Goal: Task Accomplishment & Management: Use online tool/utility

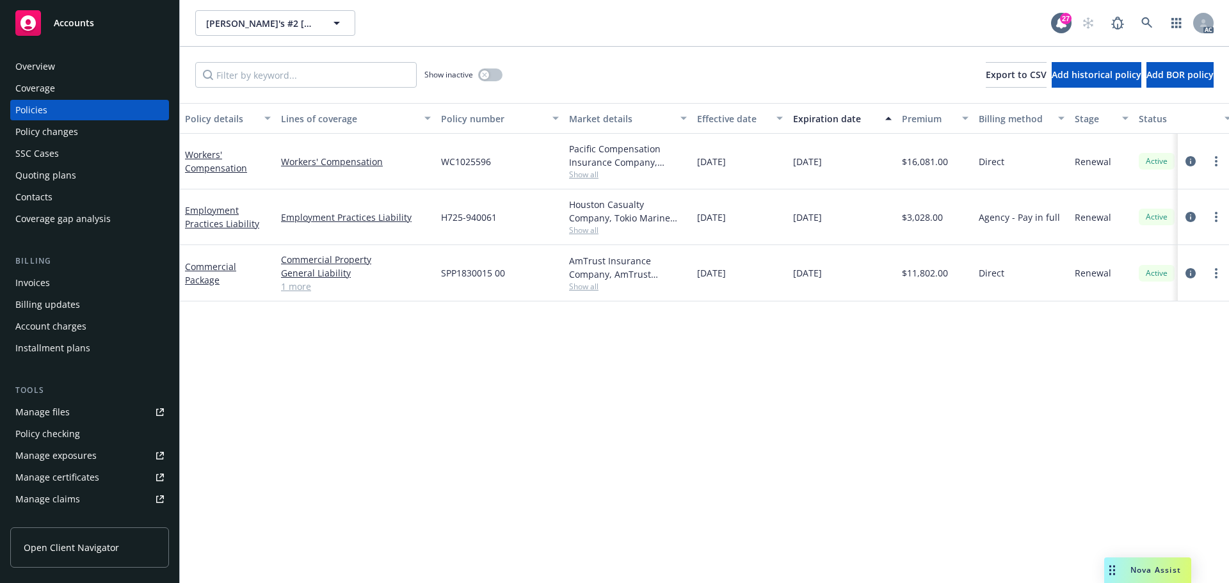
scroll to position [0, 186]
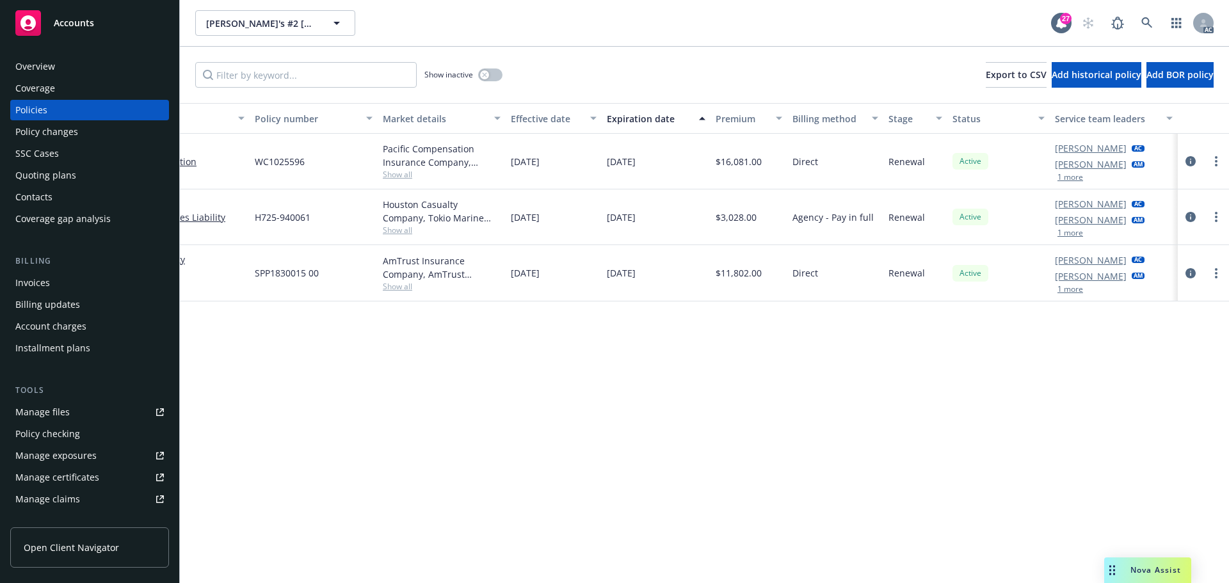
click at [1063, 174] on button "1 more" at bounding box center [1071, 178] width 26 height 8
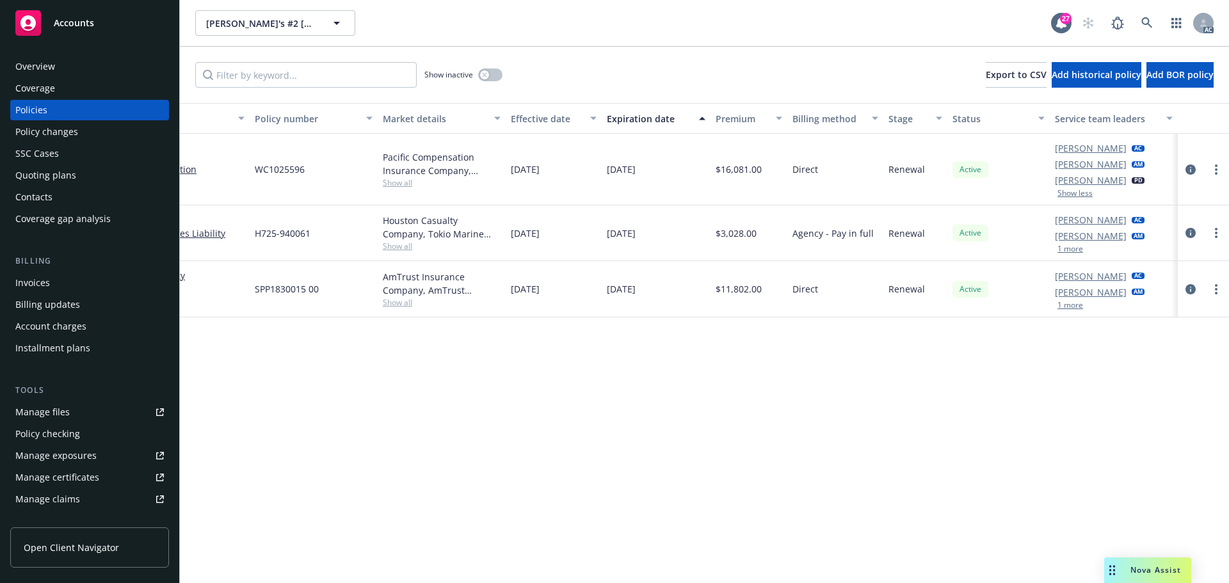
click at [1065, 246] on button "1 more" at bounding box center [1071, 249] width 26 height 8
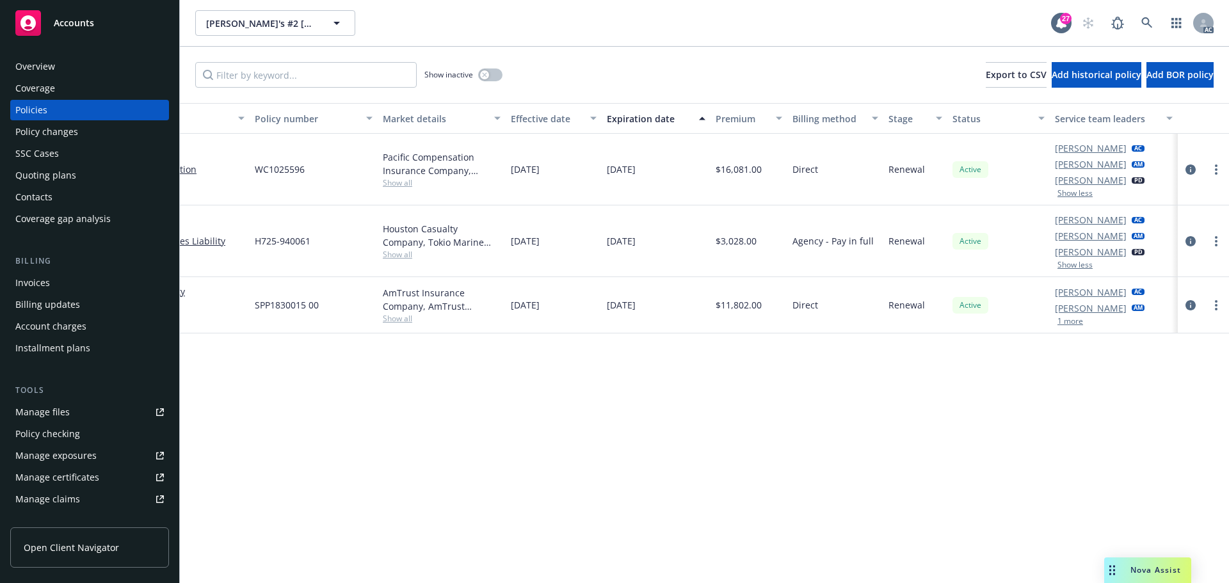
click at [391, 262] on div "Houston Casualty Company, Tokio Marine HCC, CRC Group Show all" at bounding box center [442, 242] width 128 height 72
click at [389, 184] on span "Show all" at bounding box center [442, 182] width 118 height 11
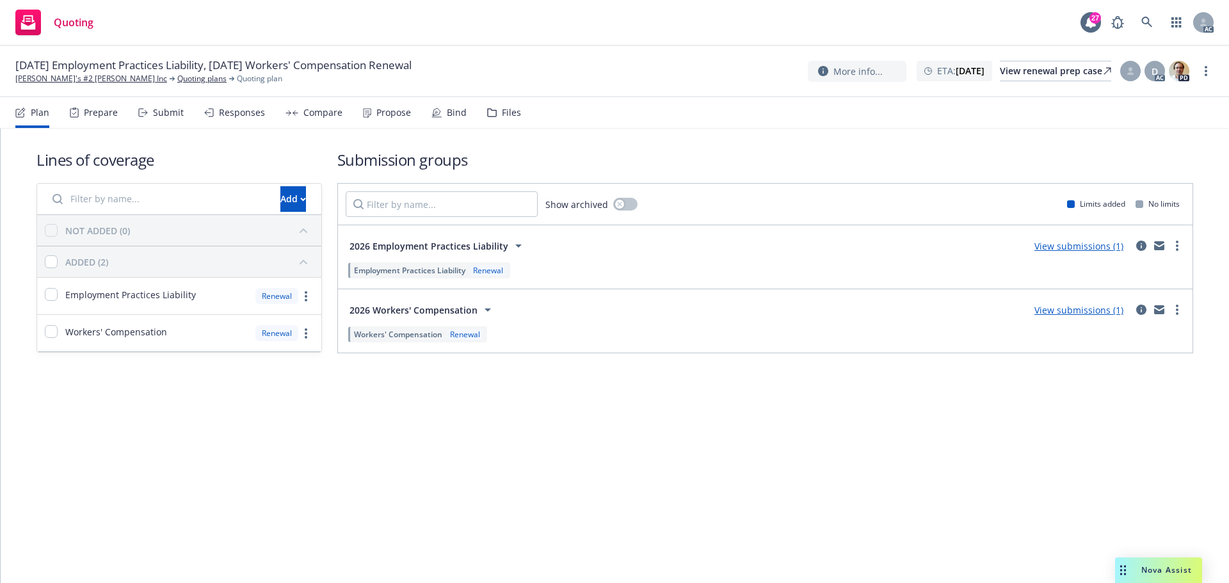
click at [166, 117] on div "Submit" at bounding box center [168, 113] width 31 height 10
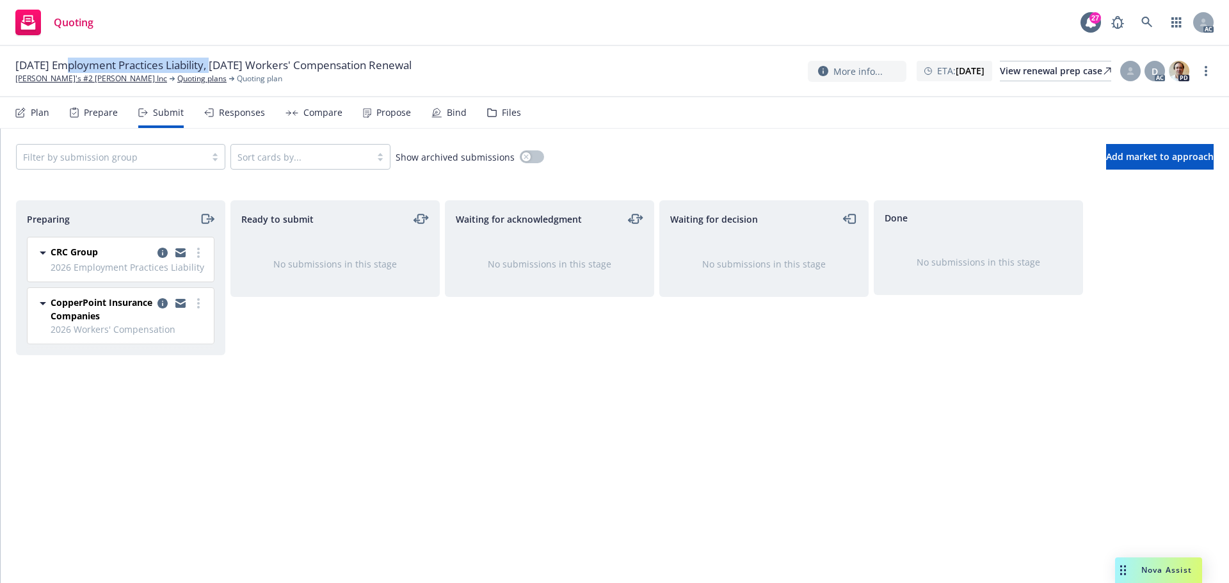
drag, startPoint x: 123, startPoint y: 65, endPoint x: 216, endPoint y: 67, distance: 92.9
click at [216, 67] on span "01/30/26 Employment Practices Liability, 01/01/26 Workers' Compensation Renewal" at bounding box center [213, 65] width 396 height 15
click at [1208, 73] on link "more" at bounding box center [1206, 70] width 15 height 15
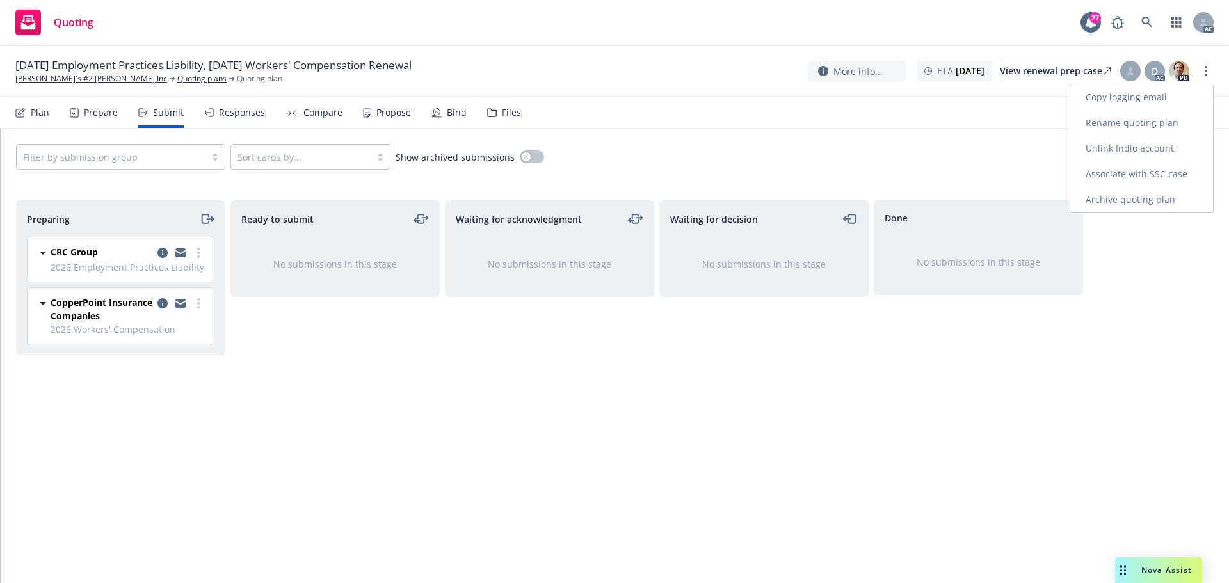
click at [1142, 95] on link "Copy logging email" at bounding box center [1142, 98] width 143 height 26
click at [1206, 69] on icon "more" at bounding box center [1206, 71] width 3 height 10
click at [1107, 103] on link "Copy logging email" at bounding box center [1142, 98] width 143 height 26
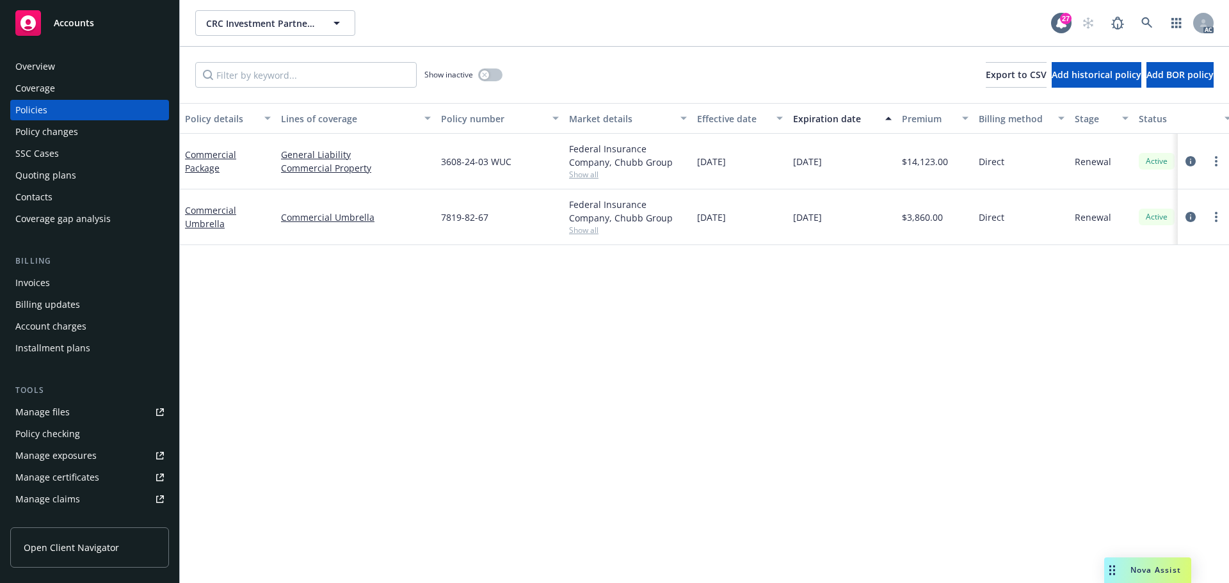
click at [583, 179] on span "Show all" at bounding box center [628, 174] width 118 height 11
drag, startPoint x: 775, startPoint y: 351, endPoint x: 599, endPoint y: 247, distance: 203.8
click at [772, 347] on div "Policy details Lines of coverage Policy number Market details Effective date Ex…" at bounding box center [704, 343] width 1049 height 480
click at [586, 234] on span "Show all" at bounding box center [628, 230] width 118 height 11
click at [588, 172] on span "Show all" at bounding box center [628, 174] width 118 height 11
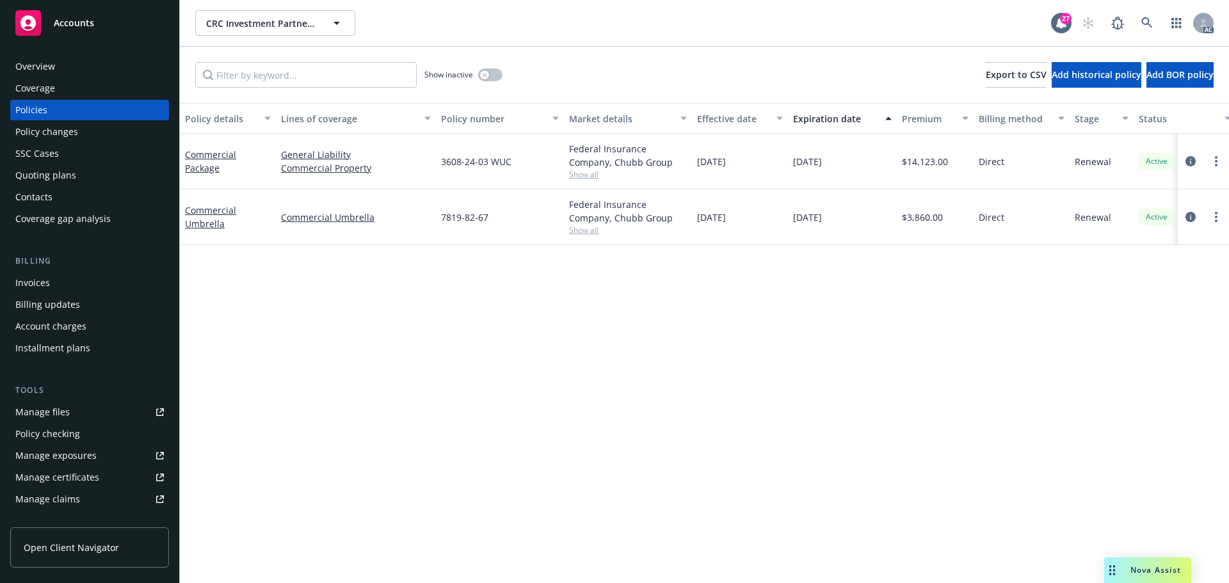
click at [966, 477] on div "Policy details Lines of coverage Policy number Market details Effective date Ex…" at bounding box center [704, 343] width 1049 height 480
click at [591, 172] on span "Show all" at bounding box center [628, 174] width 118 height 11
click at [806, 334] on div "Policy details Lines of coverage Policy number Market details Effective date Ex…" at bounding box center [704, 343] width 1049 height 480
click at [596, 225] on span "Show all" at bounding box center [628, 230] width 118 height 11
drag, startPoint x: 881, startPoint y: 364, endPoint x: 419, endPoint y: 370, distance: 461.7
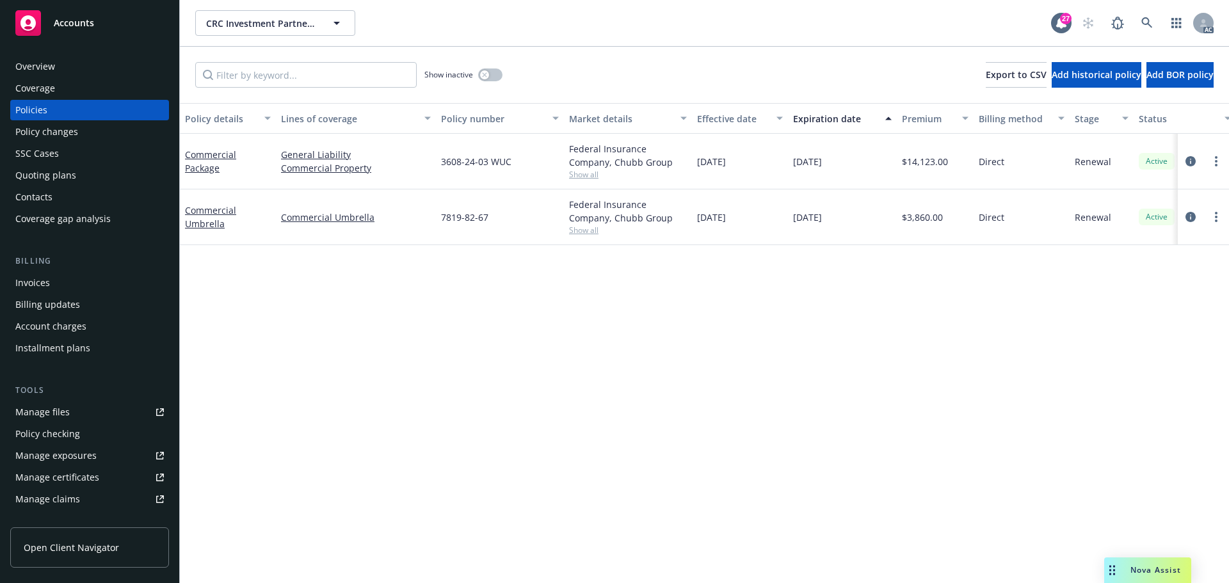
click at [878, 365] on div "Policy details Lines of coverage Policy number Market details Effective date Ex…" at bounding box center [704, 343] width 1049 height 480
click at [580, 177] on span "Show all" at bounding box center [628, 174] width 118 height 11
click at [738, 330] on div "Policy details Lines of coverage Policy number Market details Effective date Ex…" at bounding box center [704, 343] width 1049 height 480
click at [588, 225] on span "Show all" at bounding box center [628, 230] width 118 height 11
click at [878, 356] on div "Policy details Lines of coverage Policy number Market details Effective date Ex…" at bounding box center [704, 343] width 1049 height 480
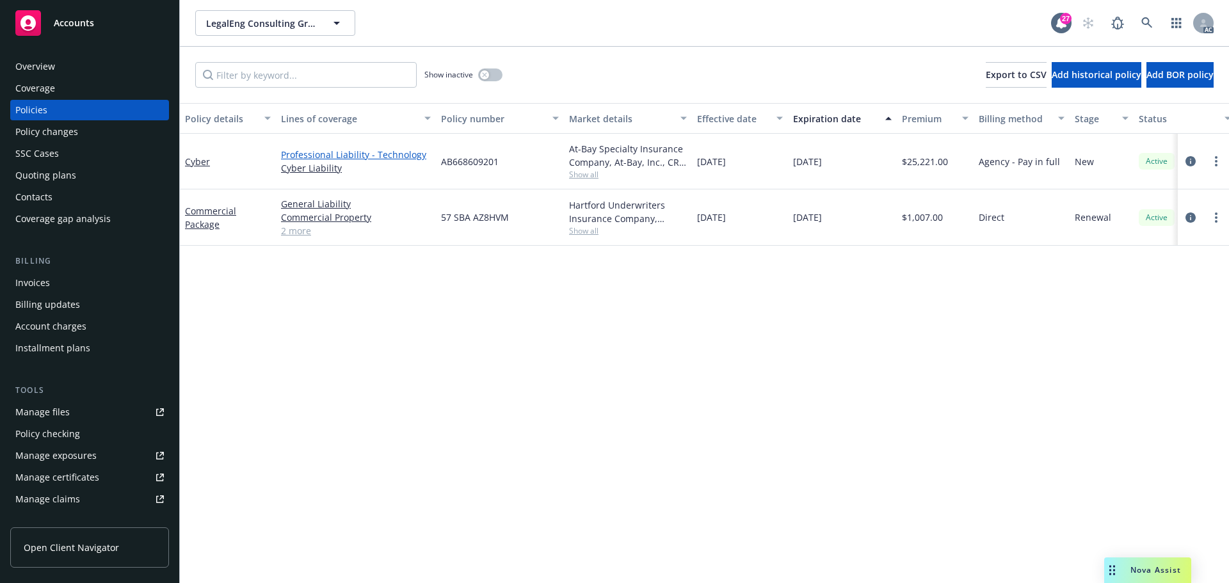
click at [332, 154] on link "Professional Liability - Technology" at bounding box center [356, 154] width 150 height 13
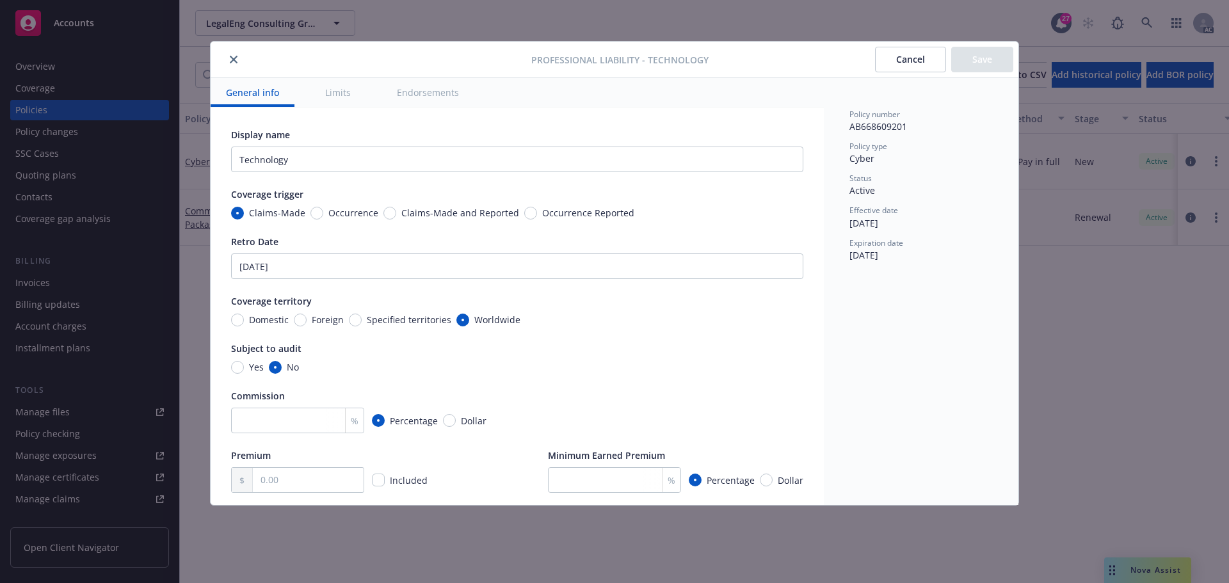
click at [233, 60] on icon "close" at bounding box center [234, 60] width 8 height 8
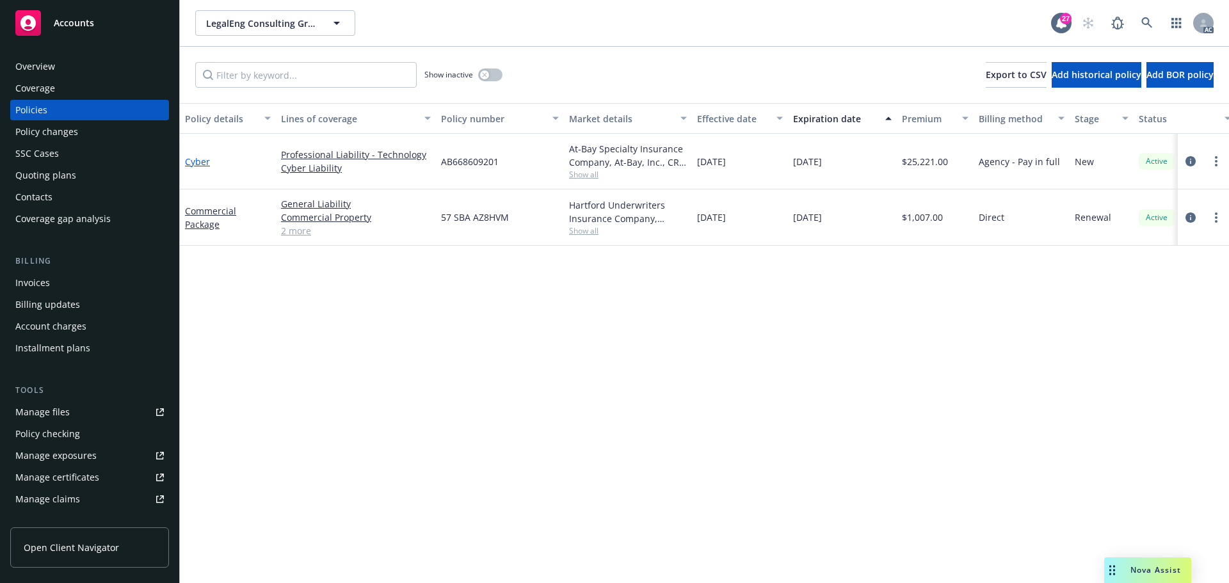
click at [204, 165] on link "Cyber" at bounding box center [197, 162] width 25 height 12
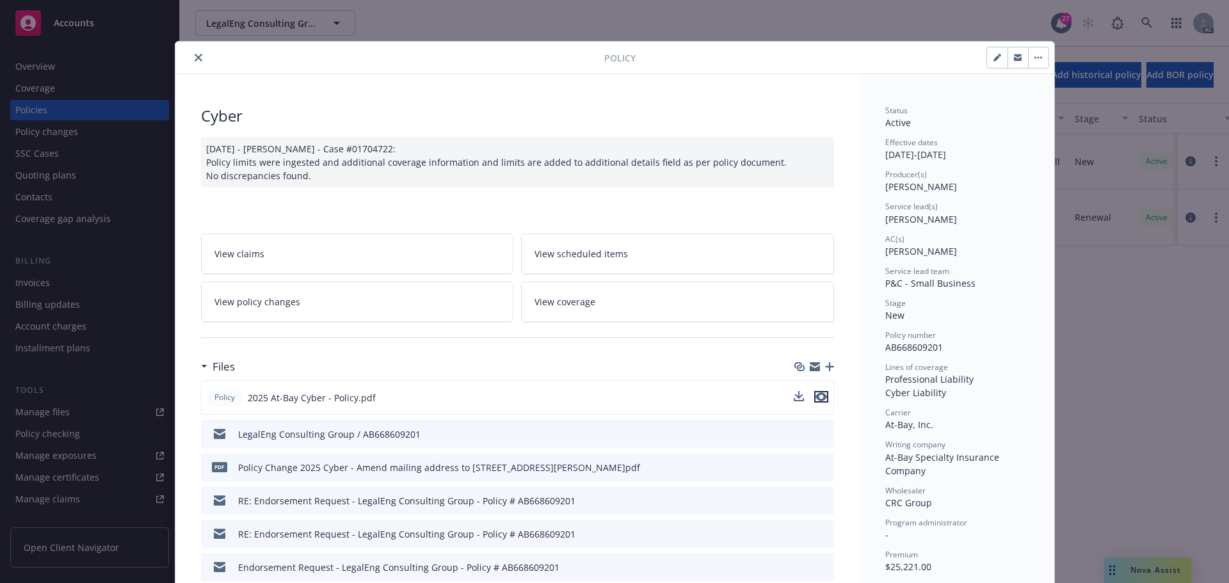
click at [817, 395] on icon "preview file" at bounding box center [822, 396] width 12 height 9
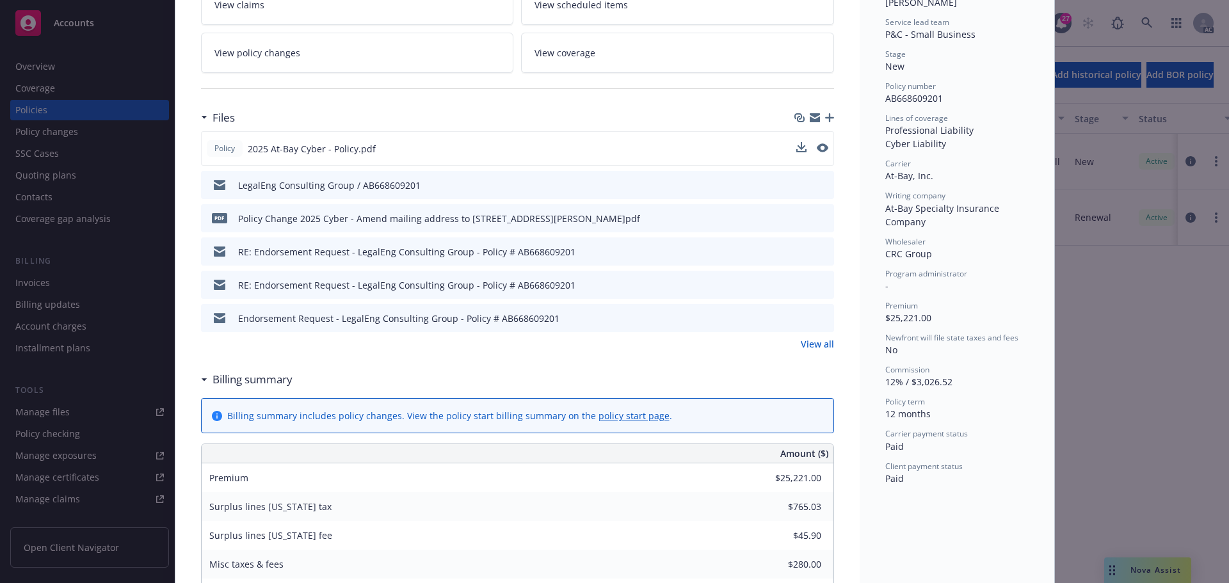
scroll to position [320, 0]
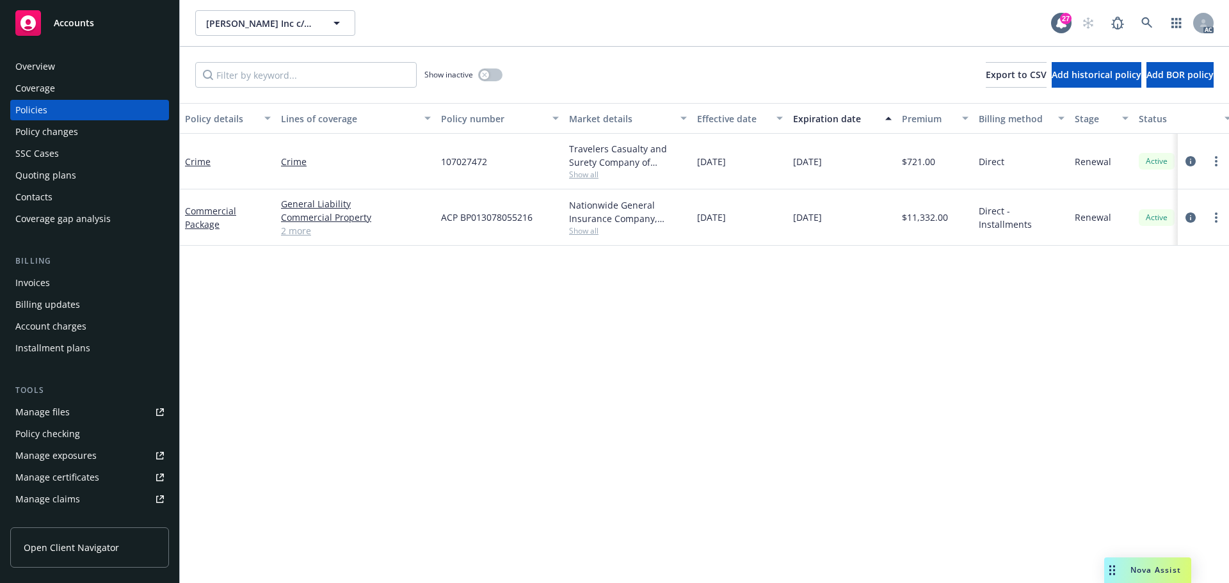
click at [578, 179] on span "Show all" at bounding box center [628, 174] width 118 height 11
drag, startPoint x: 0, startPoint y: 0, endPoint x: 197, endPoint y: 167, distance: 258.0
click at [197, 167] on link "Cyber" at bounding box center [197, 162] width 25 height 12
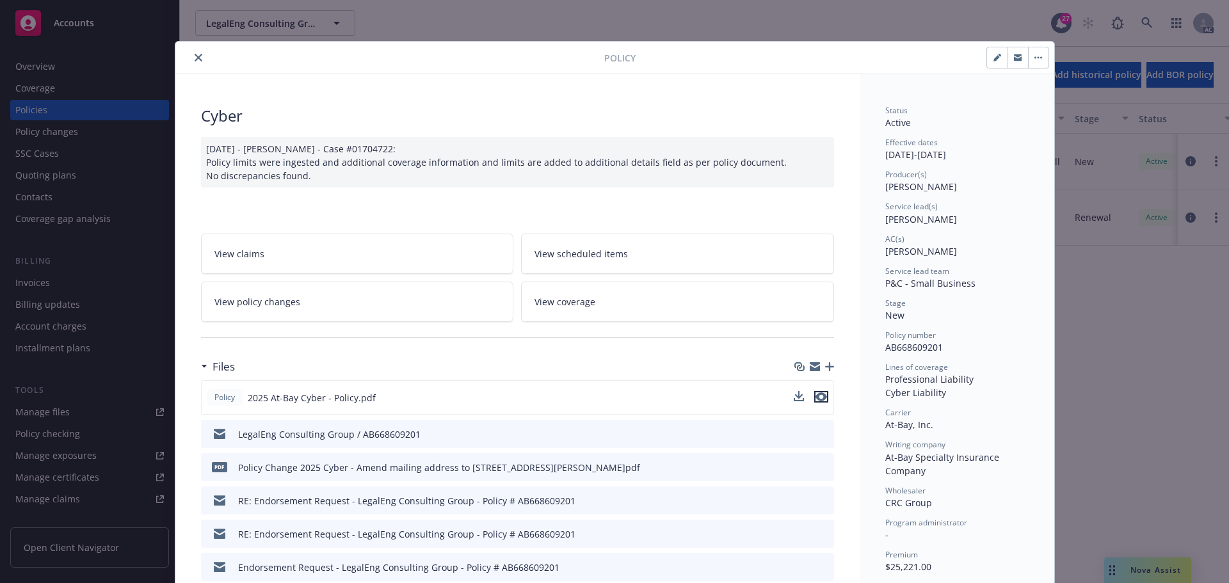
click at [817, 396] on icon "preview file" at bounding box center [822, 396] width 12 height 9
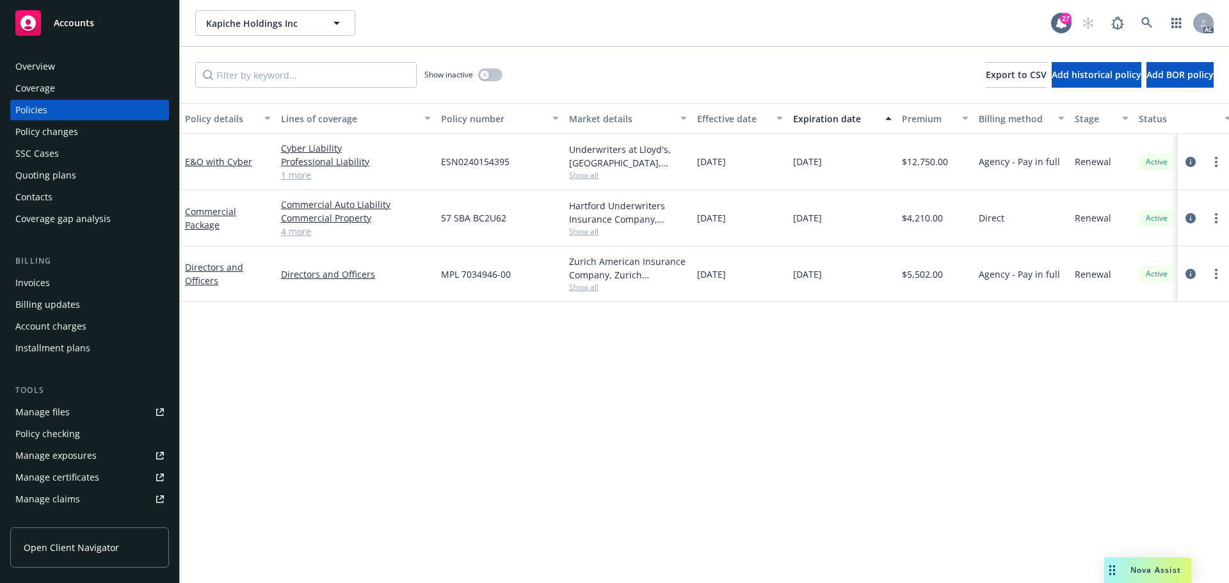
scroll to position [0, 186]
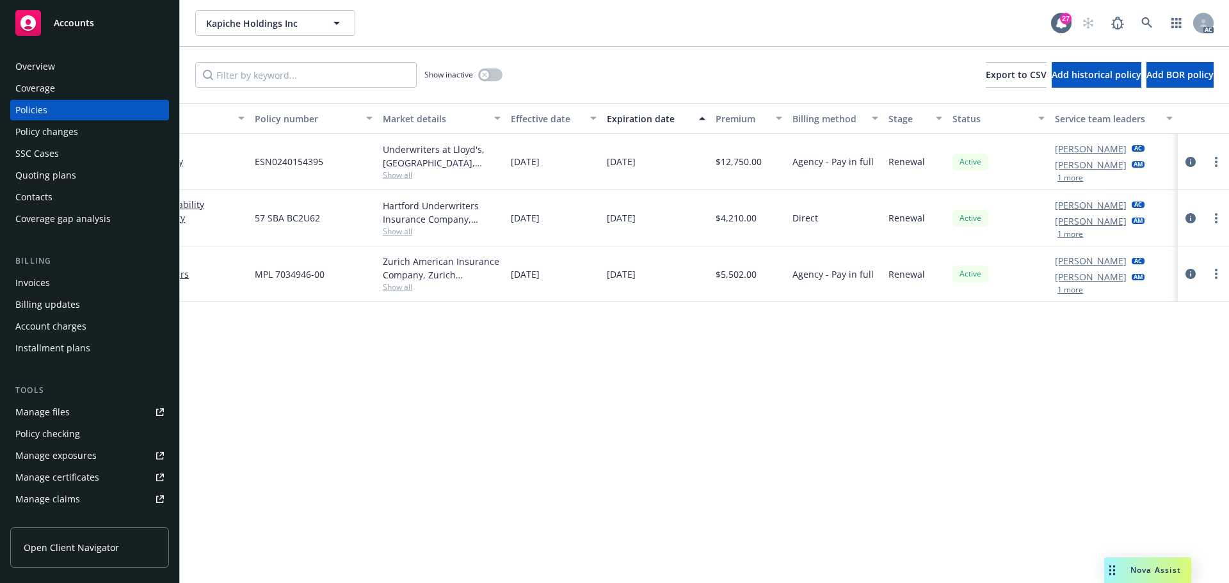
click at [1072, 289] on button "1 more" at bounding box center [1071, 290] width 26 height 8
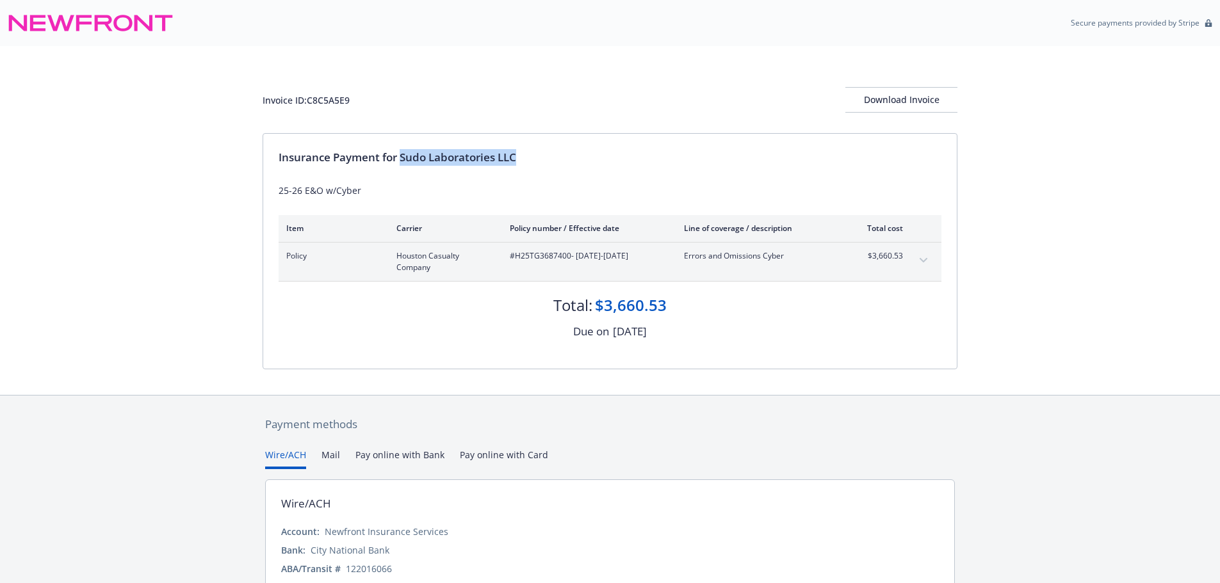
drag, startPoint x: 403, startPoint y: 158, endPoint x: 572, endPoint y: 159, distance: 169.7
click at [572, 159] on div "Insurance Payment for Sudo Laboratories LLC" at bounding box center [610, 157] width 663 height 17
copy div "Sudo Laboratories LLC"
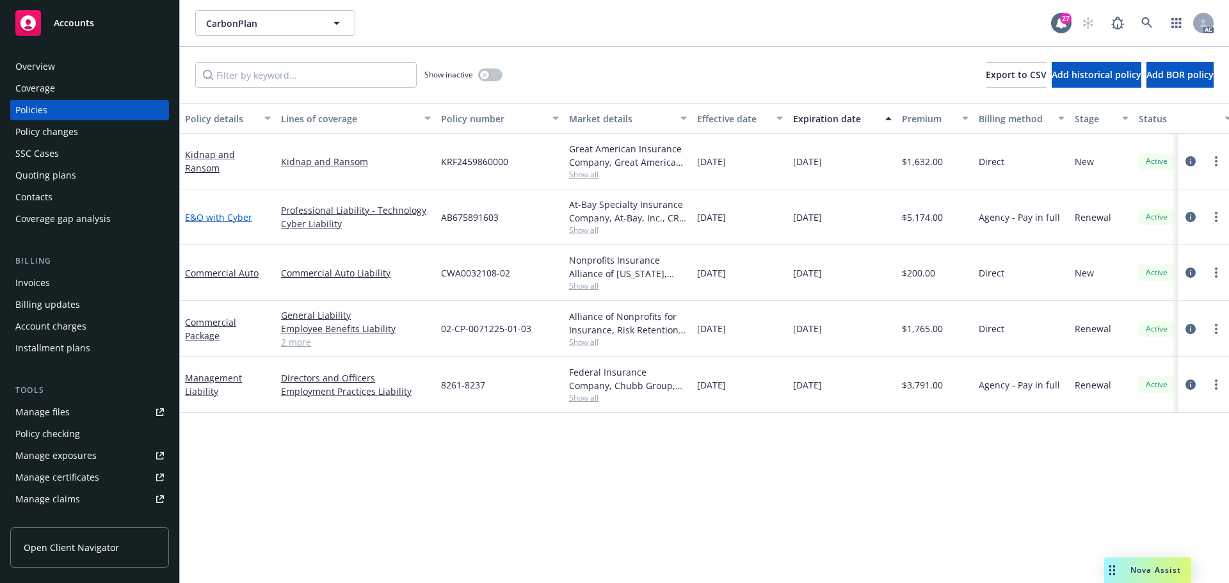
click at [227, 222] on link "E&O with Cyber" at bounding box center [218, 217] width 67 height 12
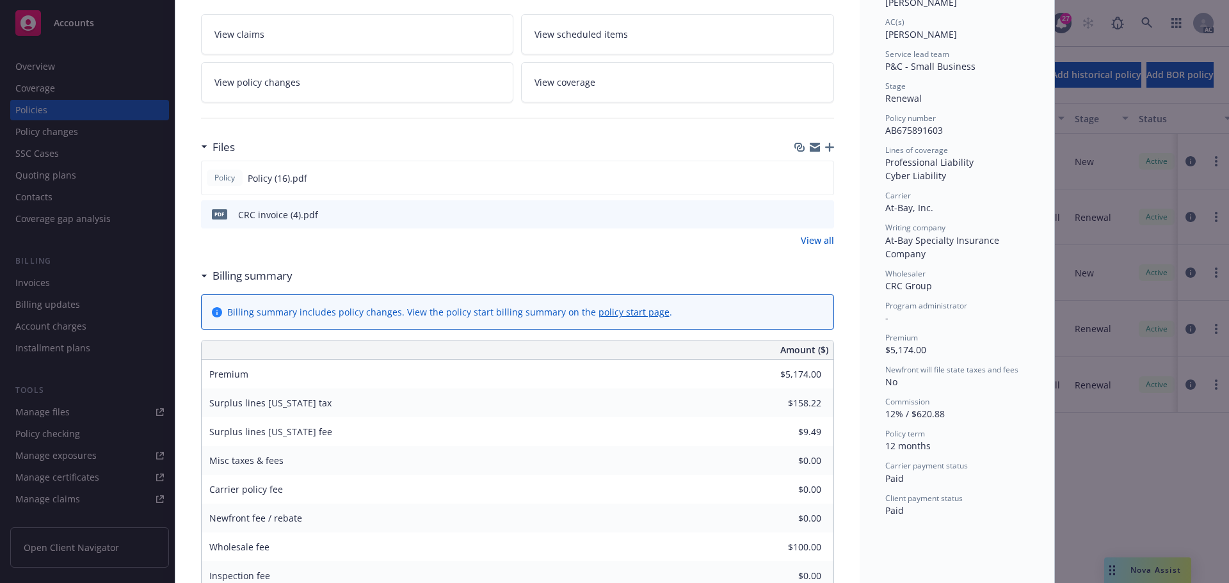
scroll to position [192, 0]
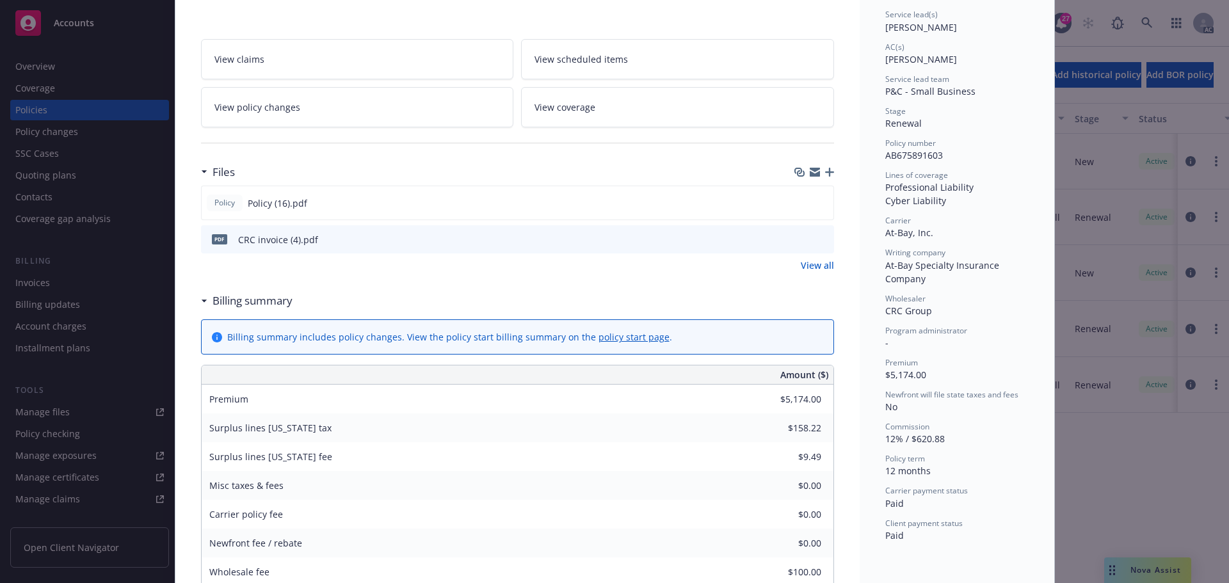
click at [818, 241] on icon "preview file" at bounding box center [822, 238] width 12 height 9
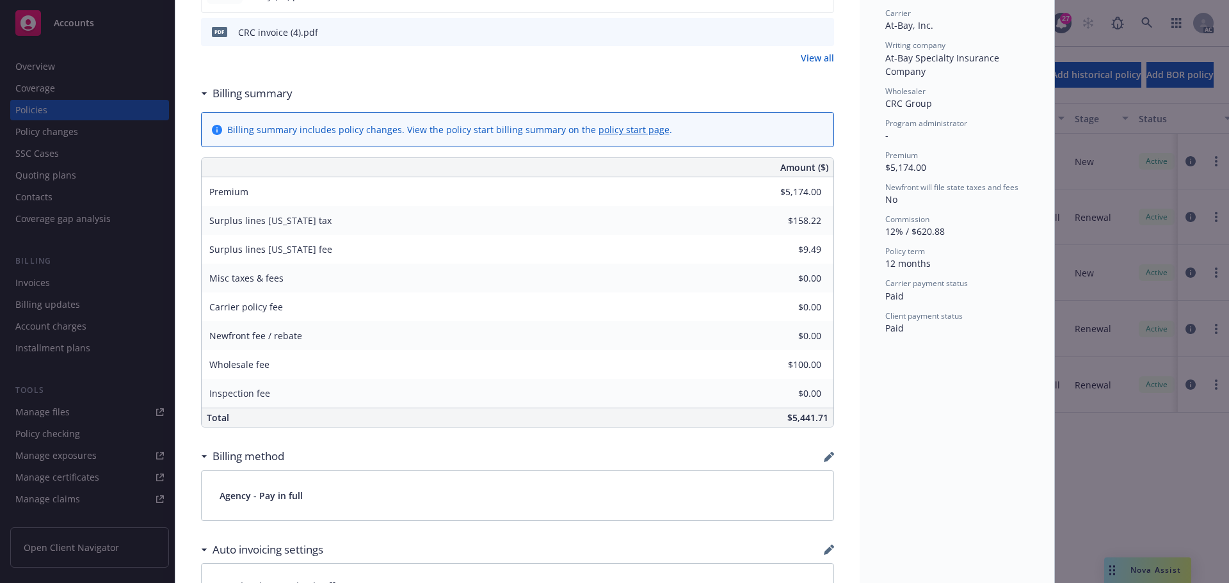
scroll to position [256, 0]
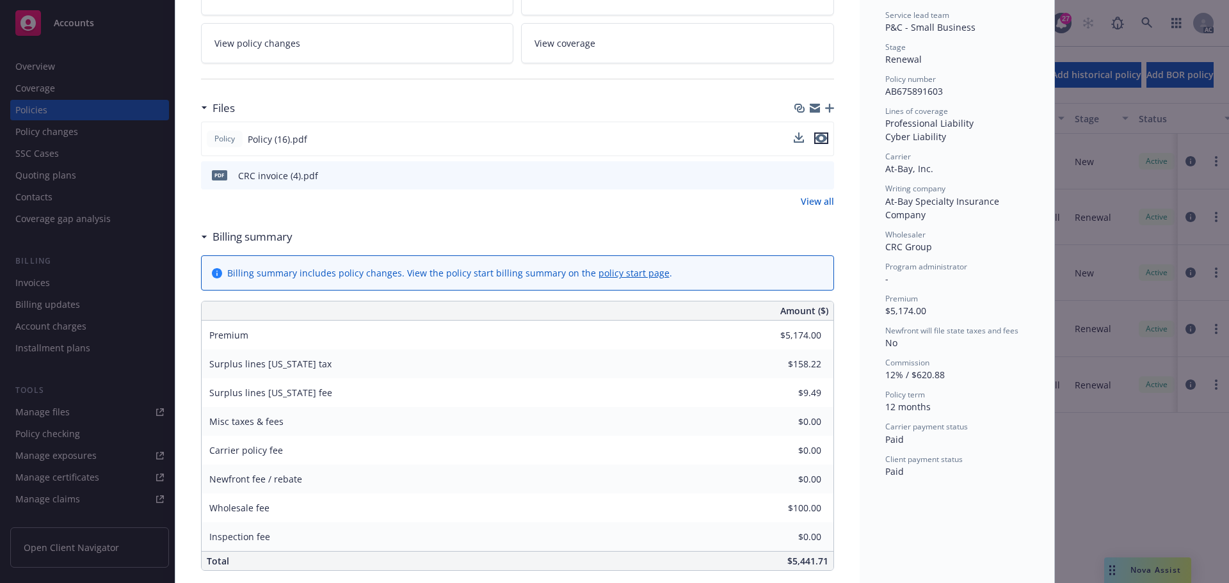
drag, startPoint x: 818, startPoint y: 140, endPoint x: 816, endPoint y: 133, distance: 7.3
click at [818, 140] on icon "preview file" at bounding box center [822, 138] width 12 height 9
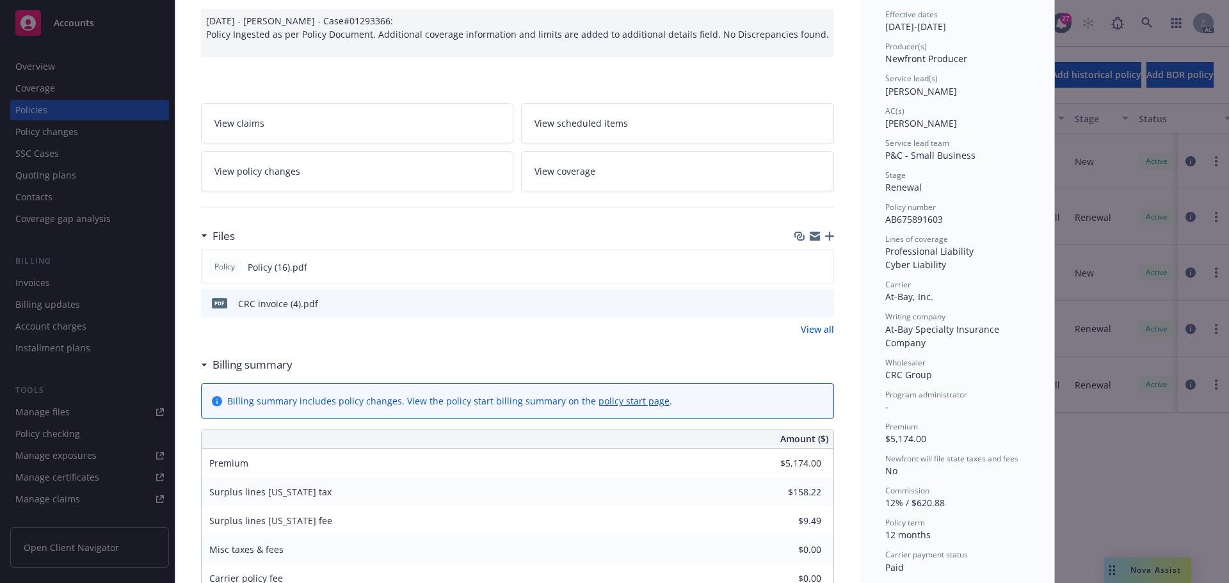
scroll to position [448, 0]
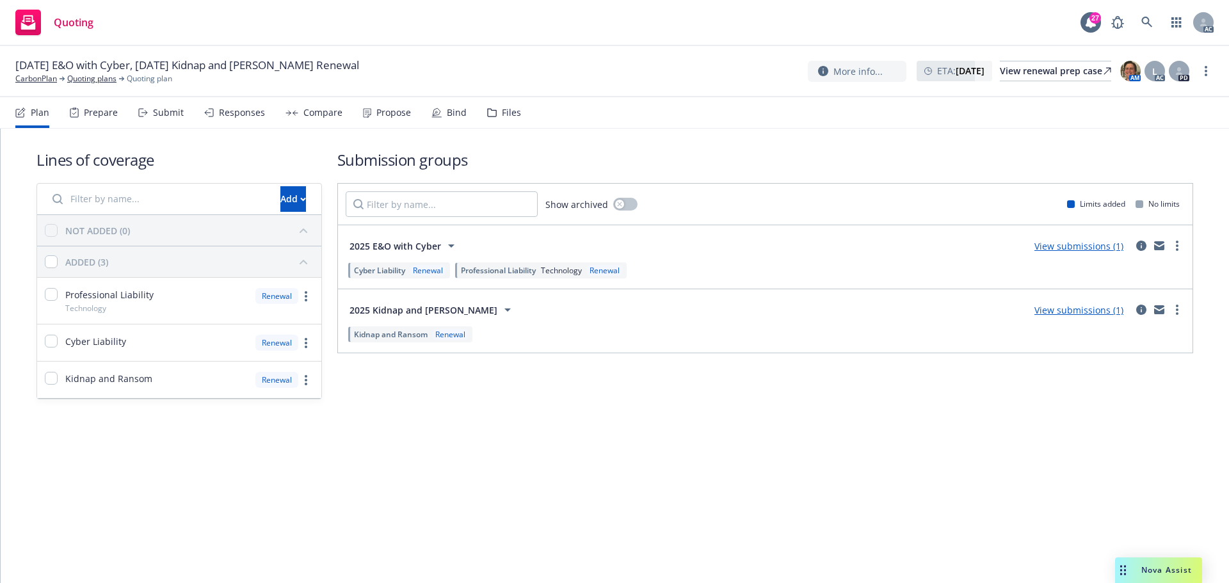
click at [164, 116] on div "Submit" at bounding box center [168, 113] width 31 height 10
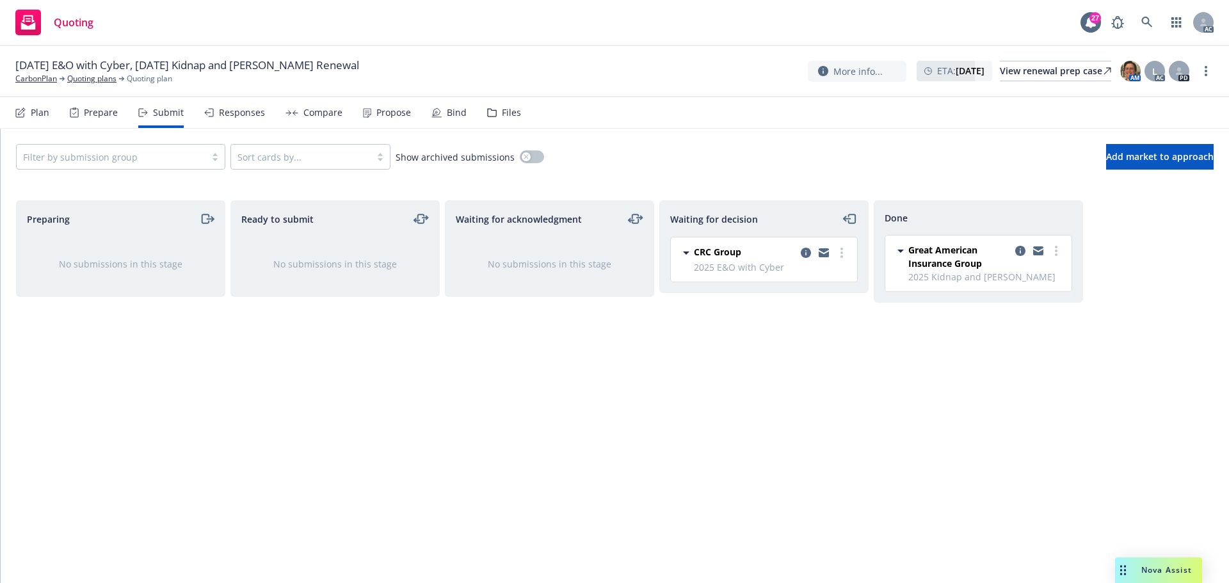
click at [384, 120] on div "Propose" at bounding box center [387, 112] width 48 height 31
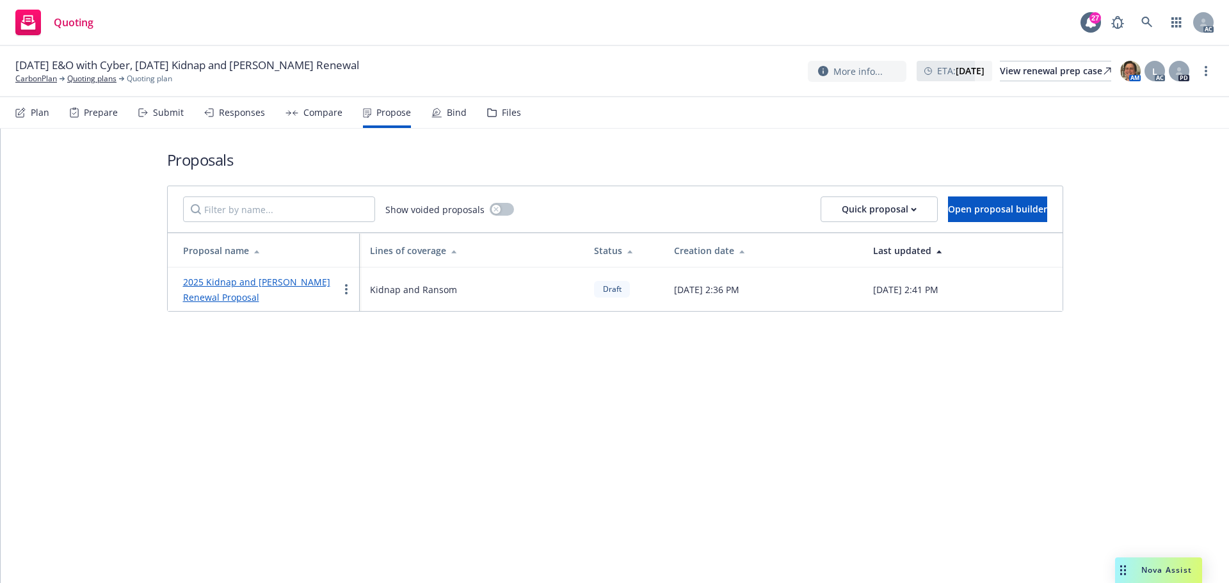
click at [161, 118] on div "Submit" at bounding box center [168, 113] width 31 height 10
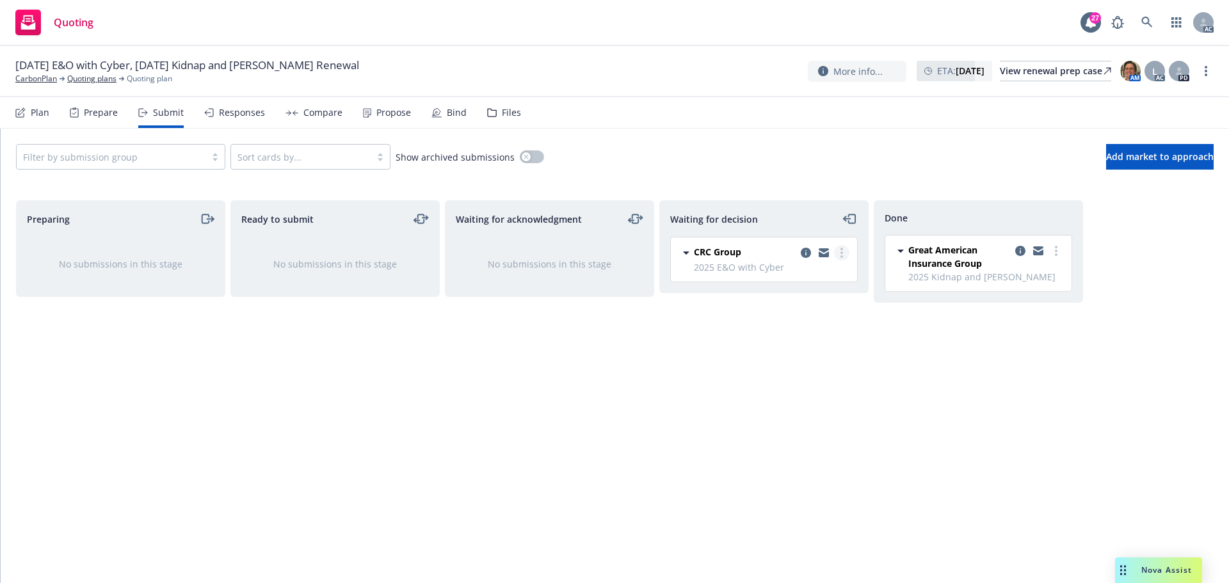
click at [841, 258] on link "more" at bounding box center [841, 252] width 15 height 15
click at [806, 332] on span "Add accepted decision" at bounding box center [785, 330] width 128 height 12
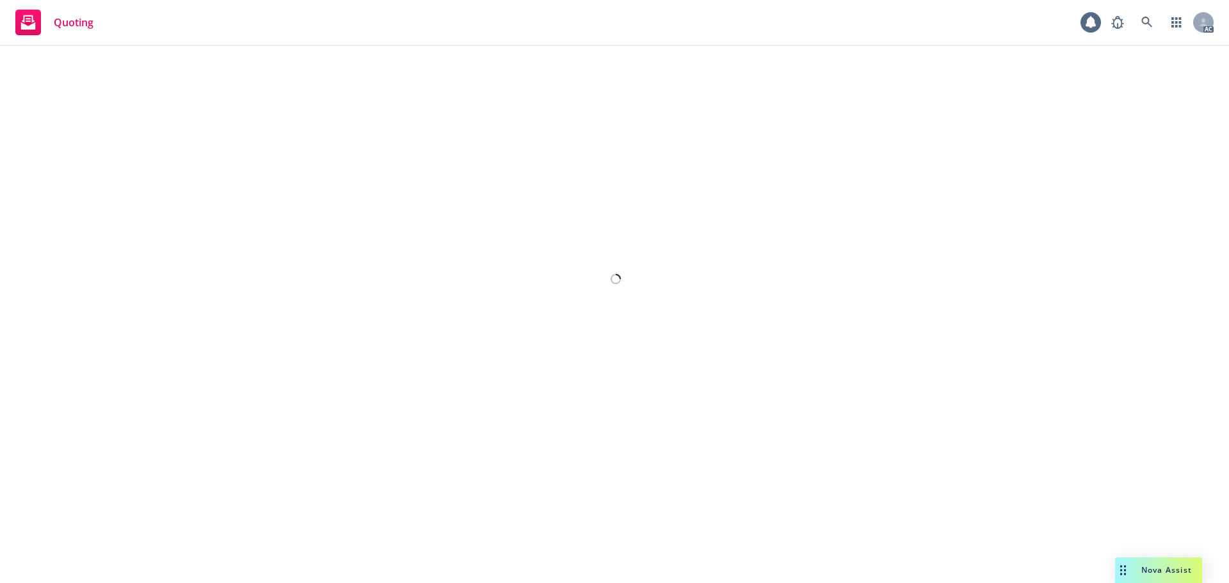
select select "12"
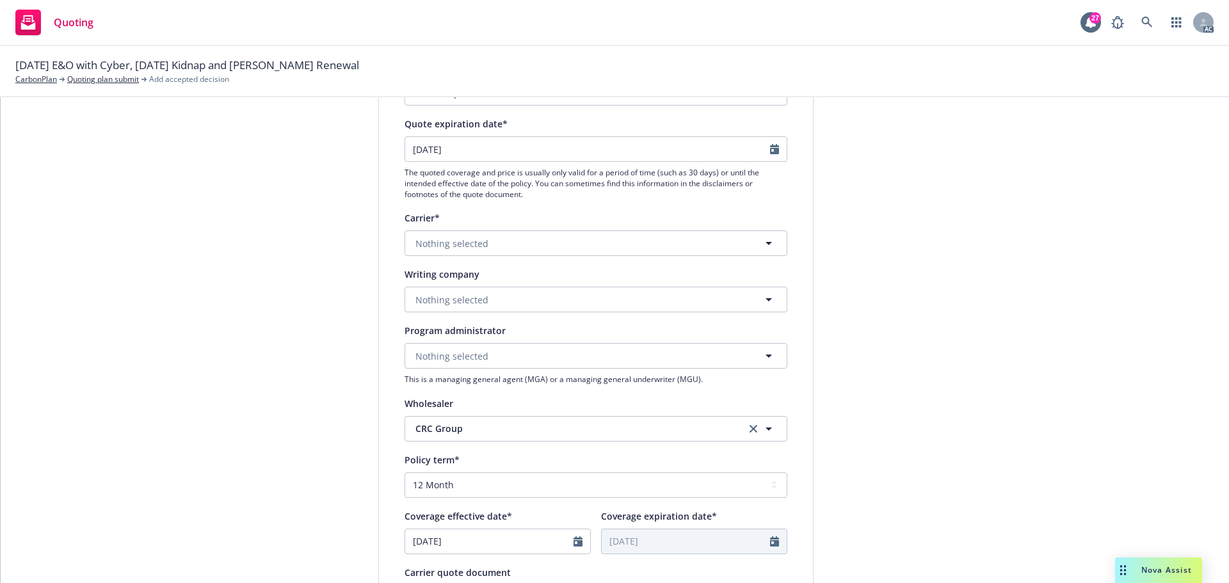
scroll to position [256, 0]
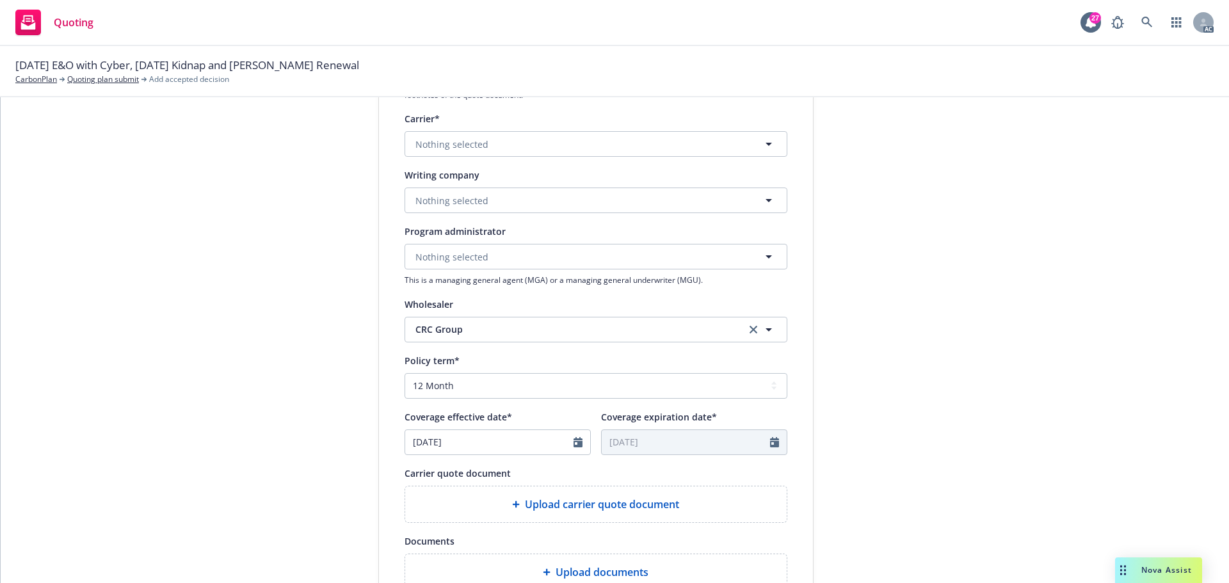
click at [595, 515] on div "Upload carrier quote document" at bounding box center [596, 505] width 382 height 36
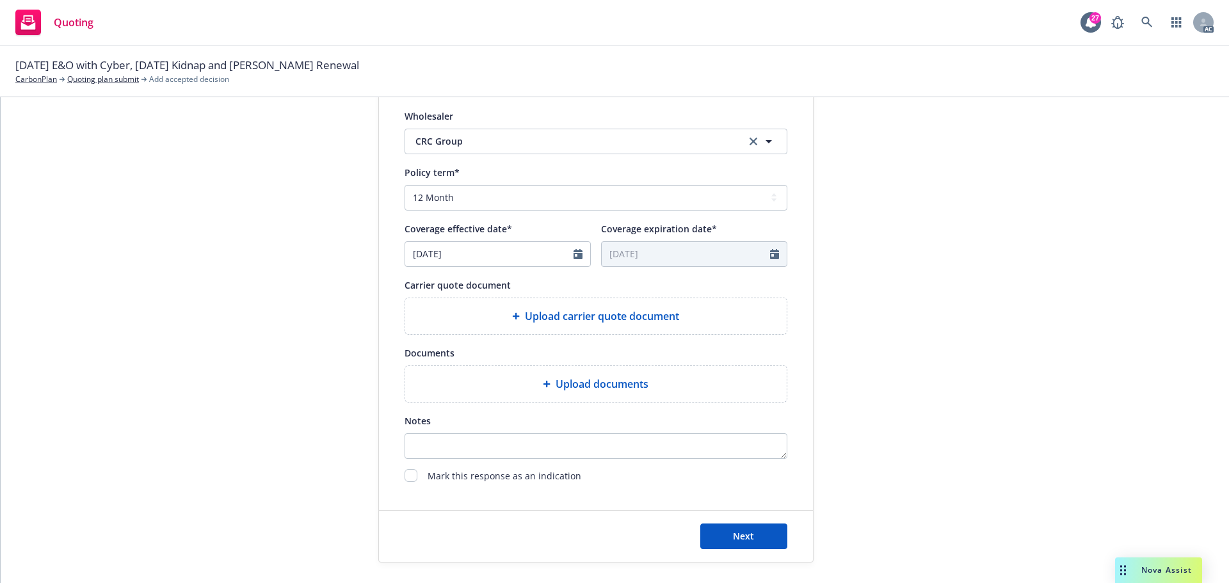
scroll to position [448, 0]
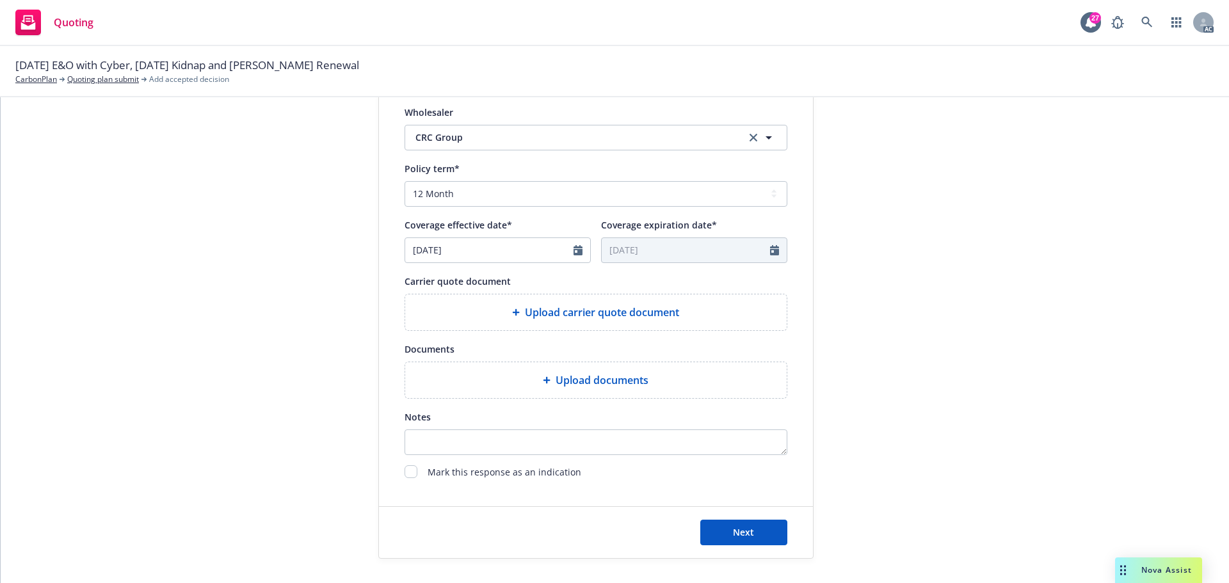
click at [581, 312] on span "Upload carrier quote document" at bounding box center [602, 312] width 154 height 15
click at [645, 310] on span "Upload carrier quote document" at bounding box center [602, 312] width 154 height 15
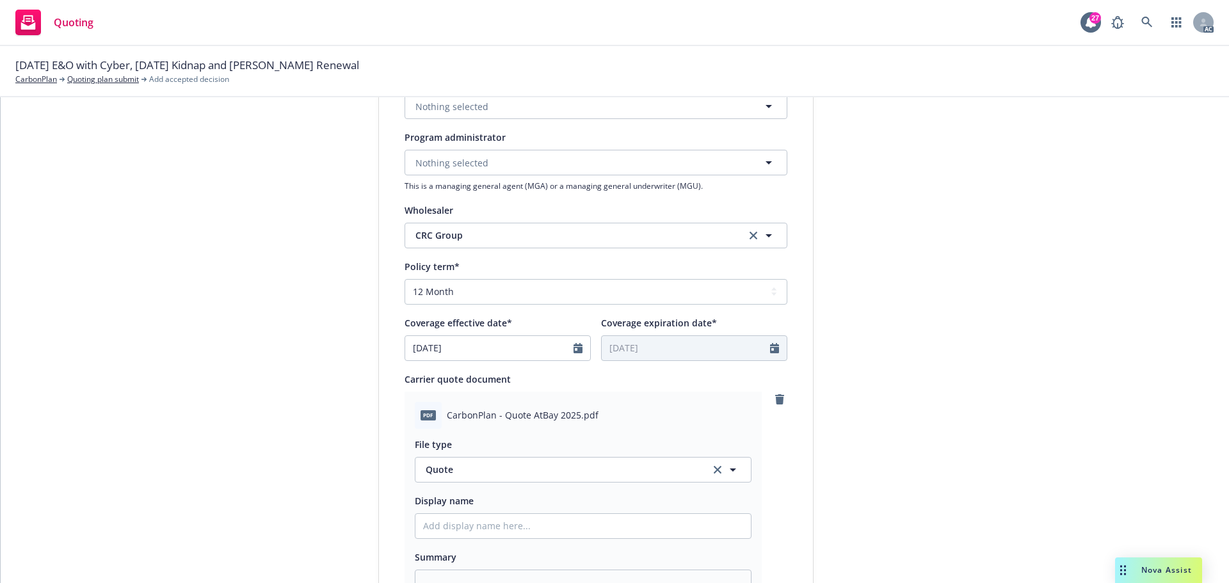
scroll to position [256, 0]
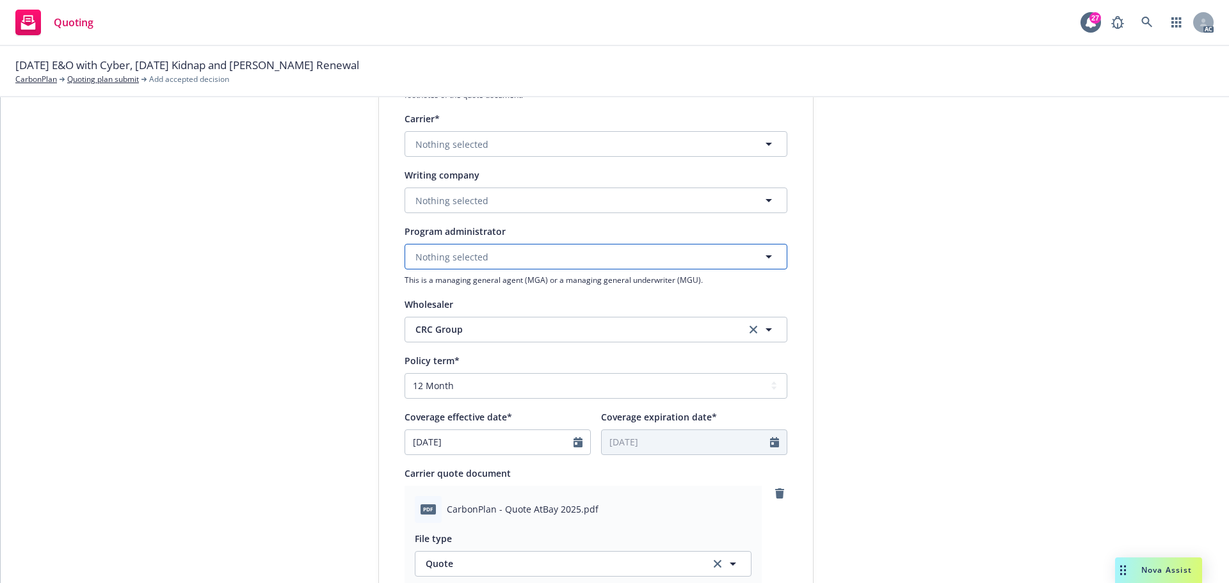
click at [444, 252] on span "Nothing selected" at bounding box center [452, 256] width 73 height 13
click at [458, 188] on button "Nothing selected" at bounding box center [596, 201] width 383 height 26
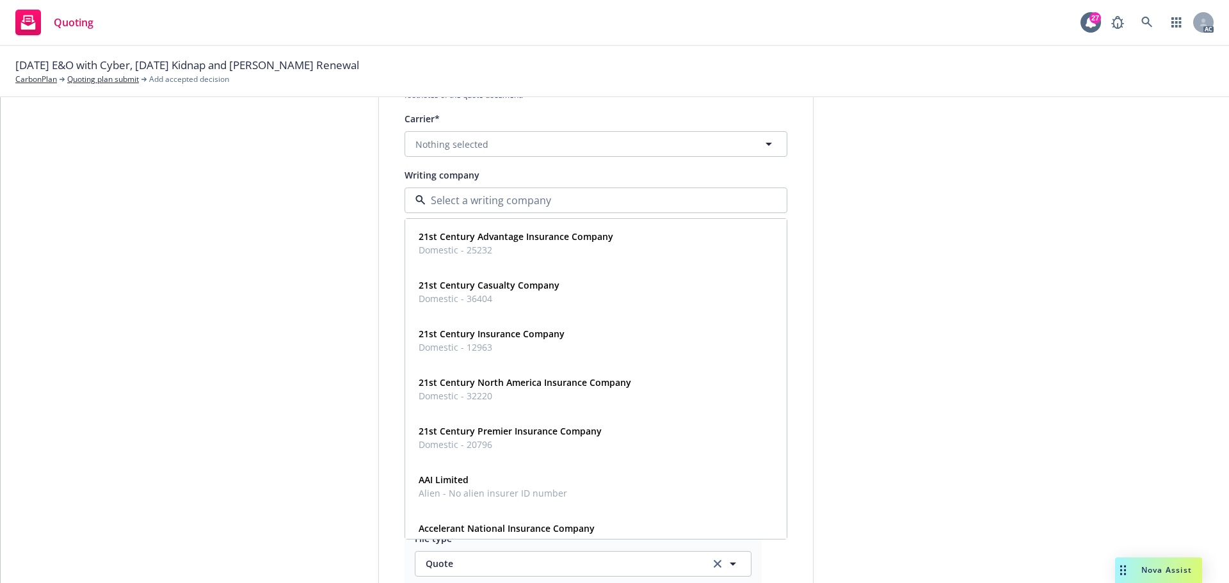
paste input "At-Bay Specialty Insurance Company"
type input "At-Bay Specialty Insurance Company"
click at [471, 245] on span "Domestic - 19607" at bounding box center [499, 249] width 161 height 13
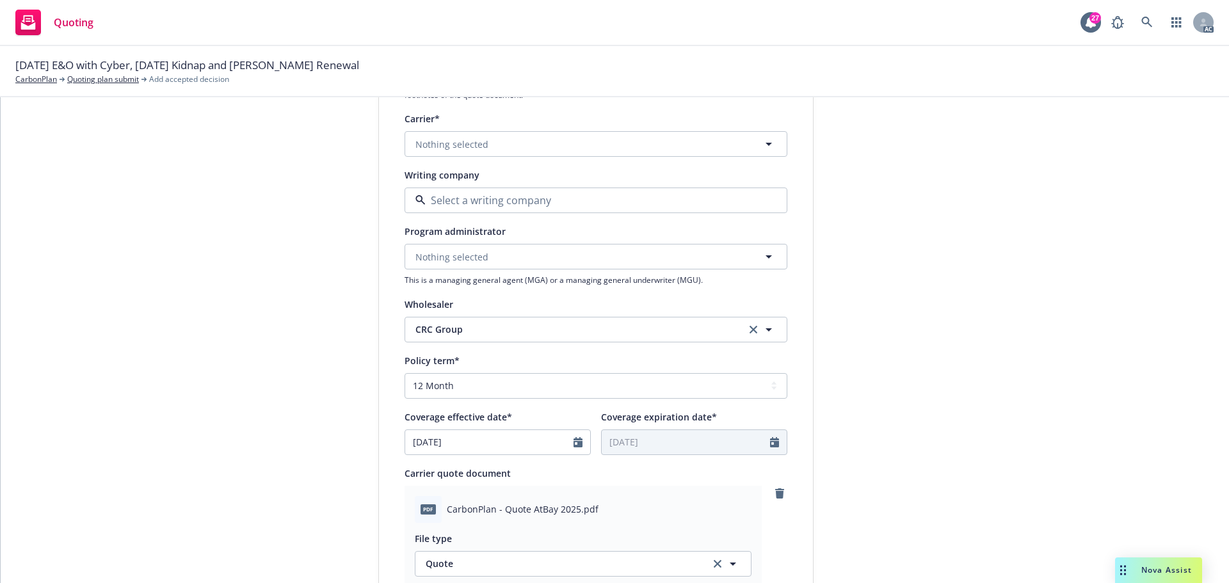
type textarea "x"
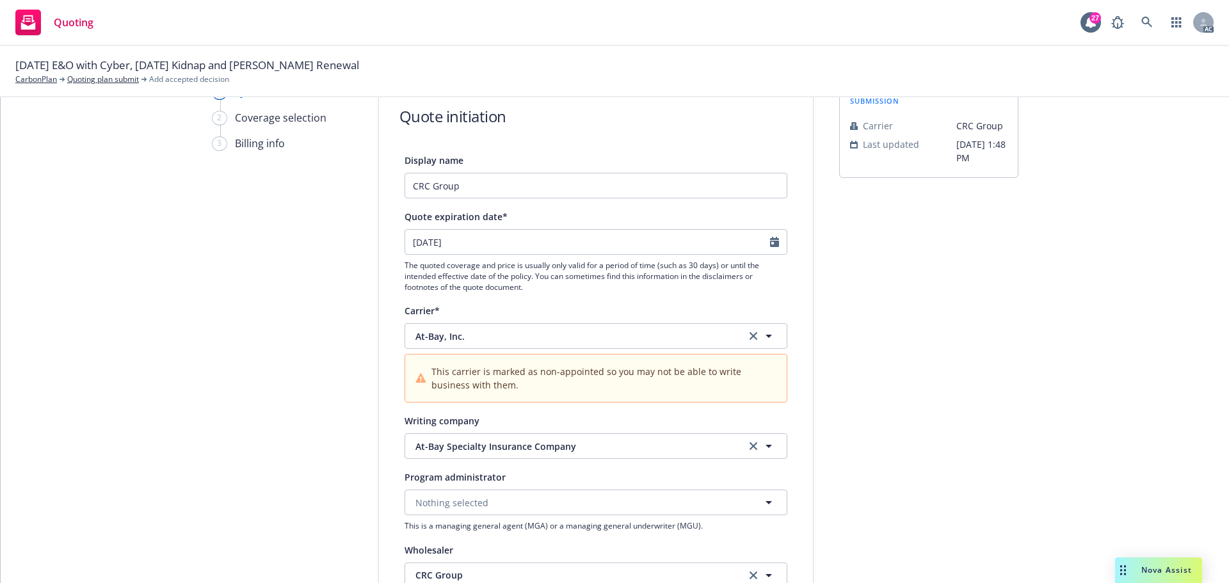
scroll to position [448, 0]
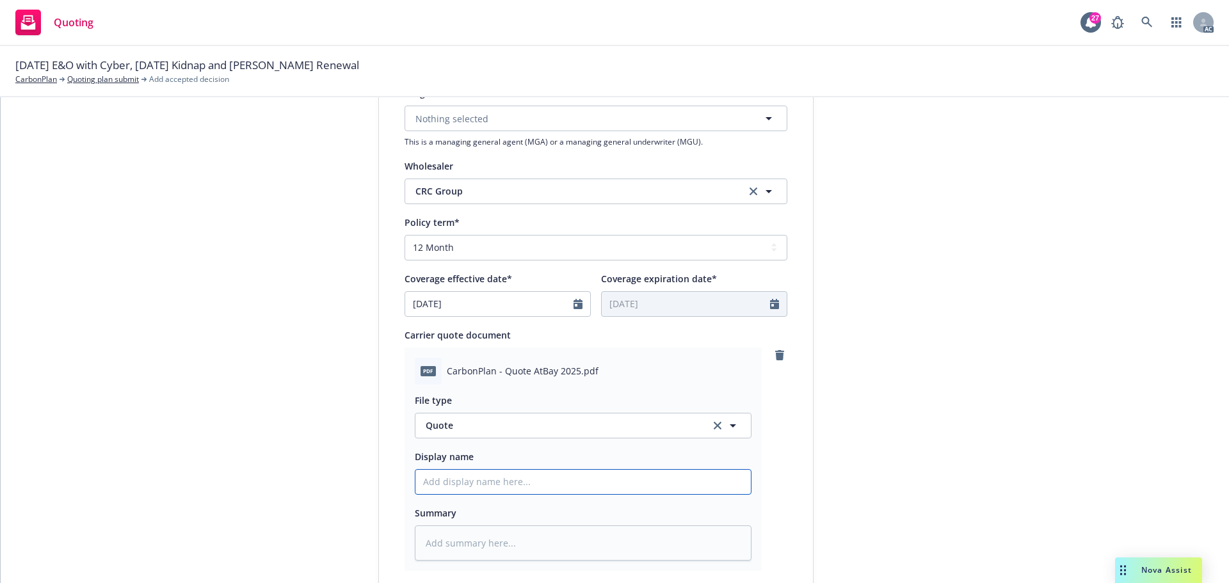
click at [473, 486] on input "Display name" at bounding box center [583, 482] width 335 height 24
type input "25-26 E&O with Cyber Quote"
type textarea "x"
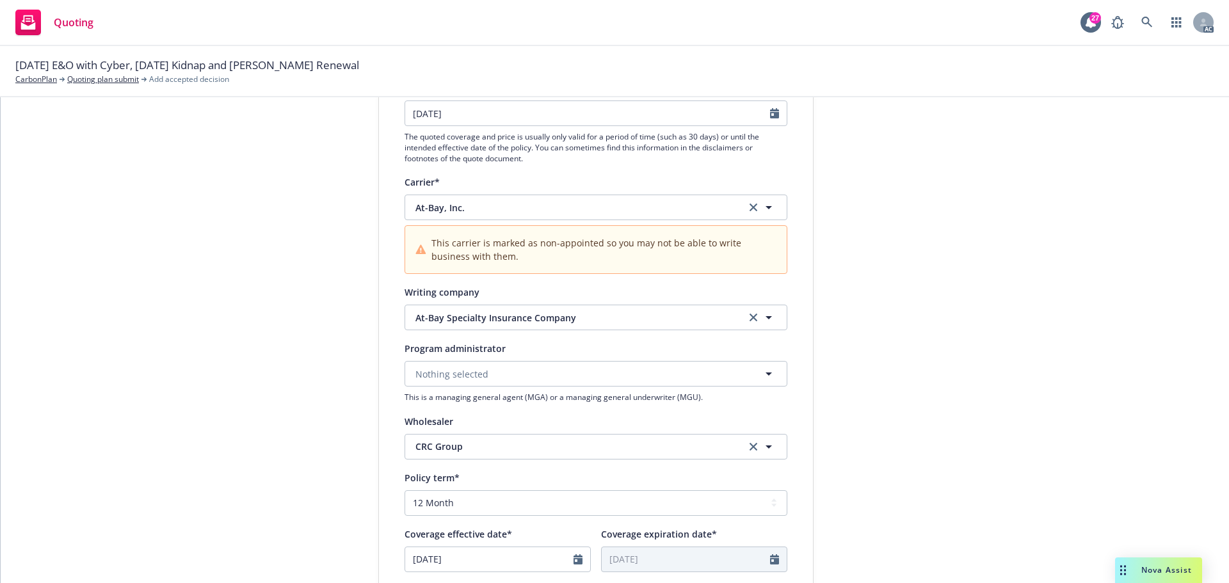
scroll to position [192, 0]
click at [770, 113] on icon "Calendar" at bounding box center [774, 114] width 9 height 10
select select "10"
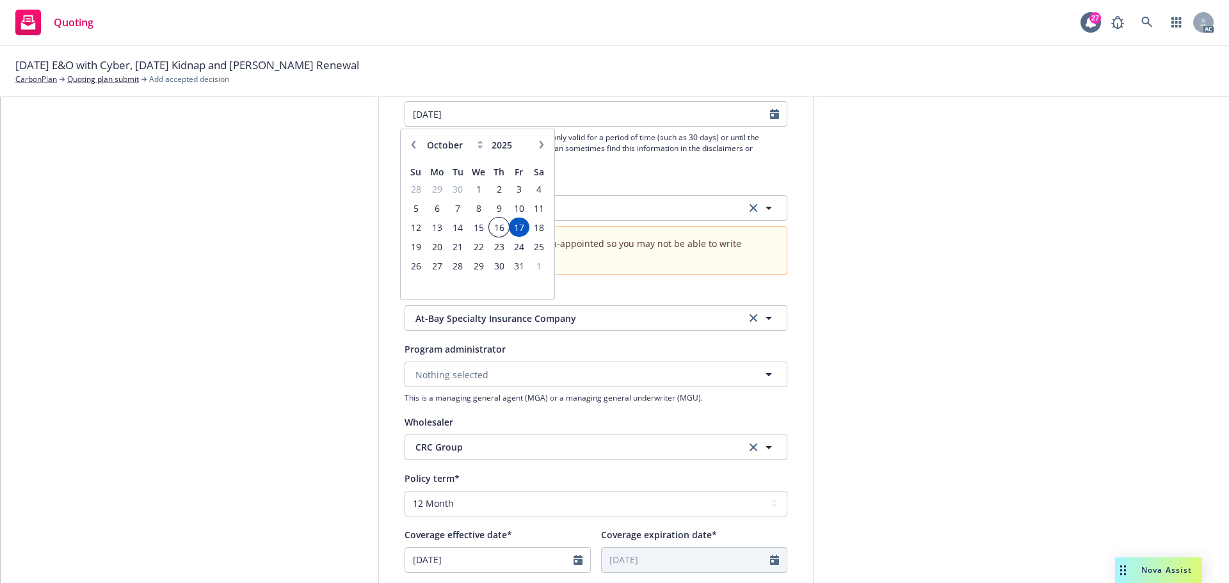
click at [499, 227] on span "16" at bounding box center [498, 228] width 17 height 16
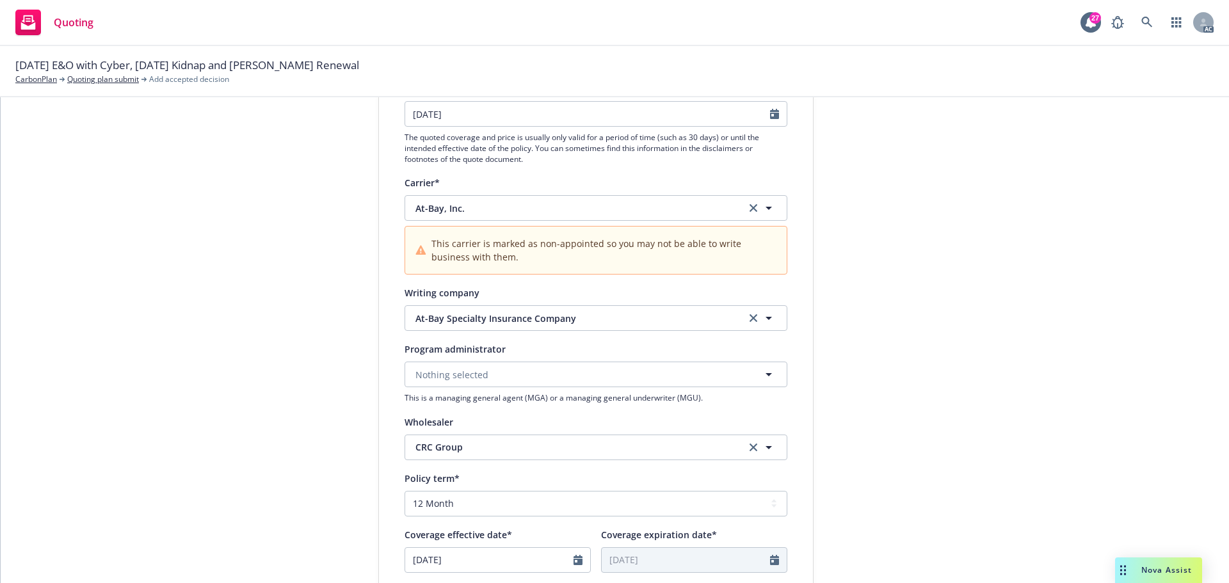
type input "10/16/2025"
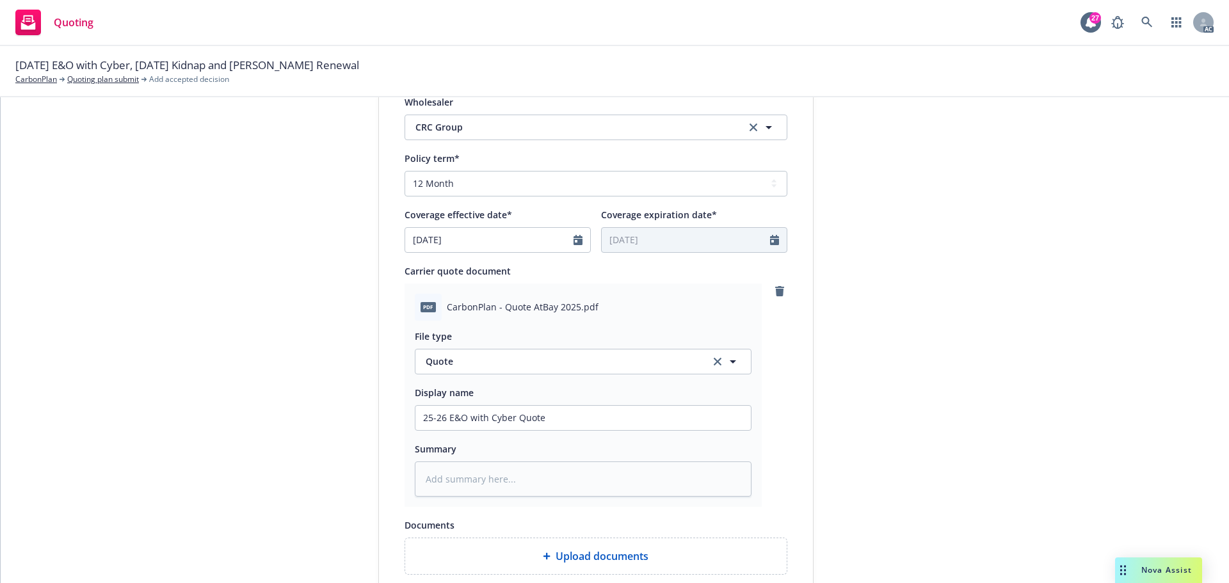
scroll to position [715, 0]
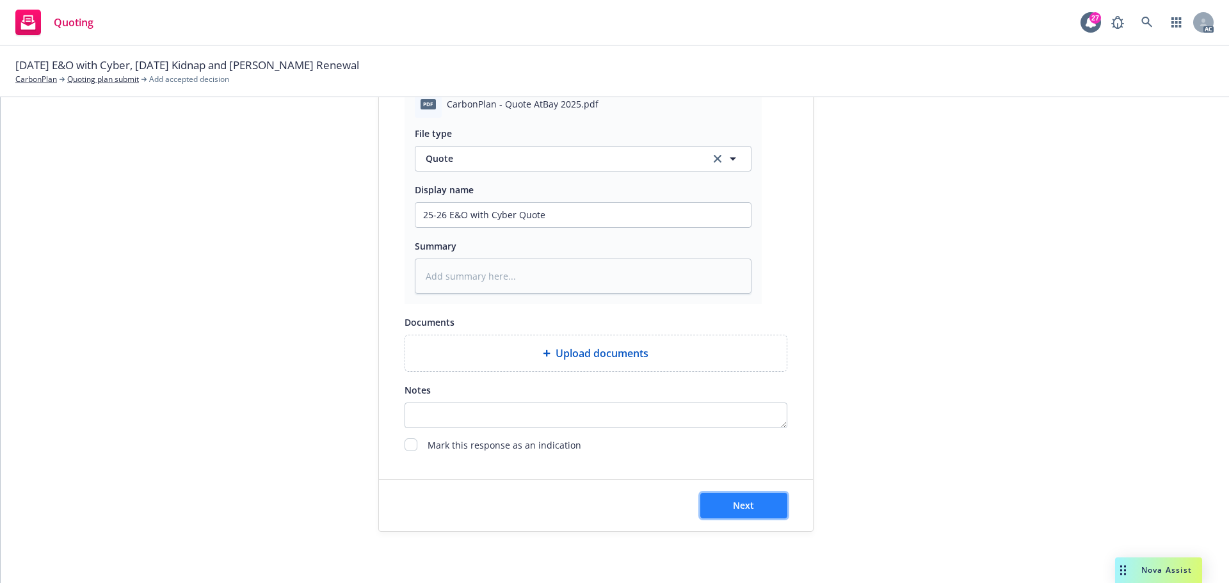
click at [757, 501] on button "Next" at bounding box center [743, 506] width 87 height 26
type textarea "x"
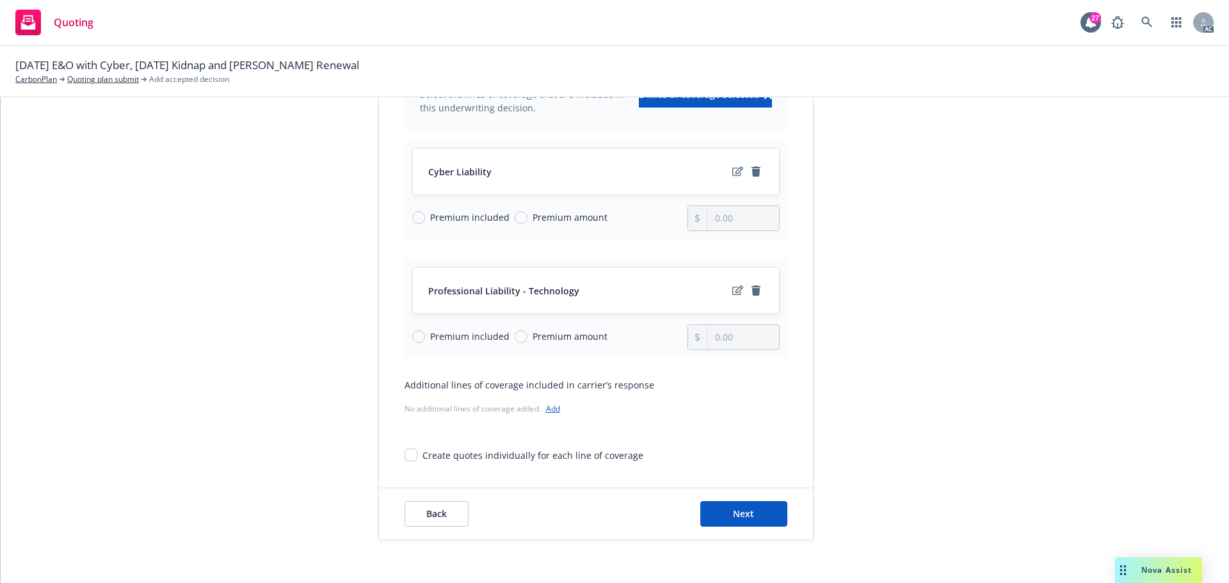
scroll to position [166, 0]
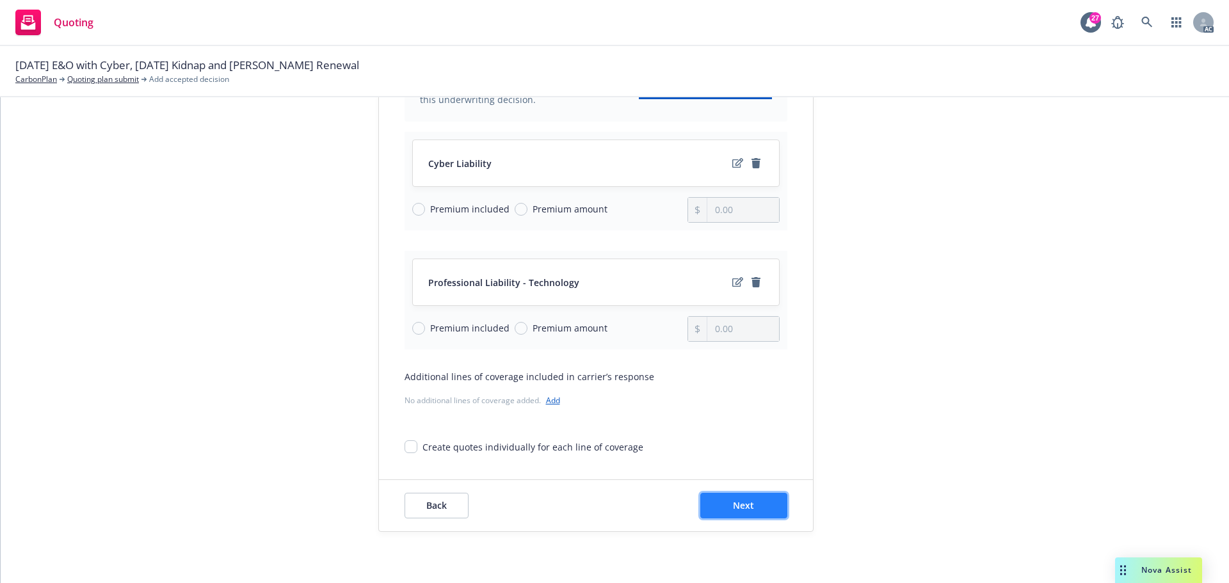
click at [744, 506] on span "Next" at bounding box center [743, 505] width 21 height 12
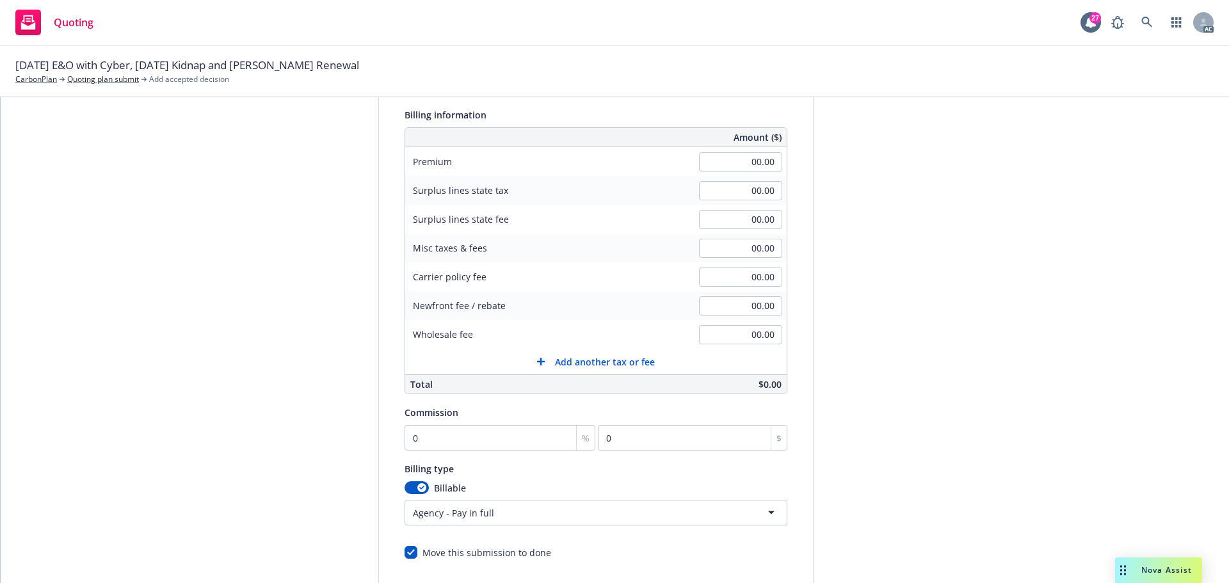
scroll to position [0, 0]
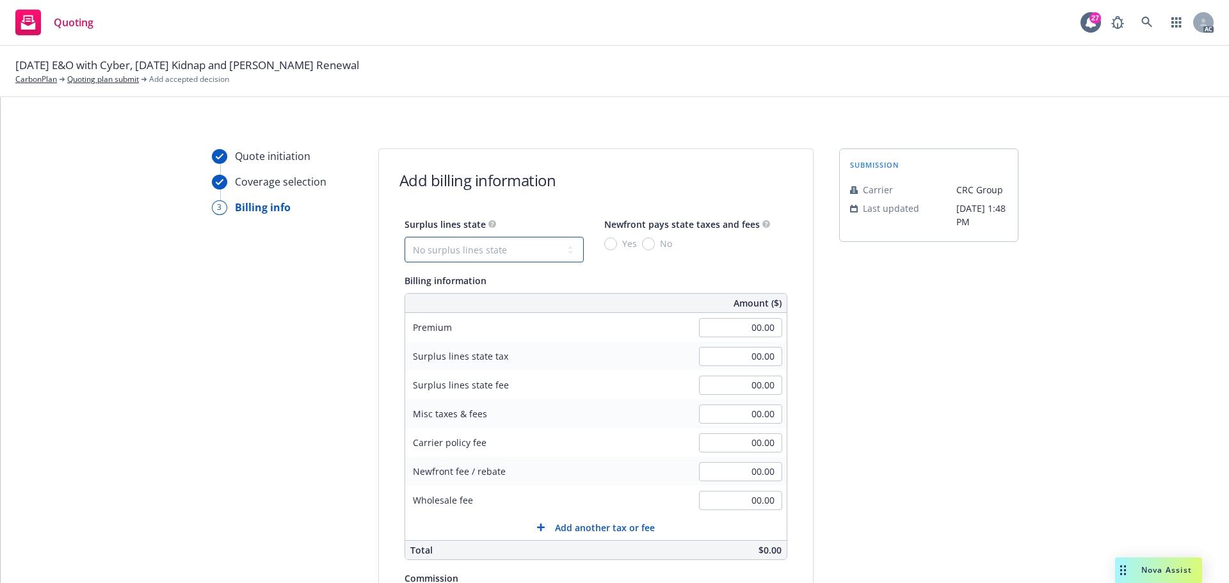
drag, startPoint x: 489, startPoint y: 247, endPoint x: 480, endPoint y: 258, distance: 14.5
click at [489, 247] on select "No surplus lines state Alaska Alabama Arkansas Arizona California Colorado Conn…" at bounding box center [494, 250] width 179 height 26
click at [405, 237] on select "No surplus lines state Alaska Alabama Arkansas Arizona California Colorado Conn…" at bounding box center [494, 250] width 179 height 26
drag, startPoint x: 487, startPoint y: 244, endPoint x: 478, endPoint y: 259, distance: 17.8
click at [487, 244] on select "No surplus lines state Alaska Alabama Arkansas Arizona California Colorado Conn…" at bounding box center [494, 250] width 179 height 26
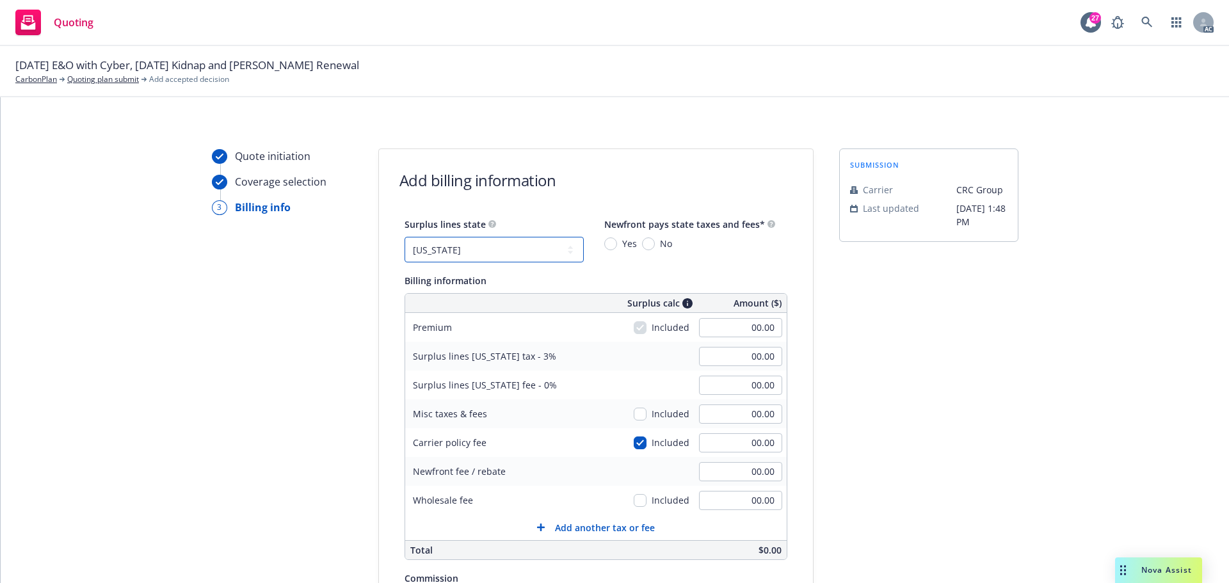
select select "CA"
click at [405, 237] on select "No surplus lines state Alaska Alabama Arkansas Arizona California Colorado Conn…" at bounding box center [494, 250] width 179 height 26
click at [655, 244] on span "No" at bounding box center [663, 243] width 17 height 13
click at [644, 244] on input "No" at bounding box center [648, 244] width 13 height 13
radio input "true"
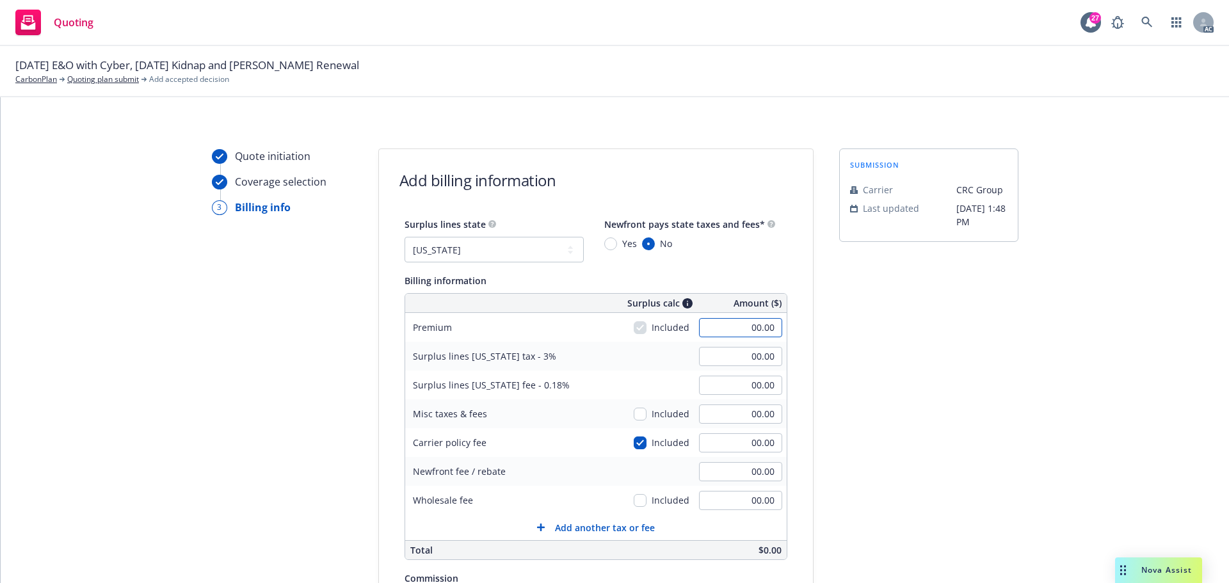
click at [732, 333] on input "00.00" at bounding box center [740, 327] width 83 height 19
click at [736, 440] on input "00.00" at bounding box center [740, 442] width 83 height 19
type input "5,174.00"
type input "155.22"
type input "9.31"
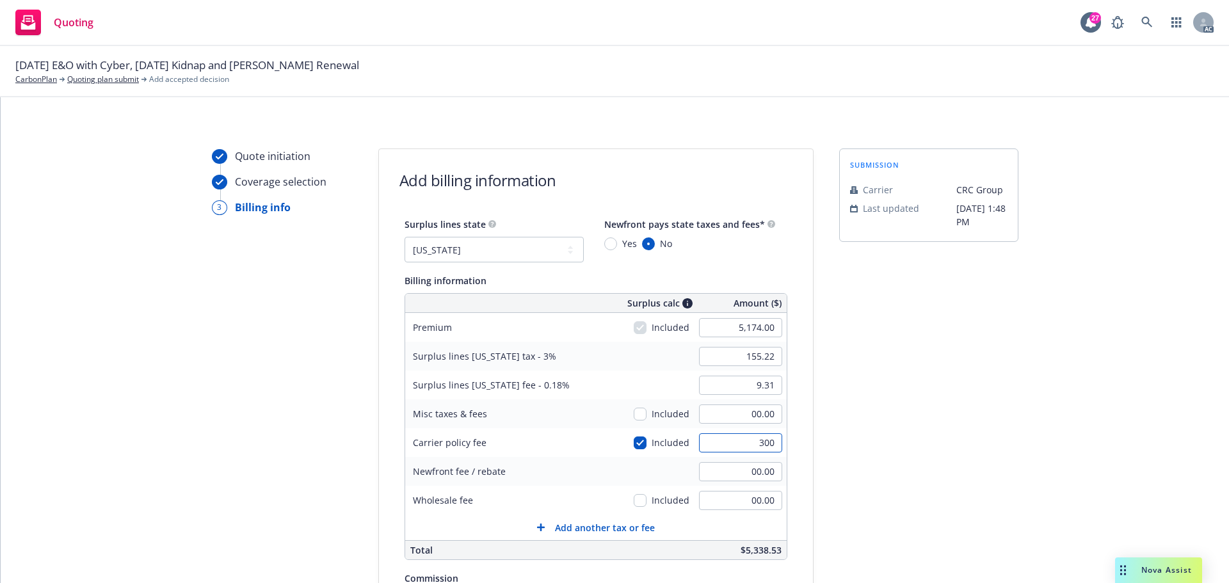
type input "300"
type input "164.22"
type input "9.85"
type input "300.00"
click at [926, 460] on div "submission Carrier CRC Group Last updated 7/21, 1:48 PM" at bounding box center [928, 476] width 179 height 655
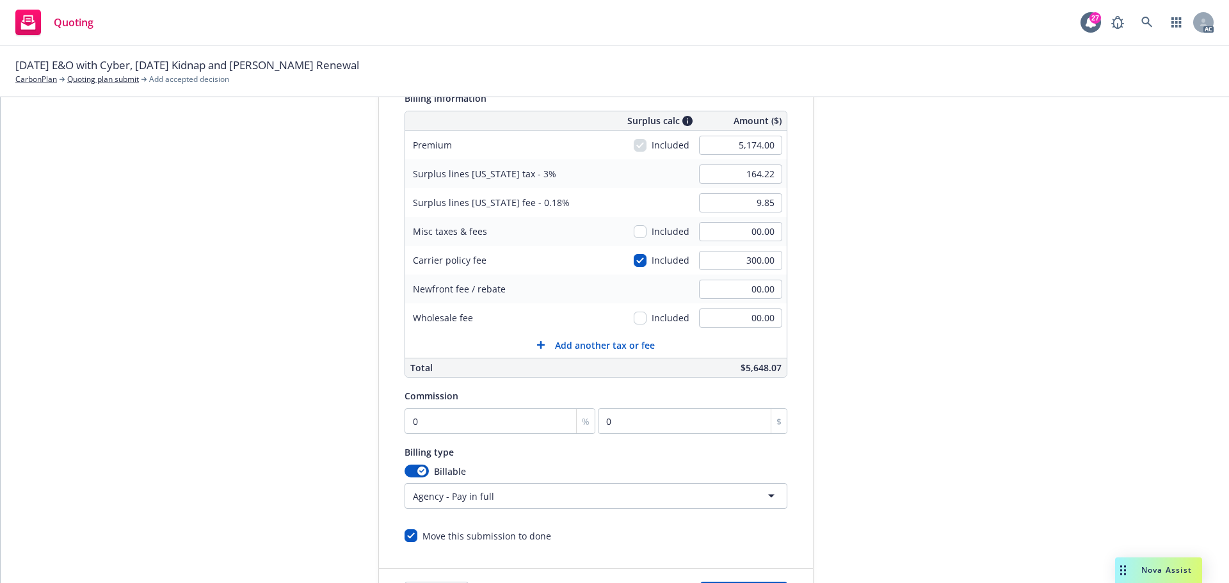
scroll to position [192, 0]
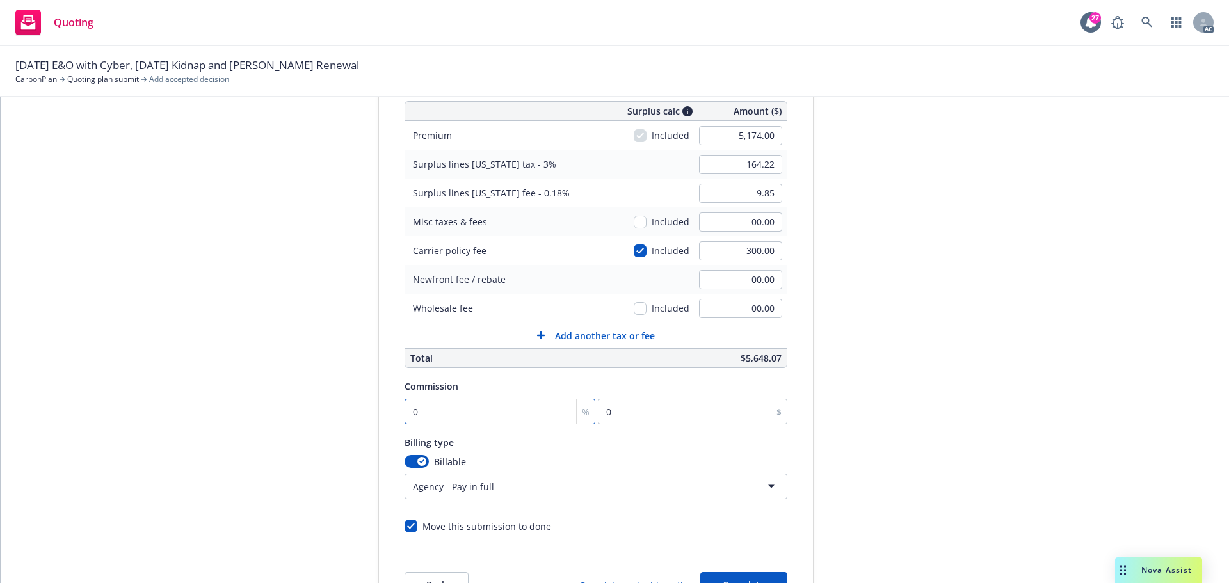
click at [437, 408] on input "0" at bounding box center [500, 412] width 191 height 26
type input "12"
type input "620.88"
type input "12"
click at [732, 255] on input "300.00" at bounding box center [740, 250] width 83 height 19
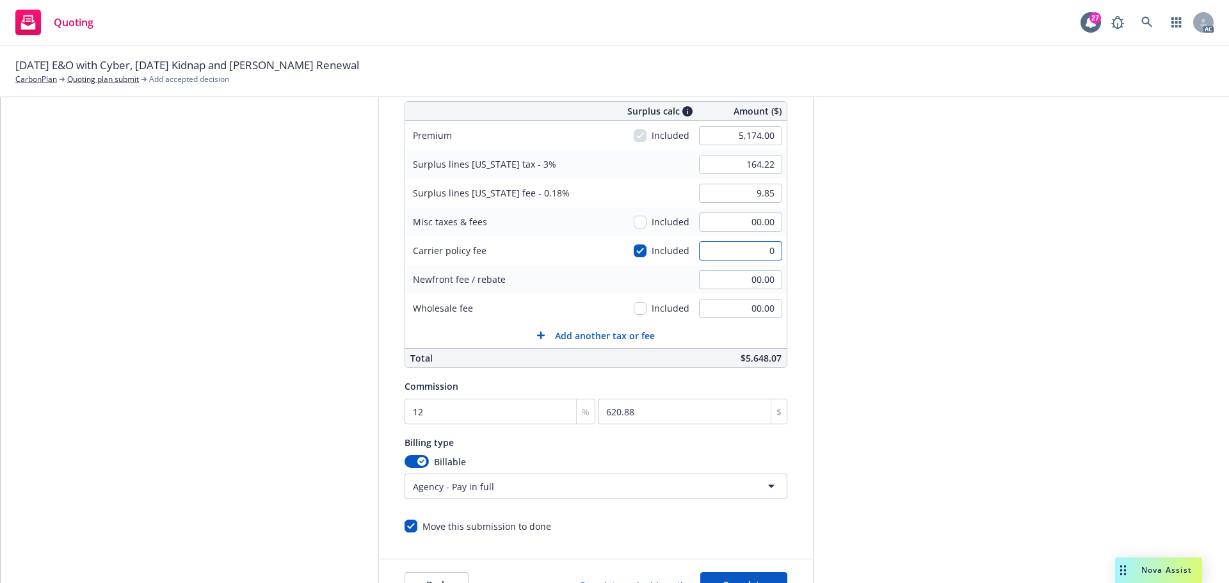
type input "0"
type input "155.22"
type input "9.31"
type input "00.00"
click at [734, 302] on input "00.00" at bounding box center [740, 308] width 83 height 19
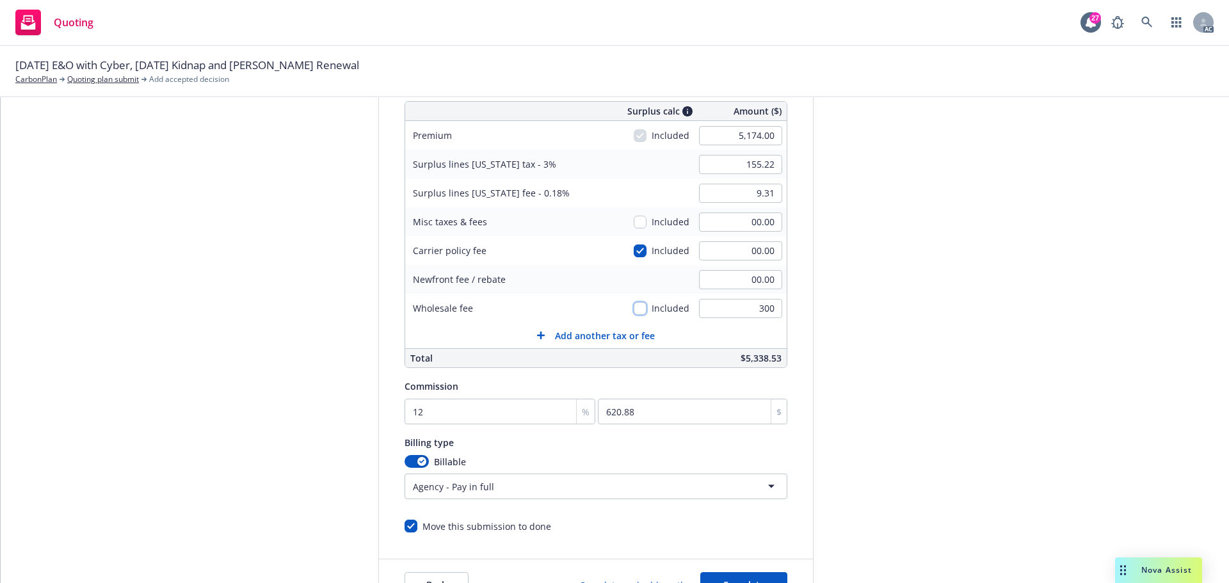
type input "300.00"
click at [634, 313] on input "checkbox" at bounding box center [640, 308] width 13 height 13
checkbox input "true"
type input "164.22"
type input "9.85"
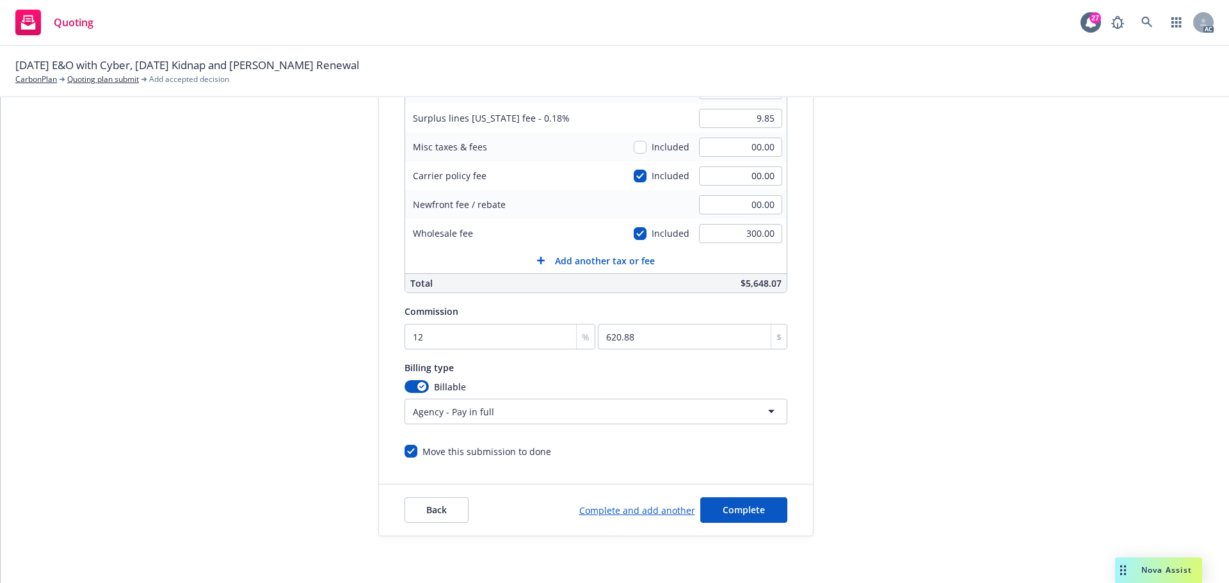
scroll to position [271, 0]
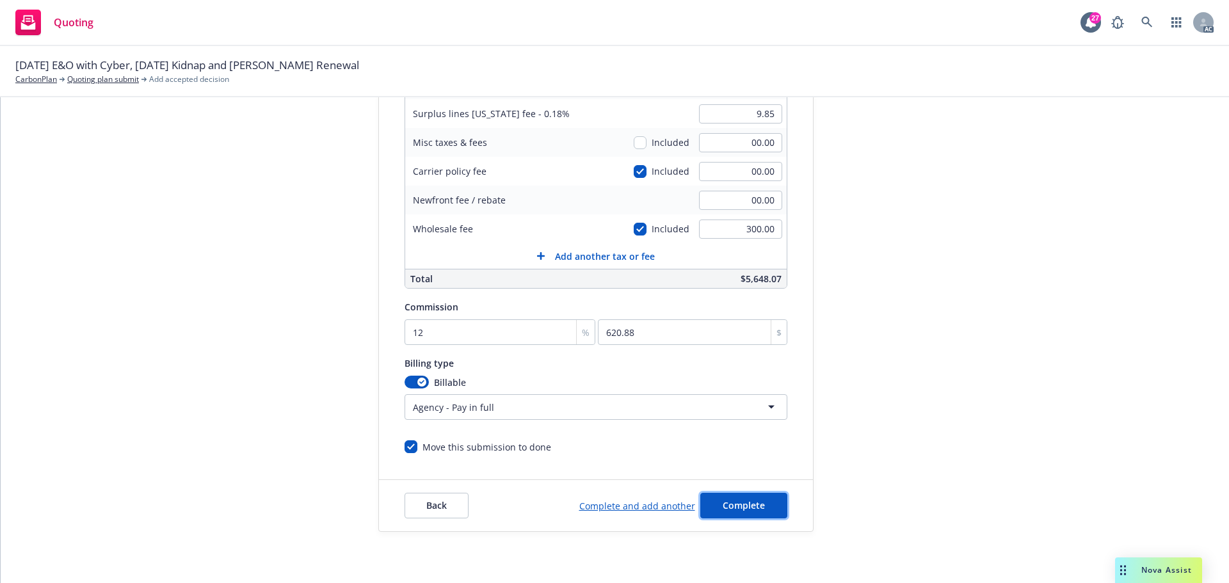
click at [723, 500] on span "Complete" at bounding box center [744, 505] width 42 height 12
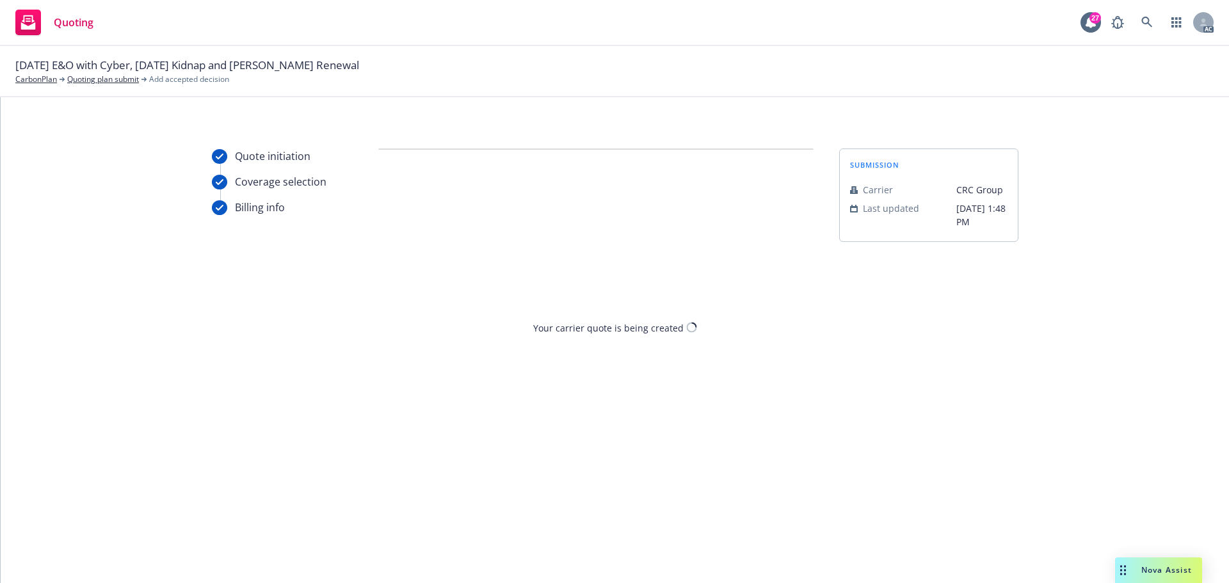
scroll to position [0, 0]
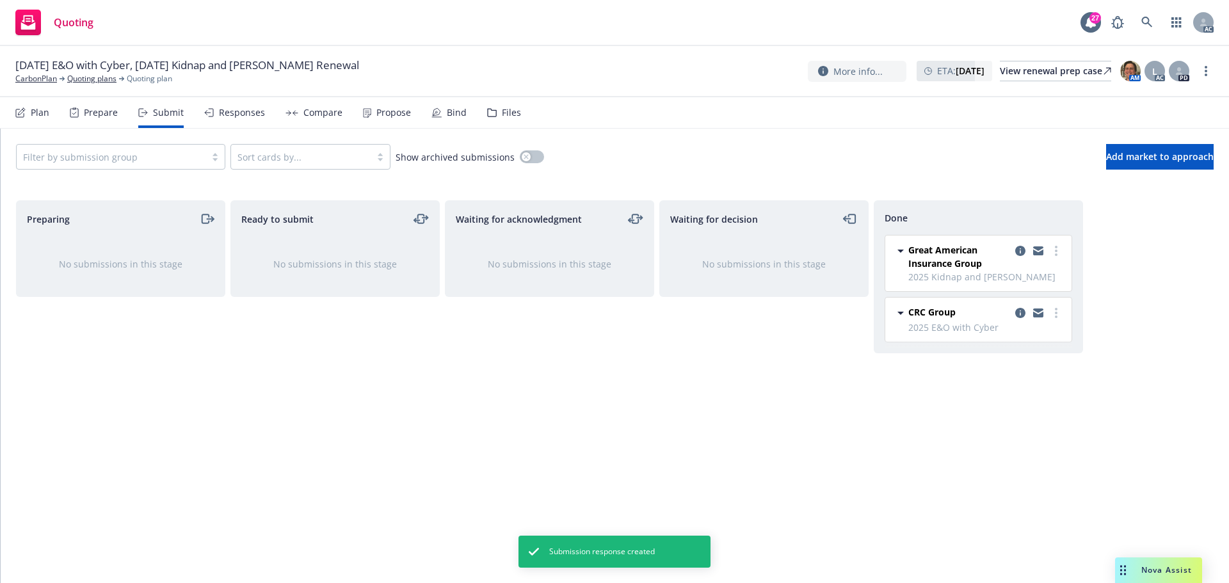
click at [389, 123] on div "Propose" at bounding box center [387, 112] width 48 height 31
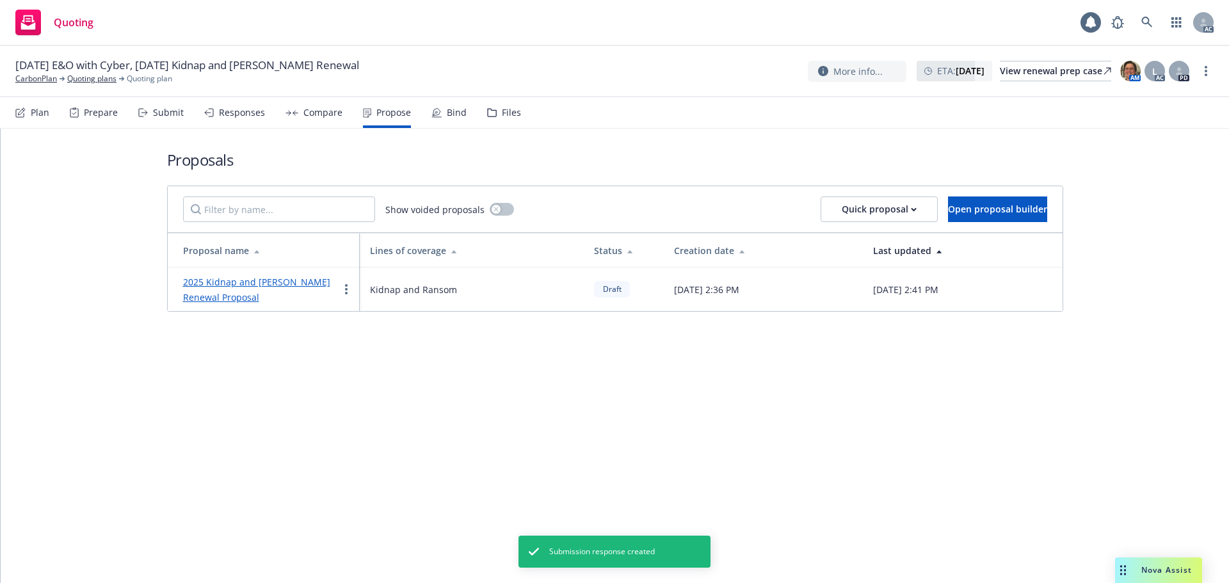
click at [262, 277] on link "2025 Kidnap and [PERSON_NAME] Renewal Proposal" at bounding box center [256, 290] width 147 height 28
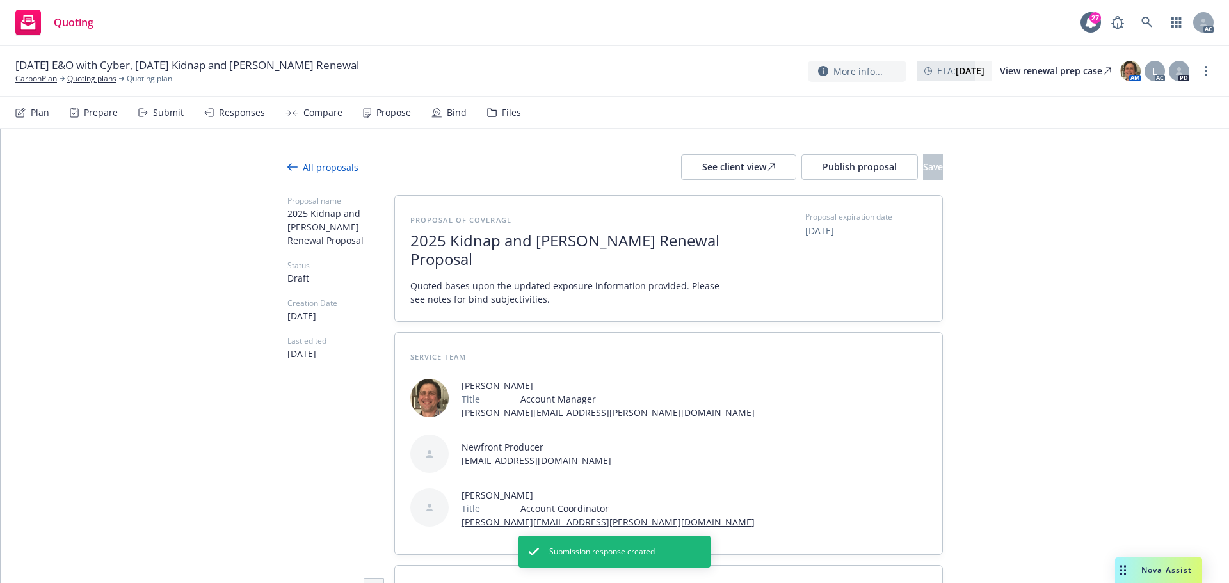
click at [505, 284] on span "Quoted bases upon the updated exposure information provided. Please see notes f…" at bounding box center [567, 292] width 314 height 27
click at [584, 242] on span "2025 Kidnap and [PERSON_NAME] Renewal Proposal" at bounding box center [567, 250] width 314 height 37
type textarea "x"
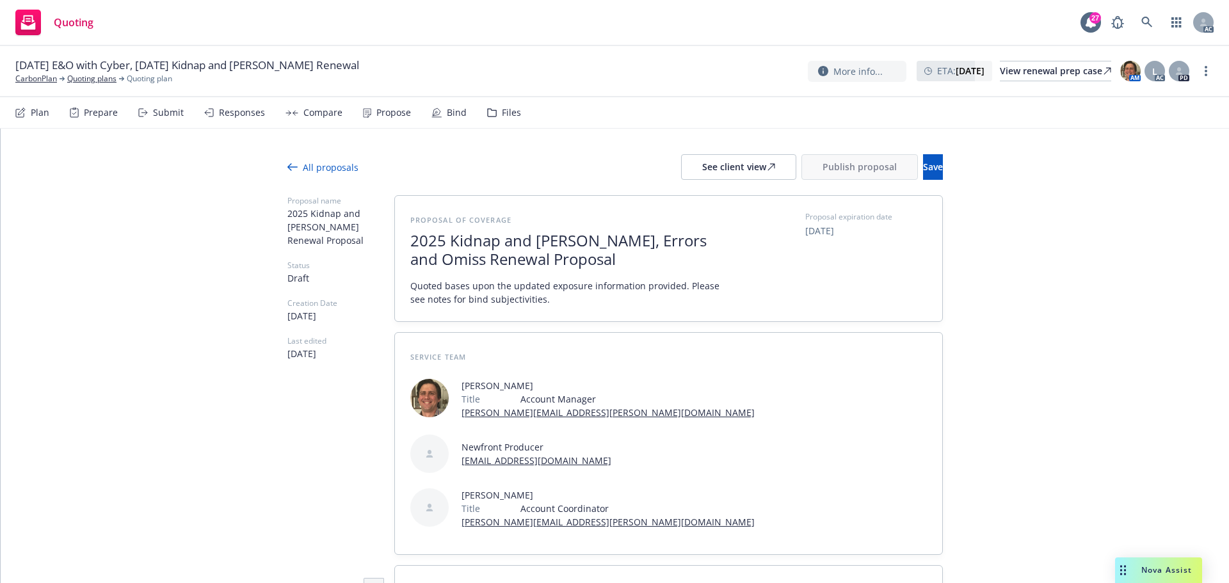
scroll to position [1, 0]
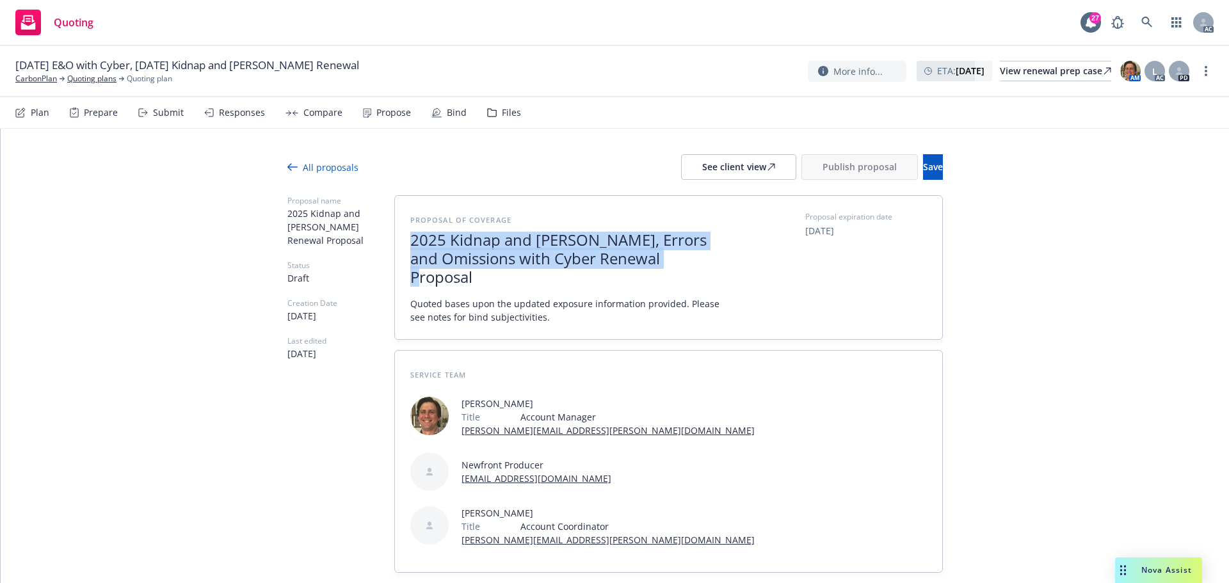
drag, startPoint x: 702, startPoint y: 265, endPoint x: 396, endPoint y: 236, distance: 307.5
click at [396, 236] on div "Proposal of coverage 2025 Kidnap and Ransom, Errors and Omissions with Cyber Re…" at bounding box center [668, 267] width 547 height 143
copy span "2025 Kidnap and [PERSON_NAME], Errors and Omissions with Cyber Renewal Proposal"
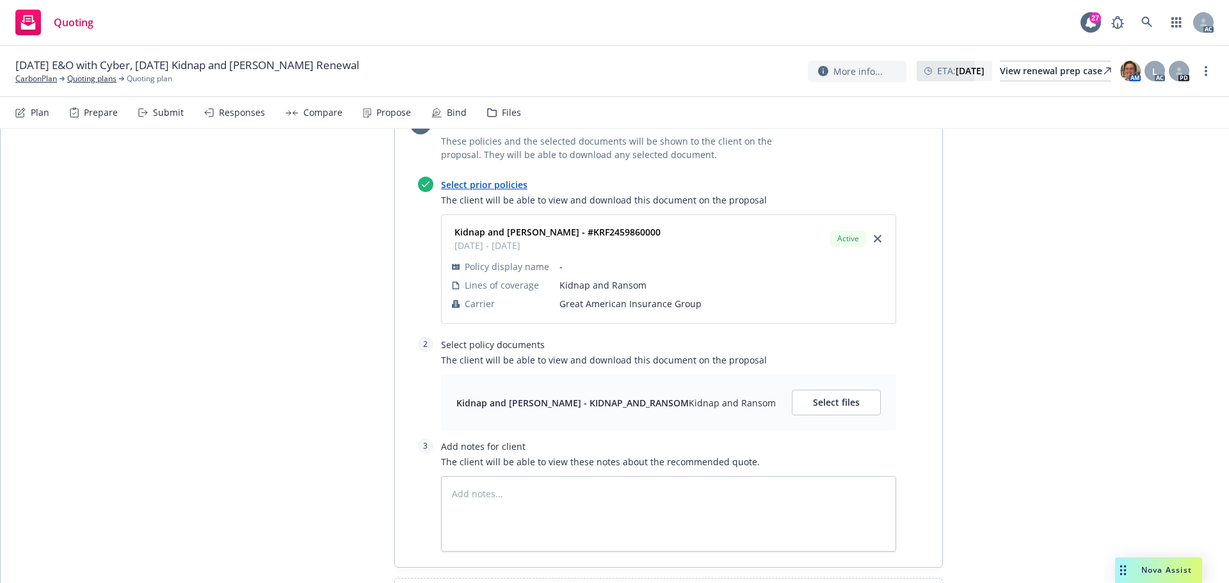
scroll to position [980, 0]
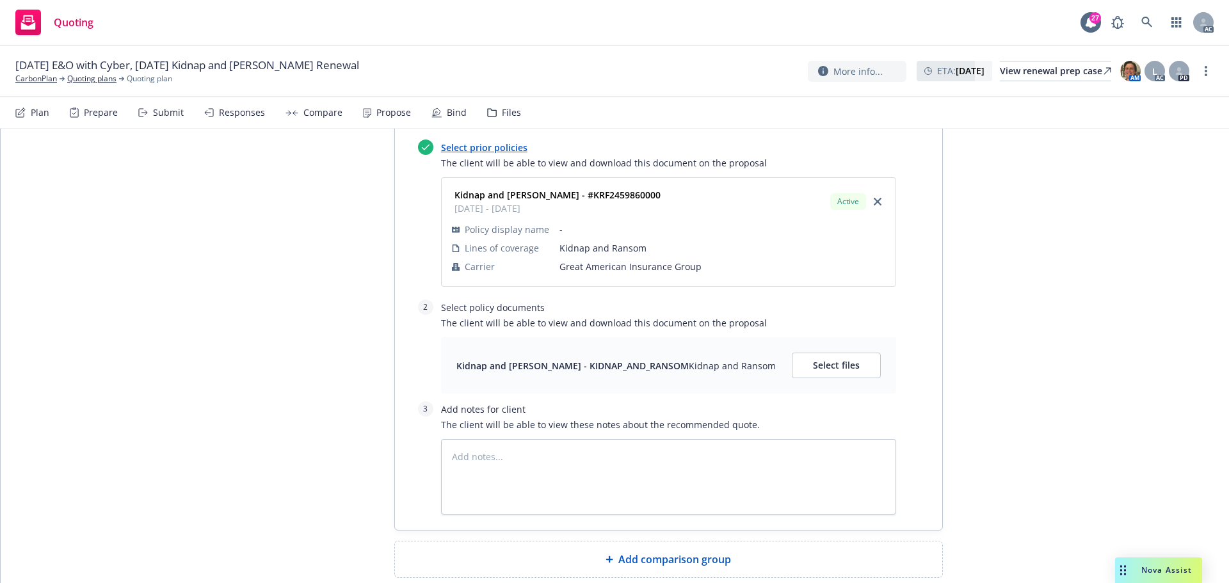
click at [617, 542] on div "Add comparison group" at bounding box center [668, 560] width 547 height 36
type textarea "x"
click at [600, 557] on span at bounding box center [668, 564] width 517 height 15
paste span
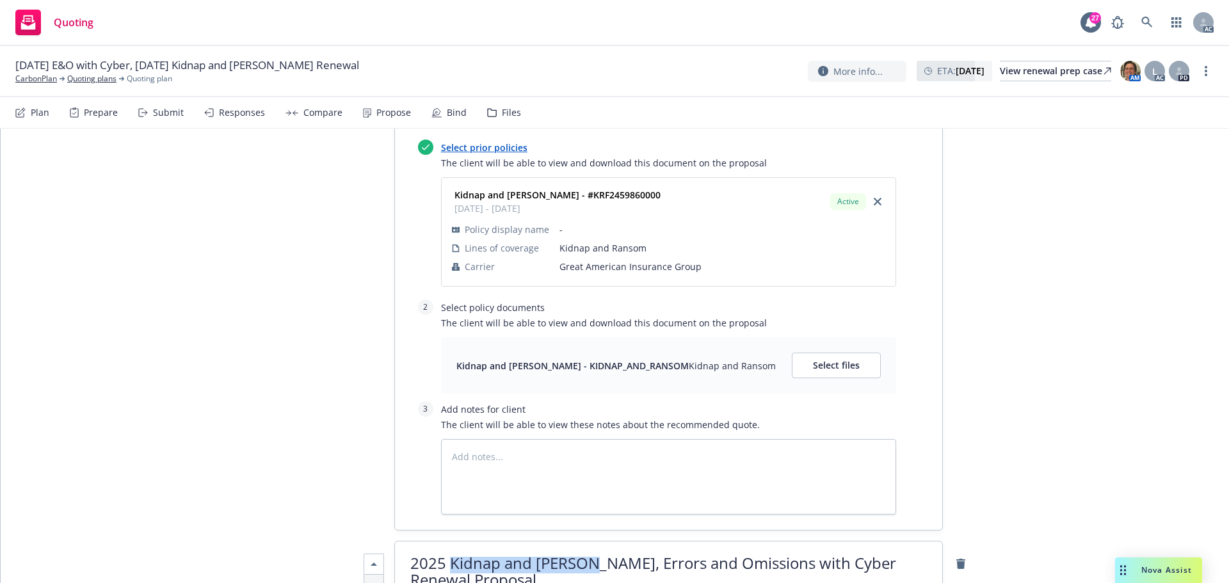
drag, startPoint x: 448, startPoint y: 492, endPoint x: 594, endPoint y: 494, distance: 146.0
click at [594, 553] on span "2025 Kidnap and [PERSON_NAME], Errors and Omissions with Cyber Renewal Proposal" at bounding box center [653, 572] width 486 height 38
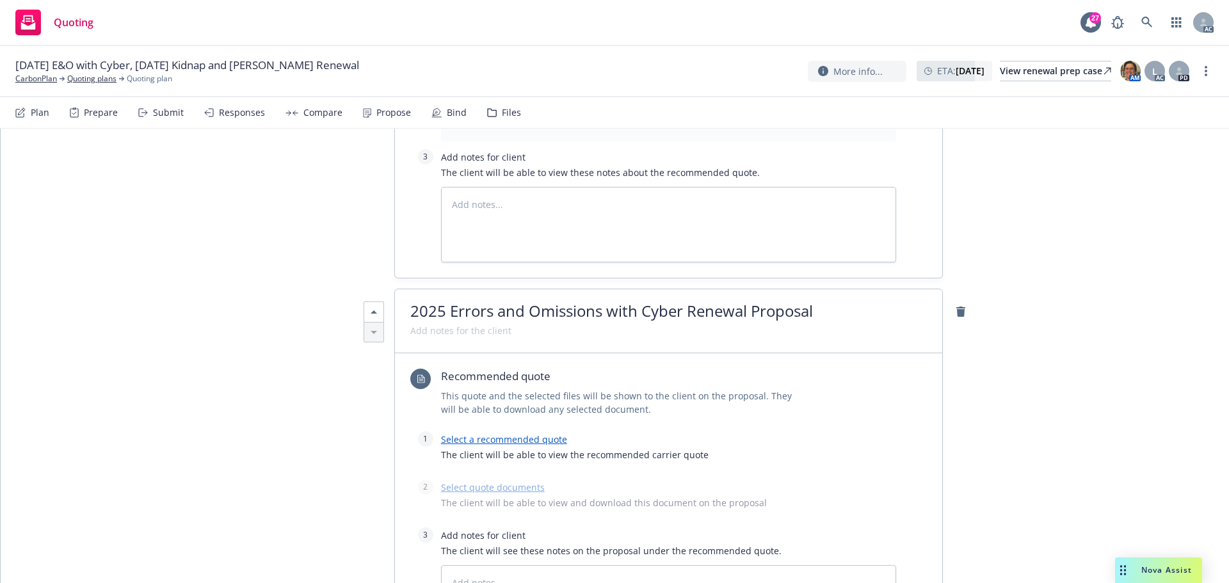
scroll to position [1236, 0]
click at [502, 430] on link "Select a recommended quote" at bounding box center [504, 436] width 126 height 12
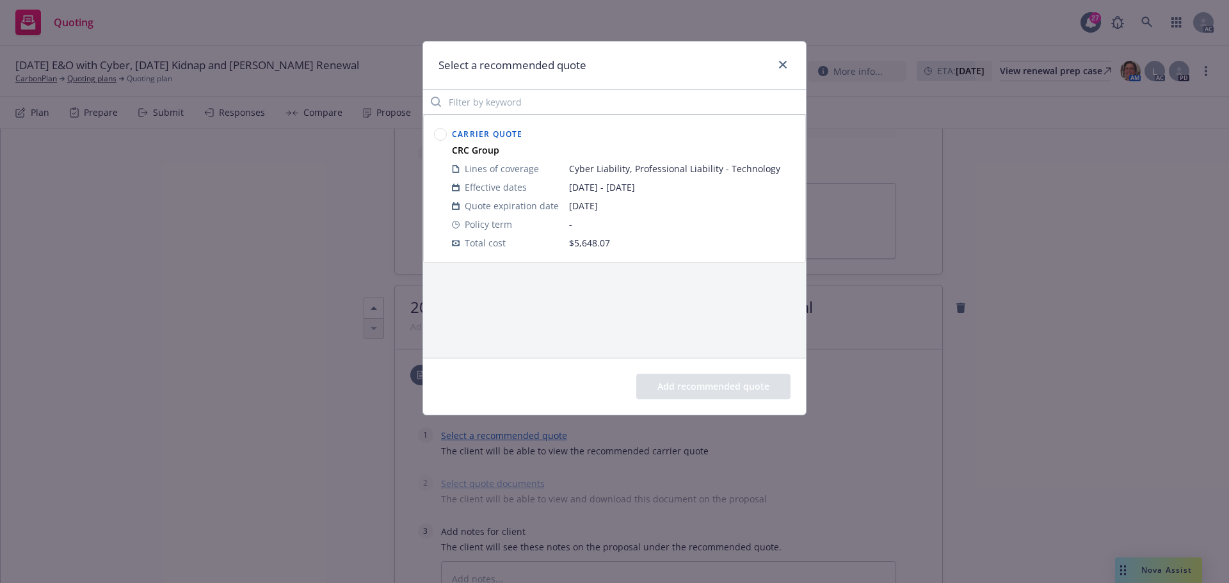
click at [439, 136] on circle at bounding box center [441, 135] width 12 height 12
click at [689, 382] on button "Add recommended quote" at bounding box center [713, 387] width 154 height 26
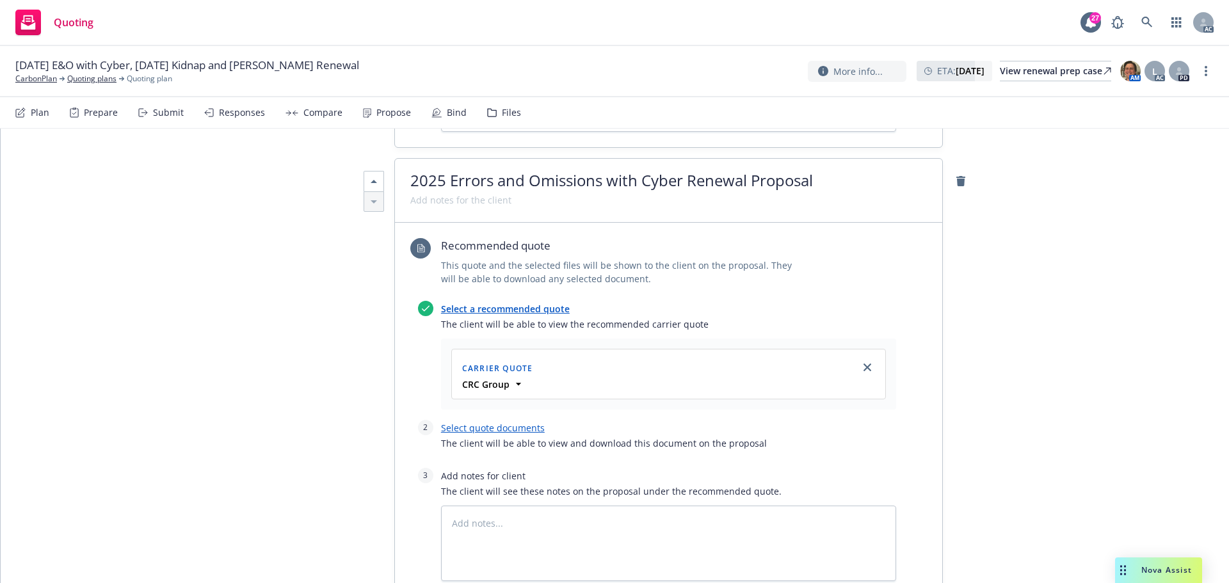
scroll to position [1364, 0]
click at [519, 421] on link "Select quote documents" at bounding box center [493, 427] width 104 height 12
type textarea "x"
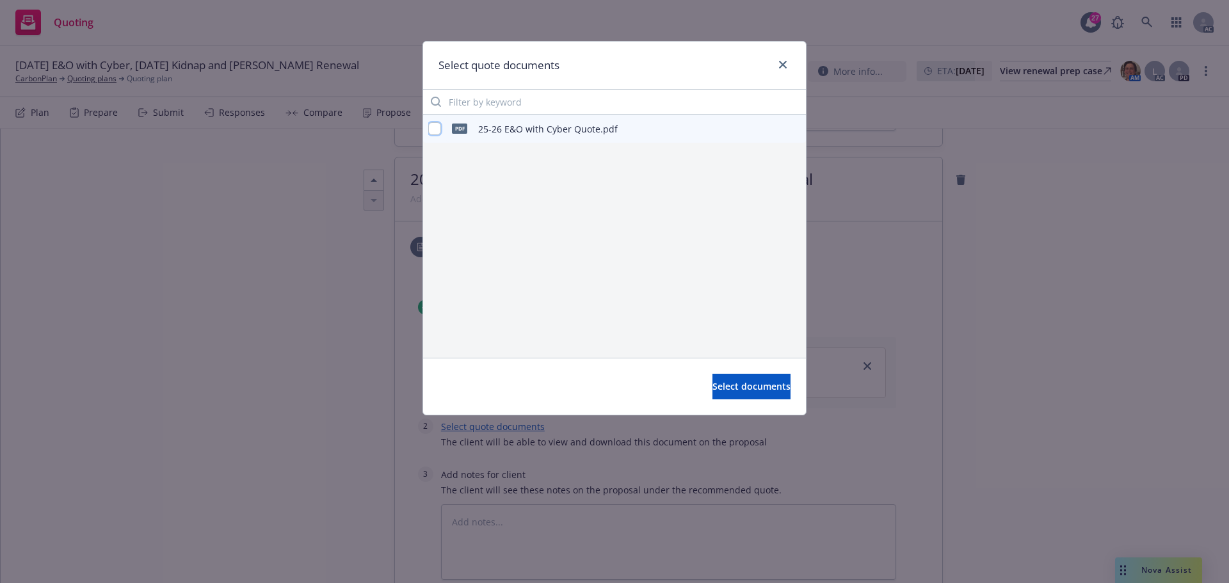
click at [434, 129] on input "checkbox" at bounding box center [434, 128] width 13 height 13
checkbox input "true"
click at [750, 389] on span "Select documents" at bounding box center [752, 386] width 78 height 12
type textarea "x"
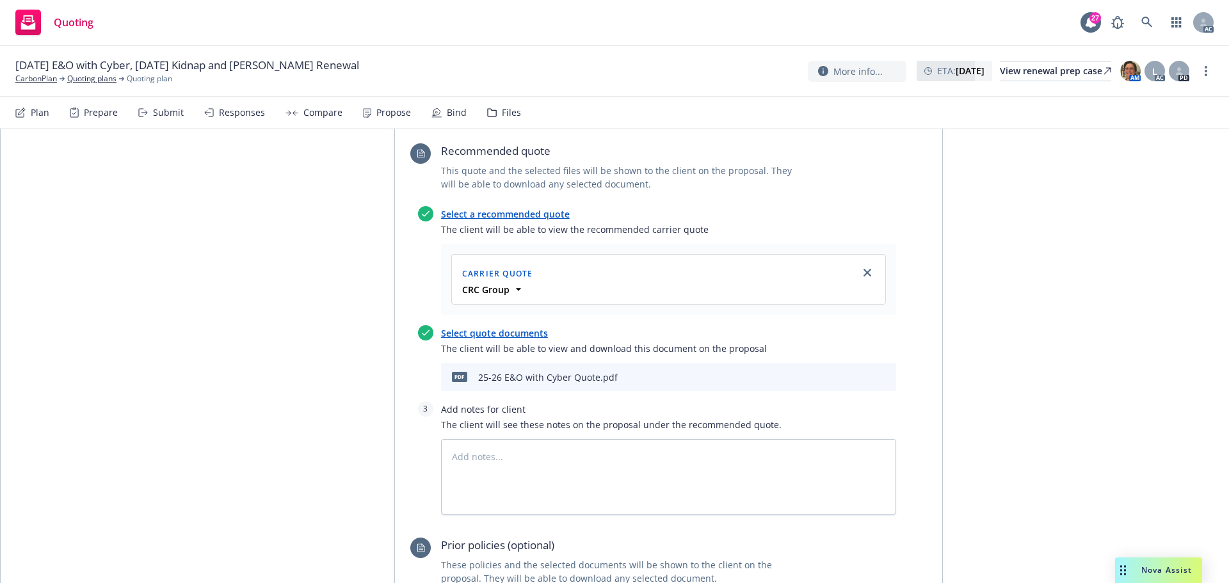
scroll to position [1556, 0]
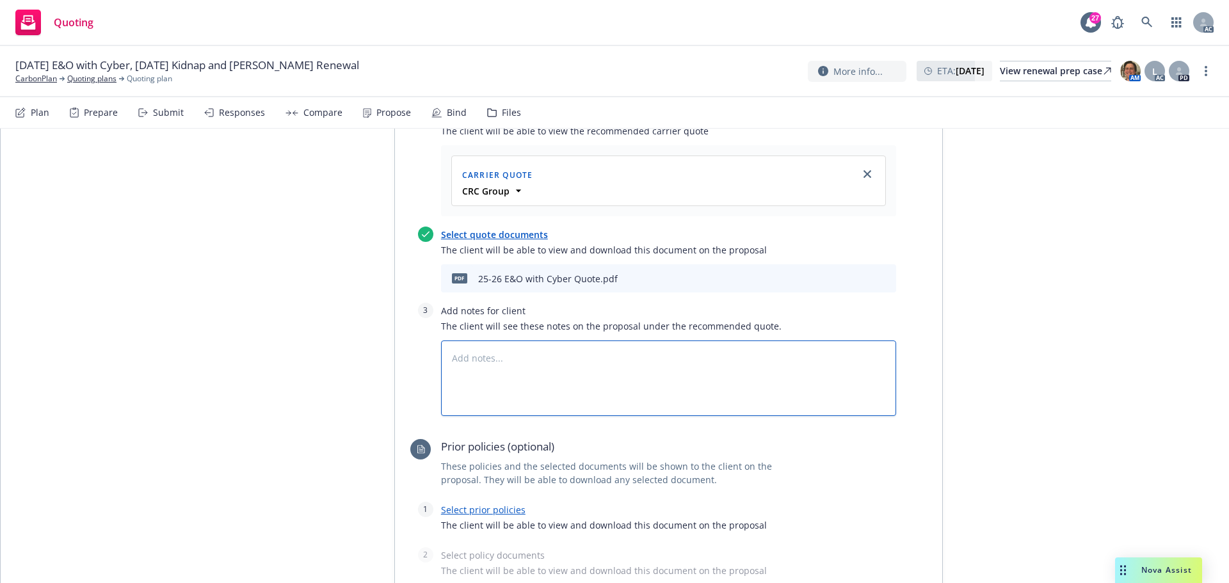
click at [473, 341] on textarea at bounding box center [668, 379] width 455 height 76
type textarea "N"
type textarea "x"
type textarea "B"
type textarea "x"
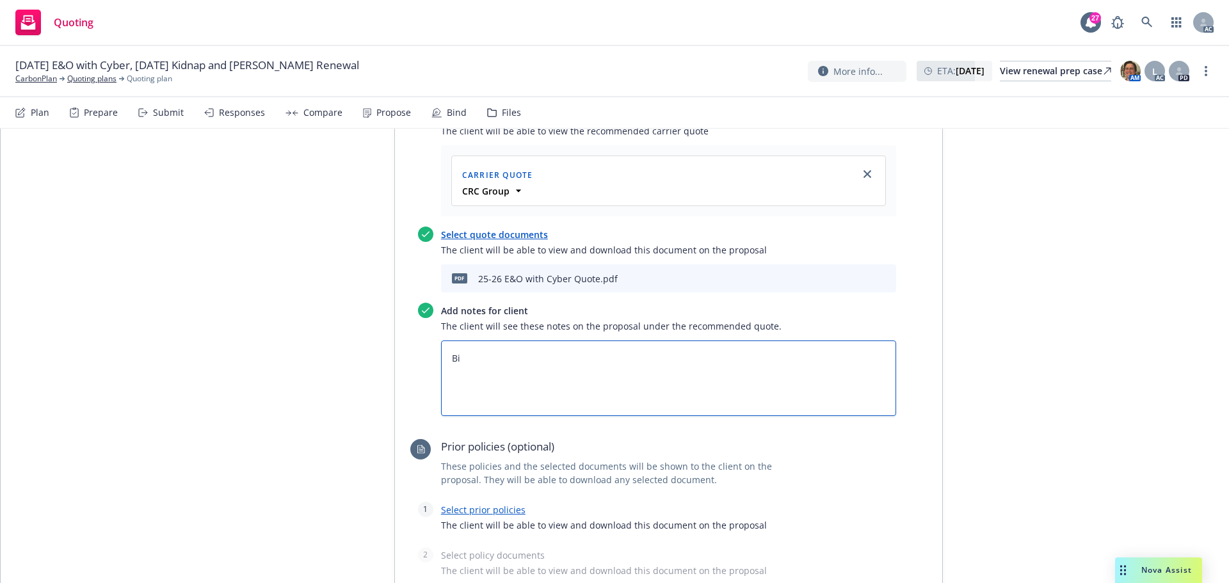
type textarea "Bin"
type textarea "x"
type textarea "Bind"
type textarea "x"
type textarea "Bind"
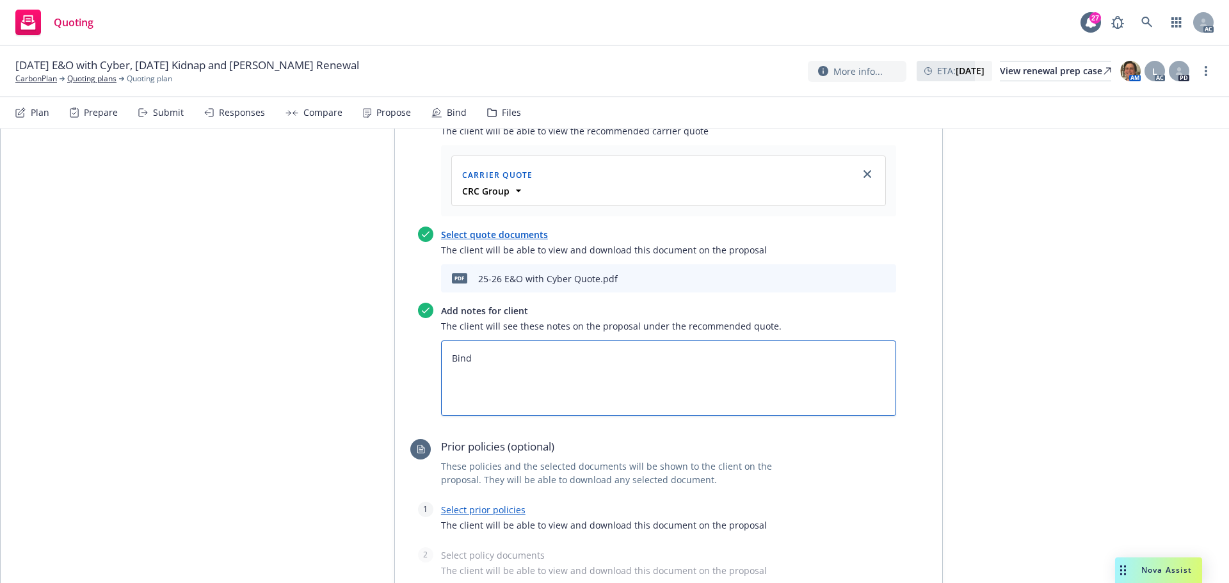
type textarea "x"
type textarea "Bind S"
type textarea "x"
type textarea "Bind Su"
type textarea "x"
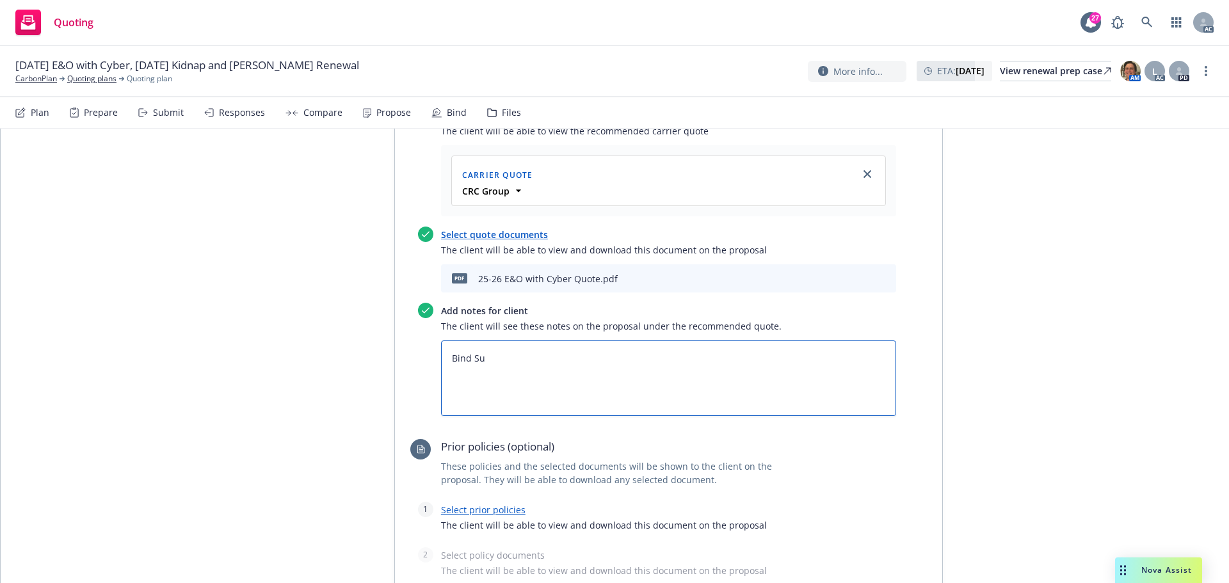
type textarea "Bind Sui"
type textarea "x"
type textarea "Bind Su"
type textarea "x"
type textarea "Bind Sub"
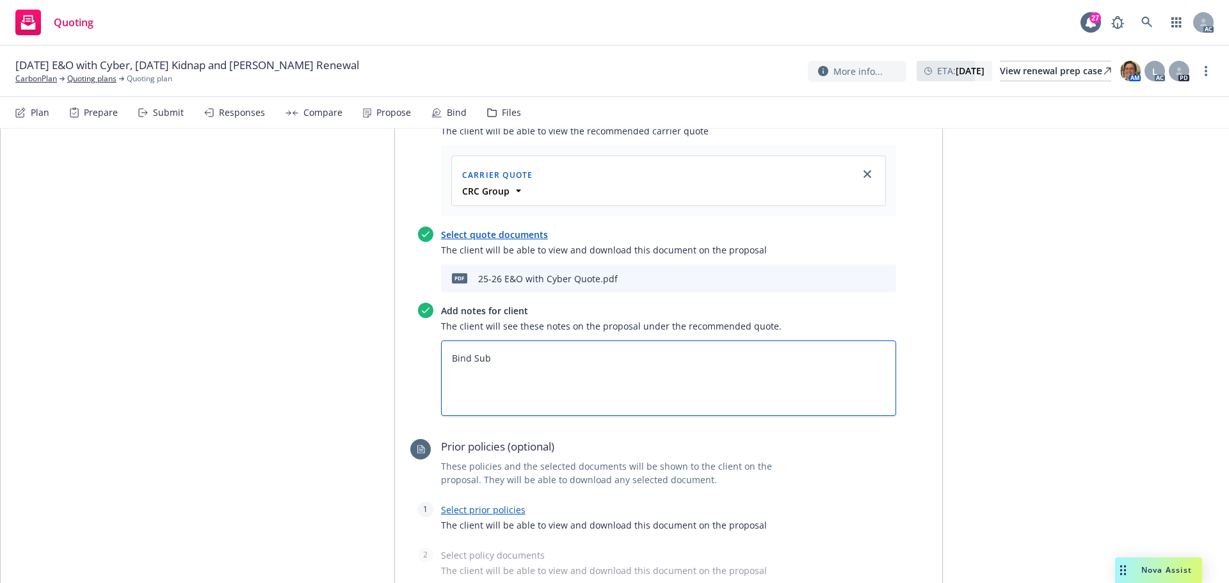
type textarea "x"
type textarea "Bind Subj"
type textarea "x"
type textarea "Bind Subje"
type textarea "x"
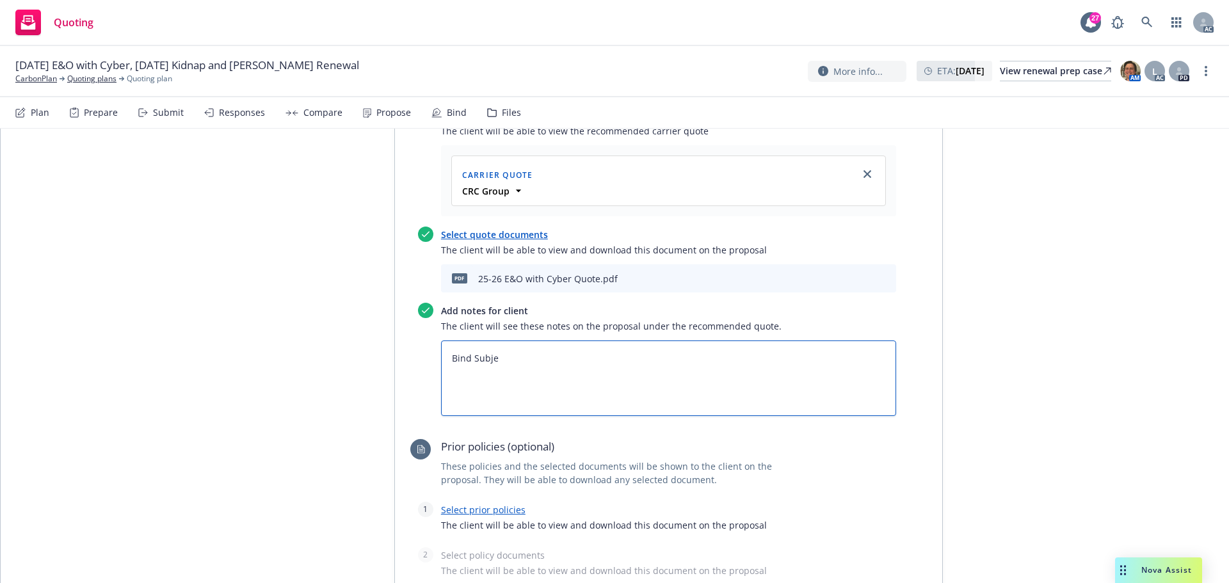
type textarea "Bind Subjec"
type textarea "x"
type textarea "Bind Subject"
type textarea "x"
type textarea "Bind Subjecti"
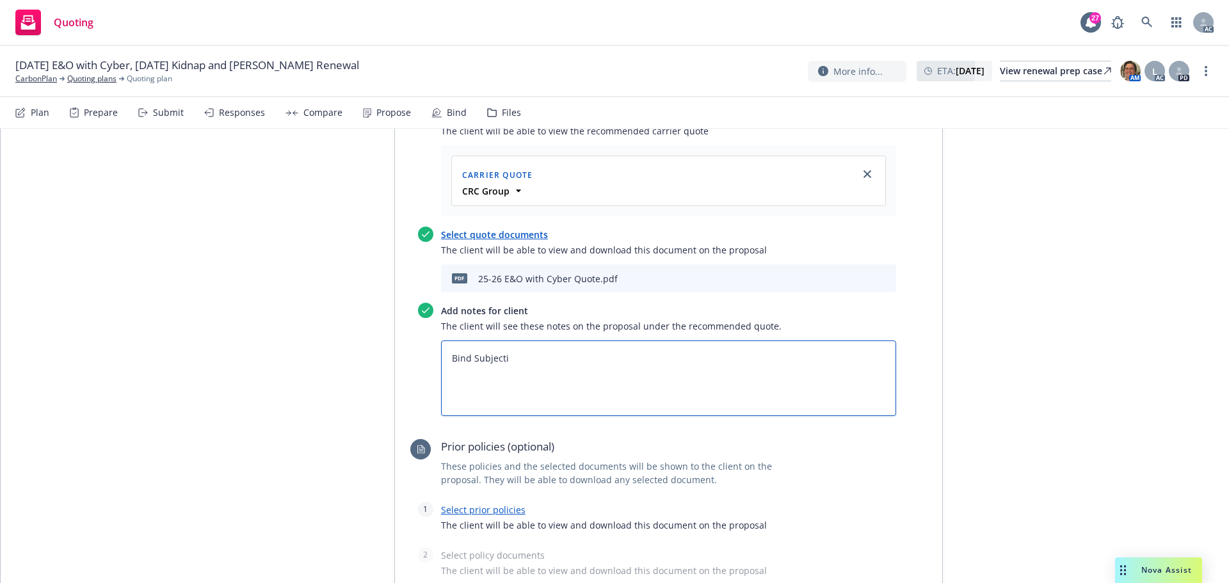
type textarea "x"
type textarea "Bind Subjectiv"
type textarea "x"
type textarea "Bind Subjectivi"
type textarea "x"
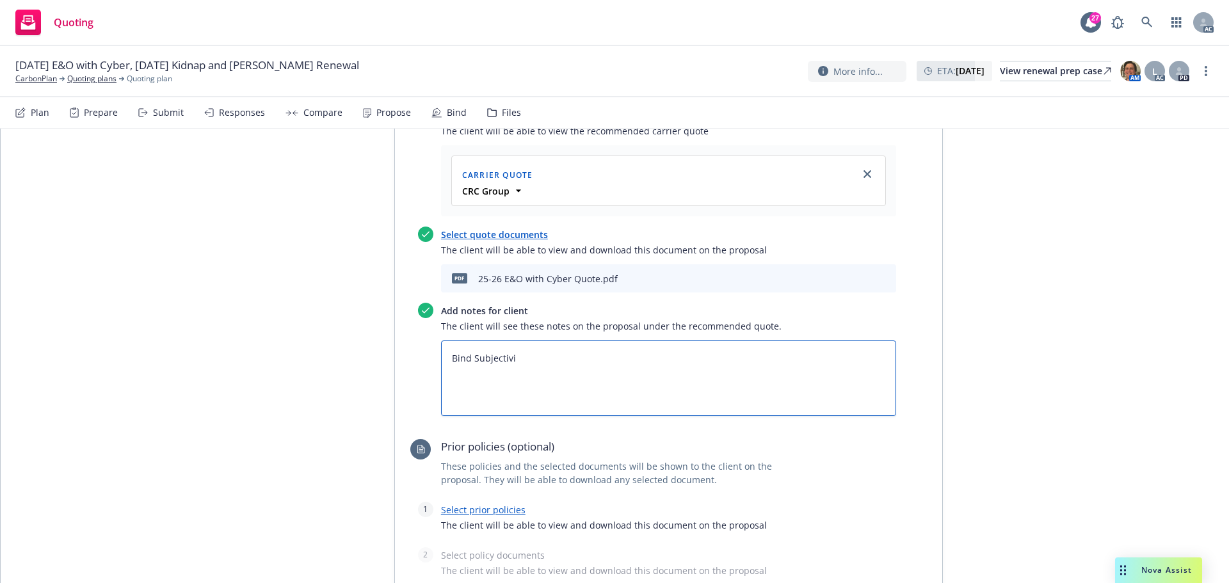
type textarea "Bind Subjectivit"
type textarea "x"
type textarea "Bind Subjectiviti"
type textarea "x"
type textarea "Bind Subjectivities"
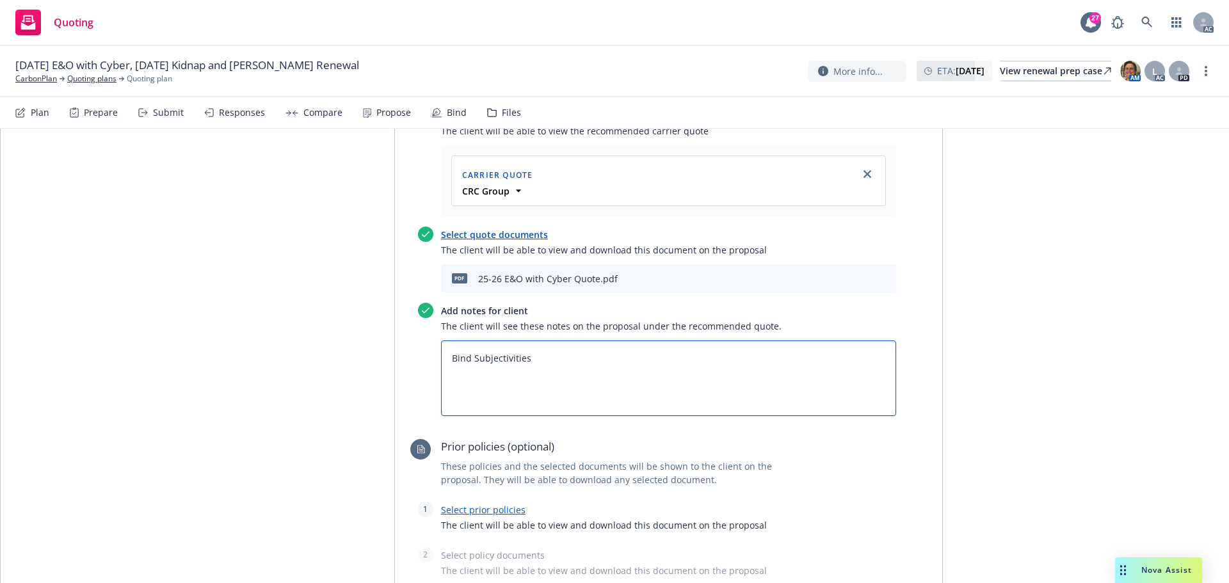
type textarea "x"
type textarea "Bind Subjectivities:"
type textarea "x"
click at [565, 341] on textarea "Bind Subjectivities:" at bounding box center [668, 379] width 455 height 76
paste textarea "need an order to bind"
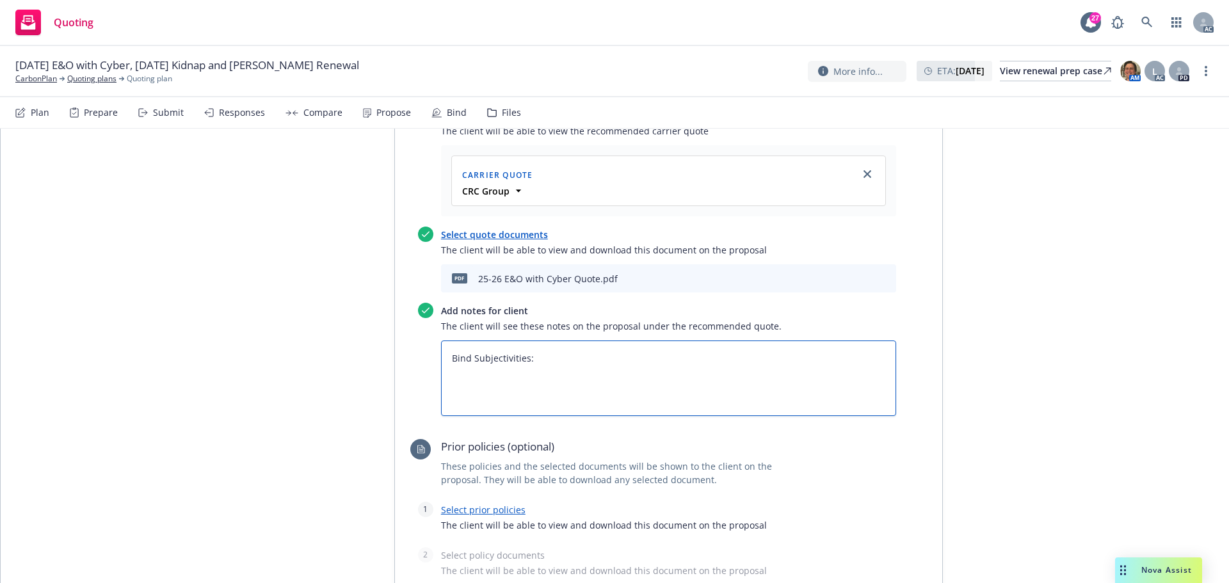
type textarea "Bind Subjectivities:need an order to bind"
click at [528, 341] on textarea "Bind Subjectivities:" at bounding box center [668, 379] width 455 height 76
type textarea "x"
type textarea "Bind Subjectivities:eed an order to bind"
type textarea "x"
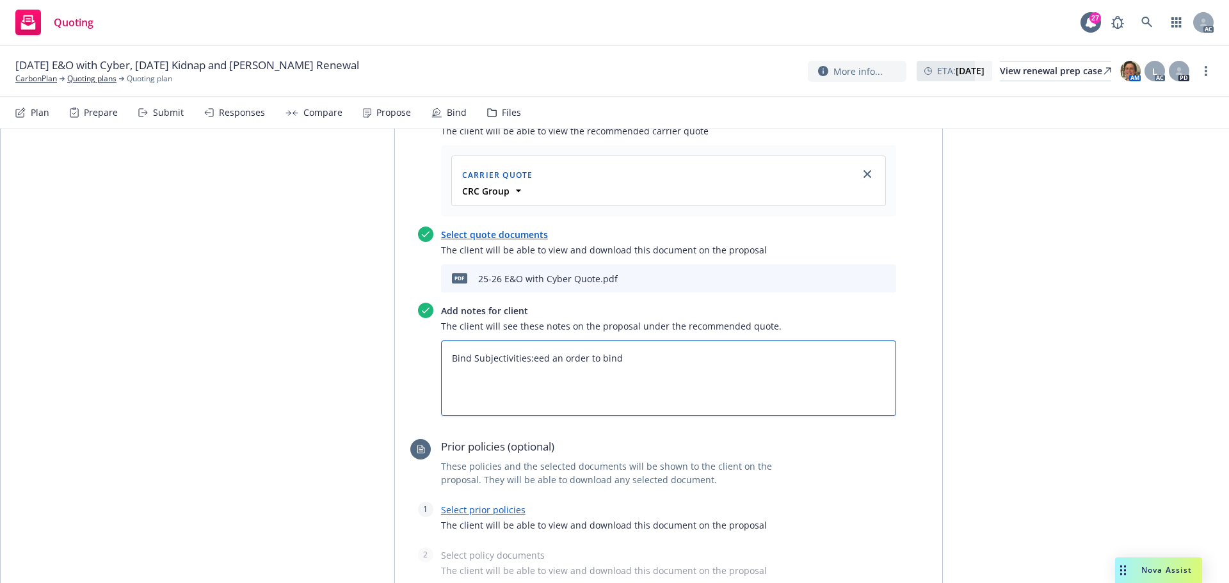
type textarea "Bind Subjectivities: eed an order to bind"
type textarea "x"
type textarea "Bind Subjectivities: Need an order to bind"
type textarea "x"
type textarea "Bind Subjectivities: Need an order to bind"
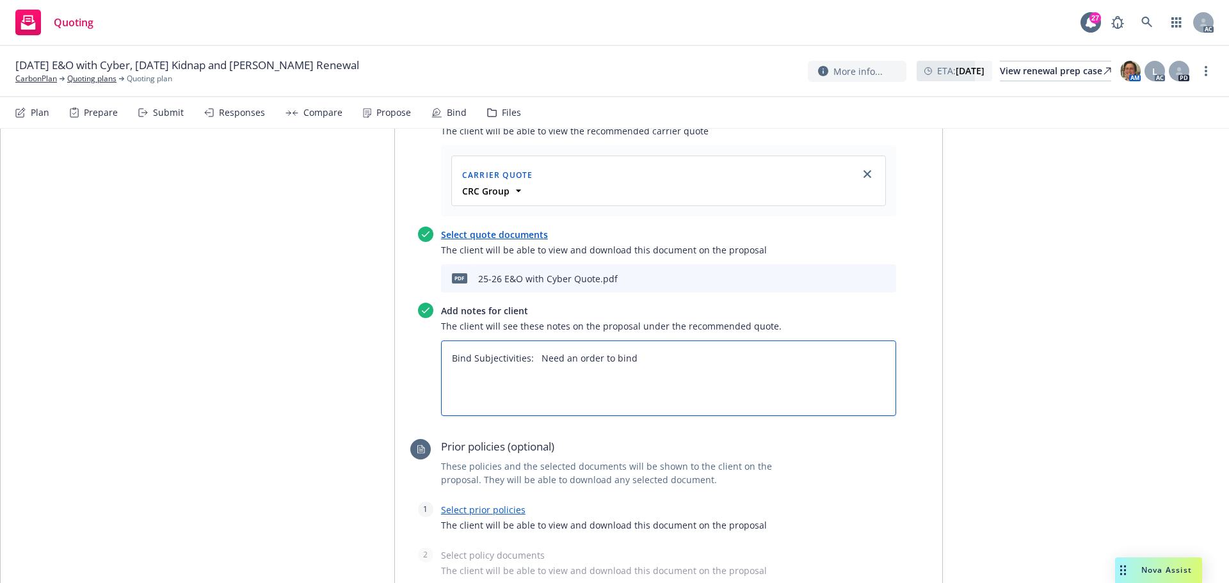
type textarea "x"
type textarea "Bind Subjectivities: Need an order to bind"
type textarea "x"
type textarea "Bind Subjectivities: Need an order to bind"
click at [704, 341] on textarea "Bind Subjectivities: Need an order to bind" at bounding box center [668, 379] width 455 height 76
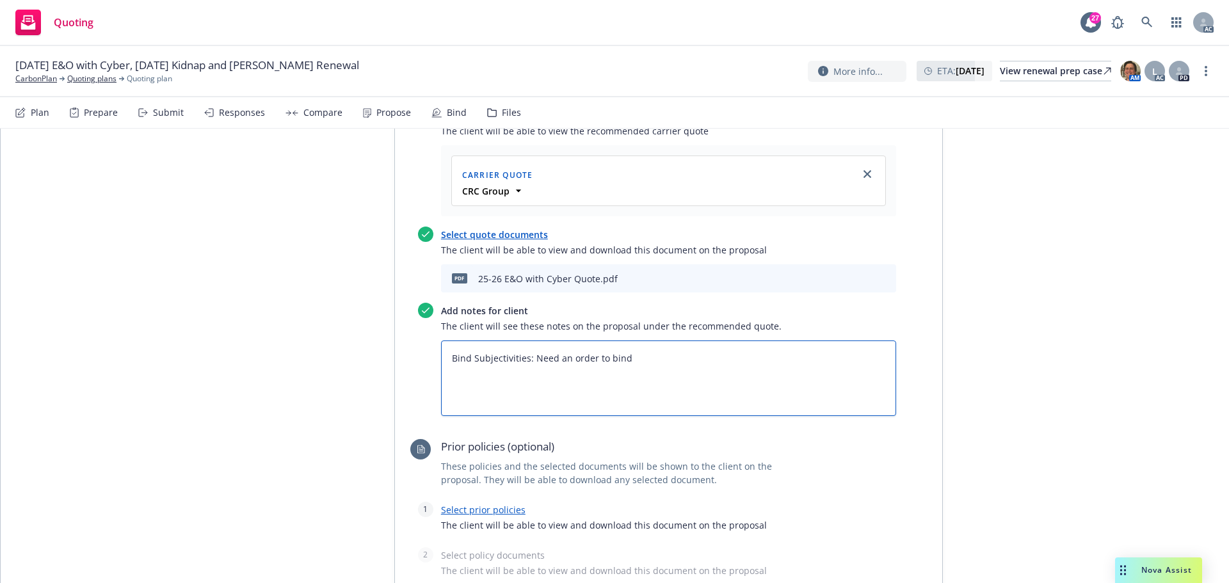
type textarea "x"
type textarea "Bind Subjectivities: Need an order to bind."
click at [494, 504] on link "Select prior policies" at bounding box center [483, 510] width 85 height 12
type textarea "x"
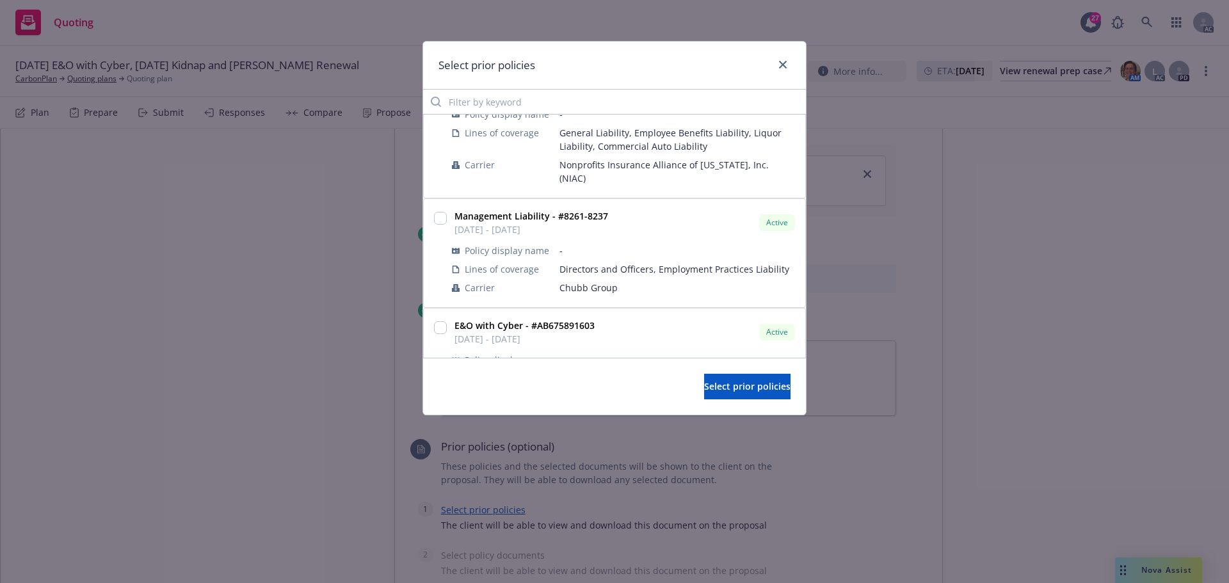
scroll to position [192, 0]
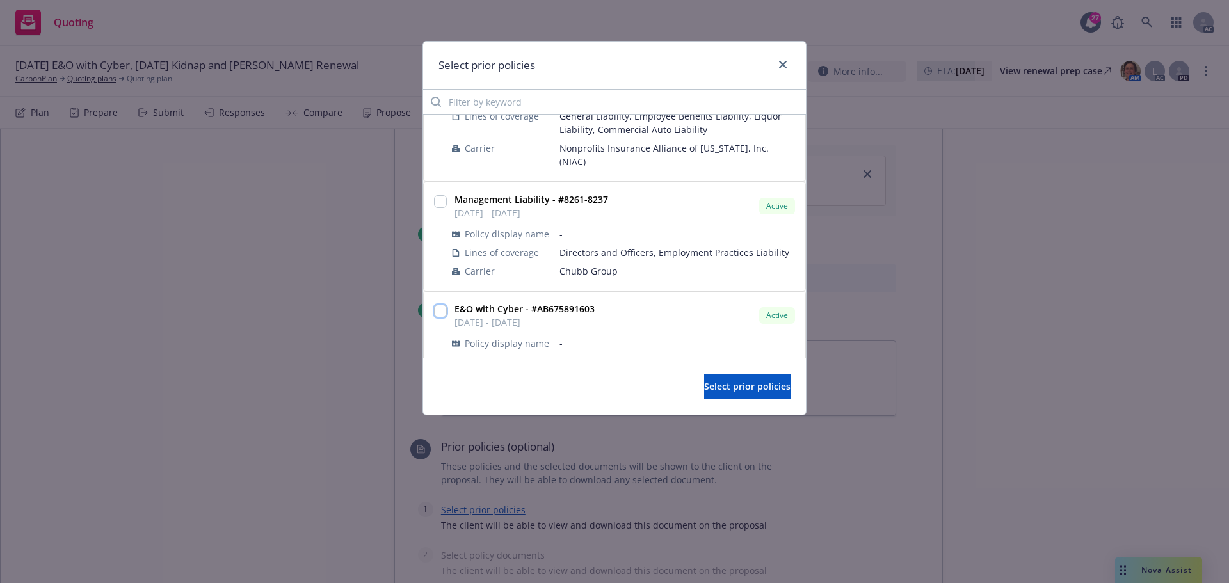
click at [443, 305] on input "checkbox" at bounding box center [440, 311] width 13 height 13
checkbox input "true"
click at [704, 380] on span "Select prior policies" at bounding box center [747, 386] width 86 height 12
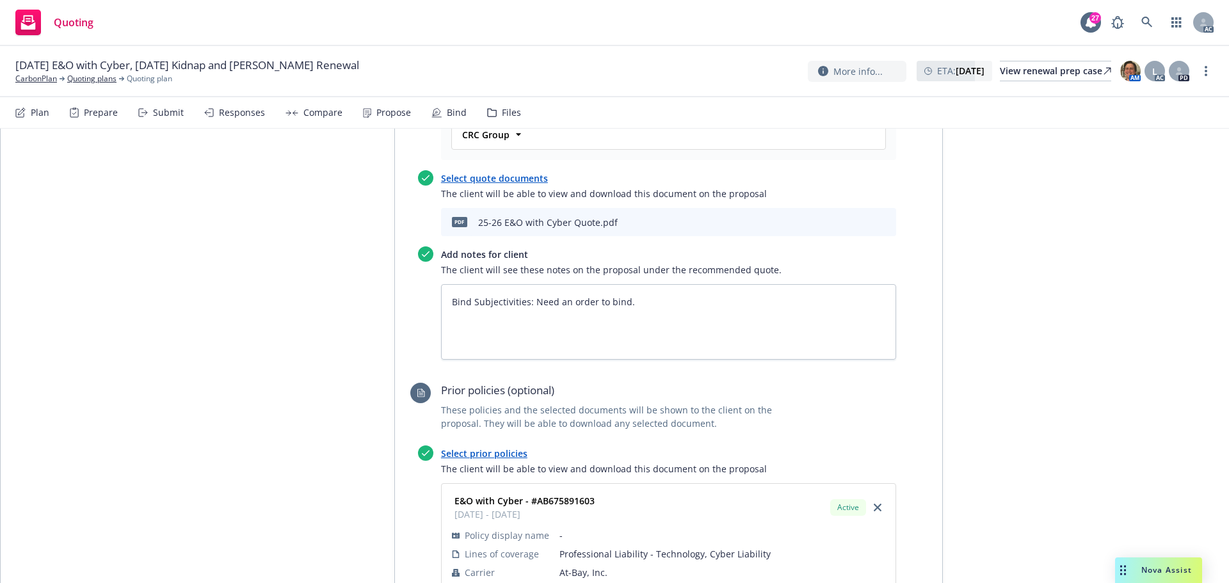
scroll to position [1684, 0]
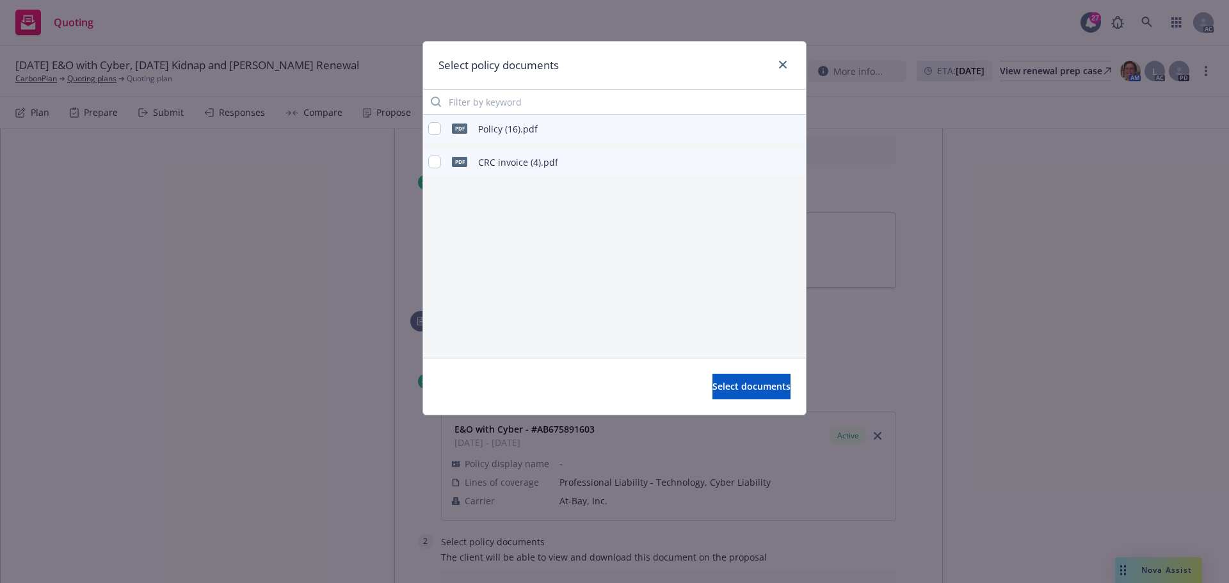
type textarea "x"
click at [440, 130] on input "checkbox" at bounding box center [434, 128] width 13 height 13
checkbox input "true"
click at [713, 382] on span "Select documents" at bounding box center [752, 386] width 78 height 12
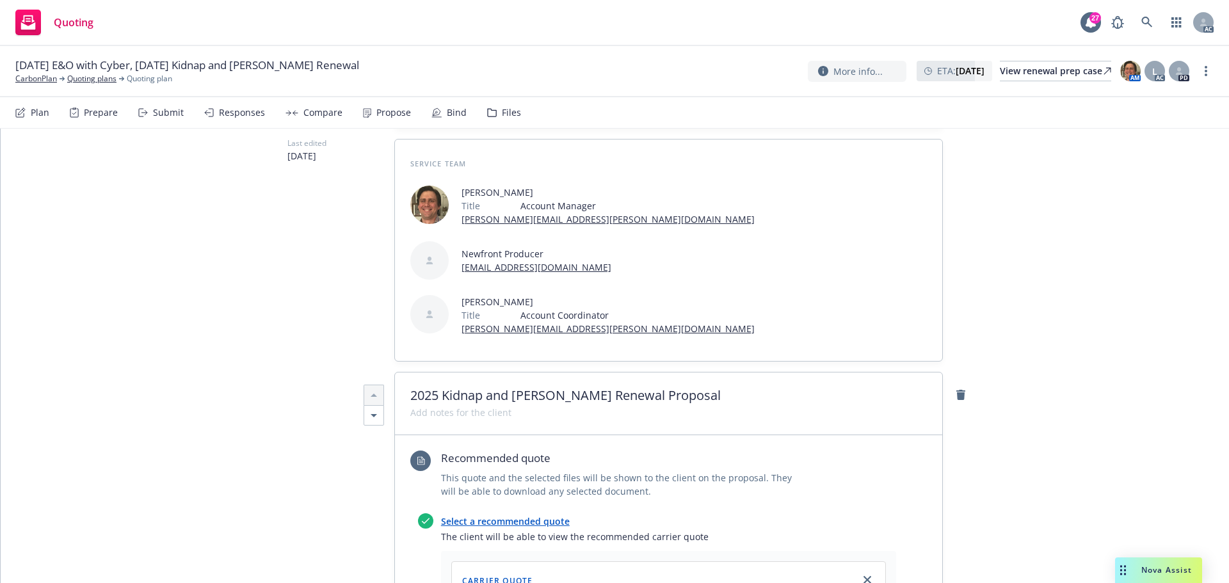
scroll to position [0, 0]
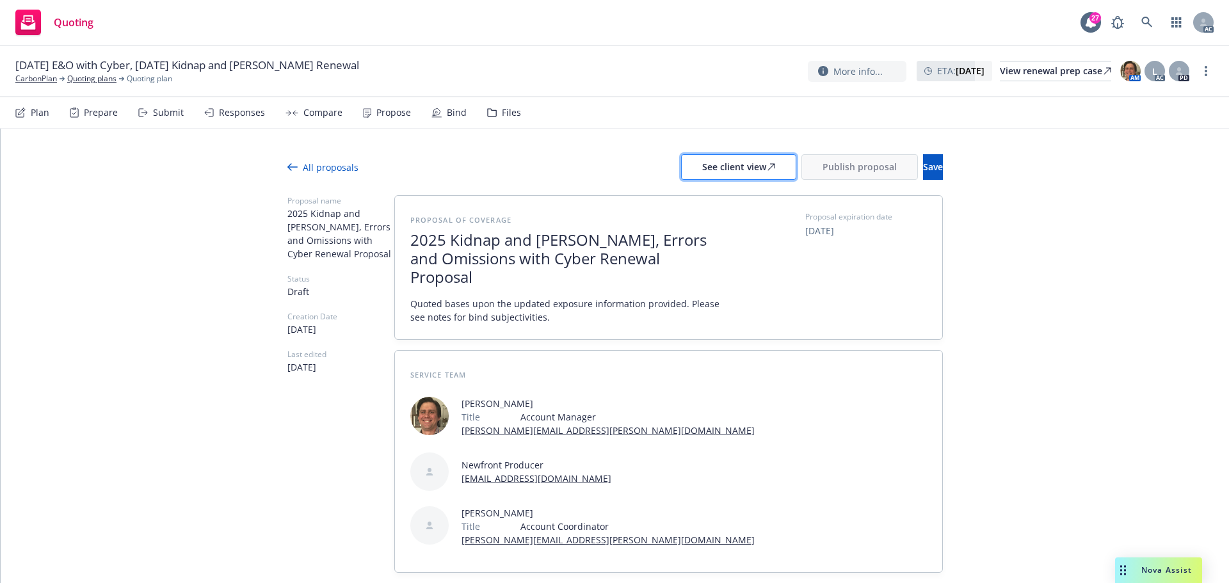
click at [706, 169] on div "See client view" at bounding box center [738, 167] width 73 height 24
click at [223, 114] on div "Responses" at bounding box center [242, 113] width 46 height 10
type textarea "x"
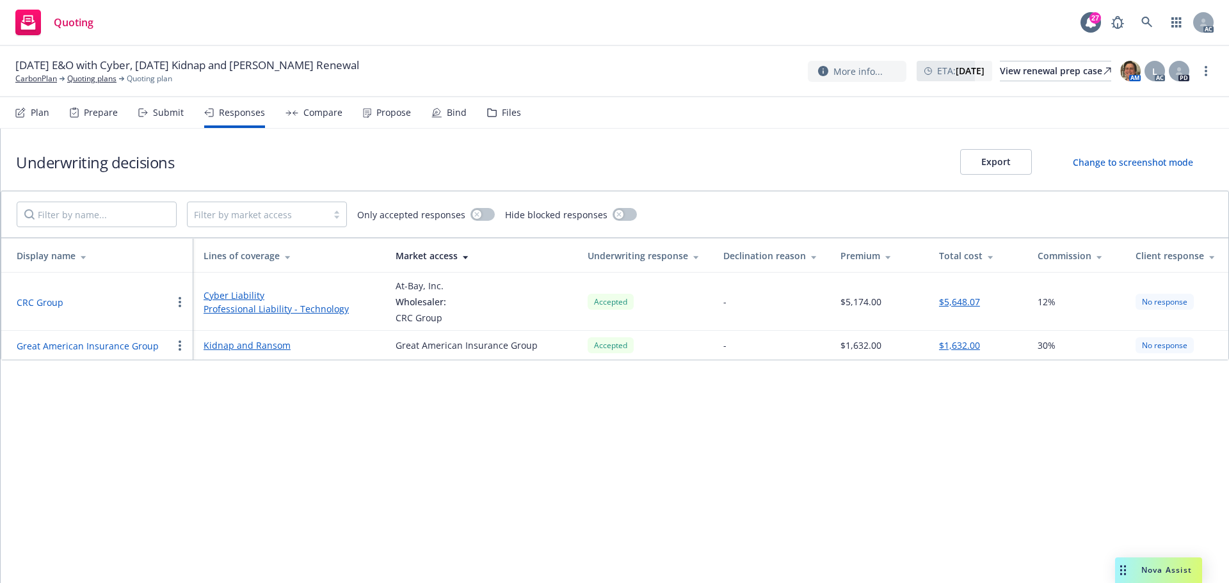
click at [44, 298] on button "CRC Group" at bounding box center [40, 302] width 47 height 13
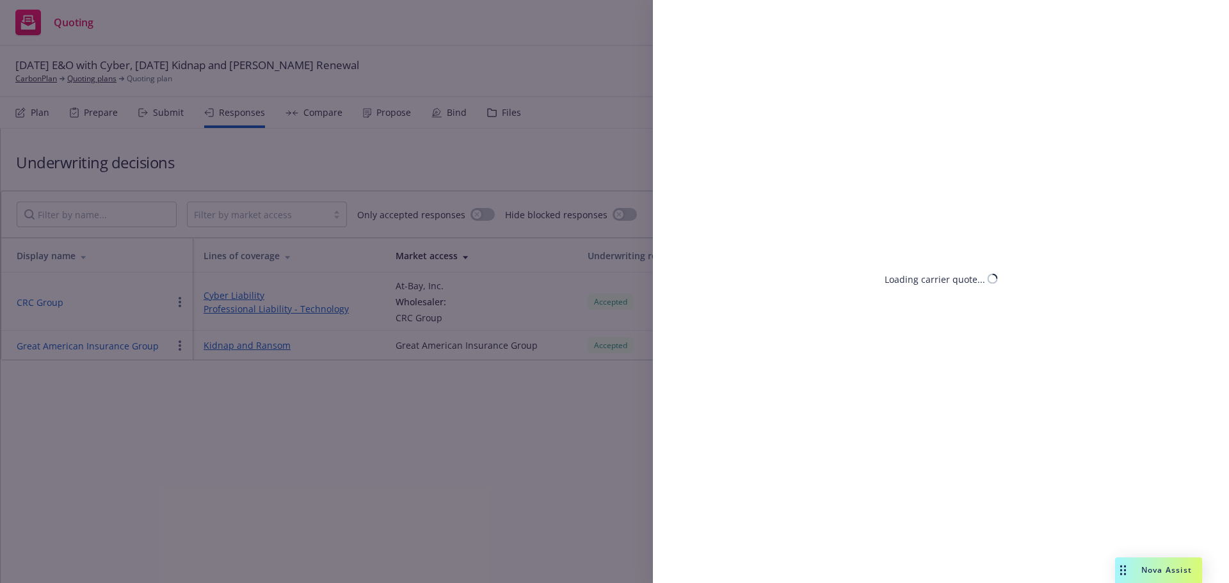
select select "CA"
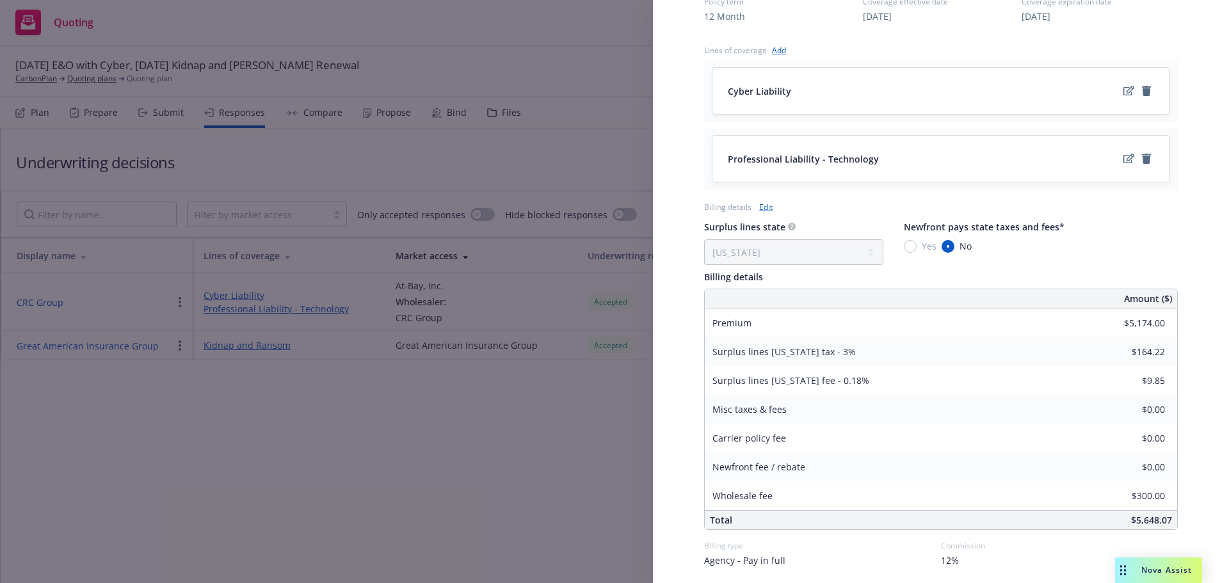
scroll to position [512, 0]
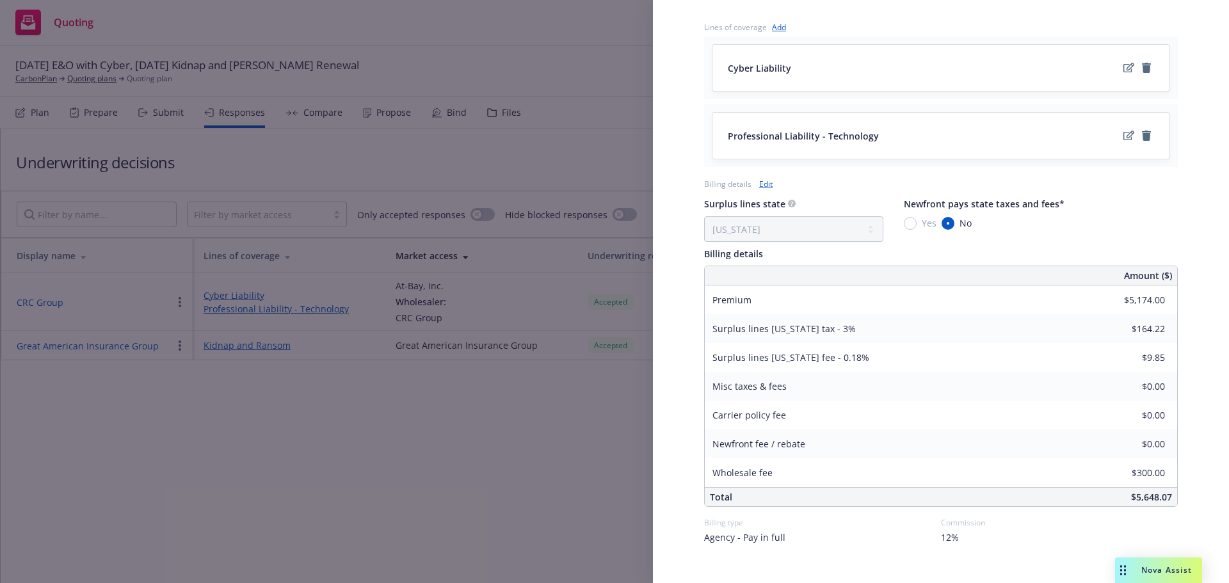
click at [369, 122] on div "Display Name CRC Group Carrier At-Bay, Inc. Writing company At-Bay Specialty In…" at bounding box center [614, 291] width 1229 height 583
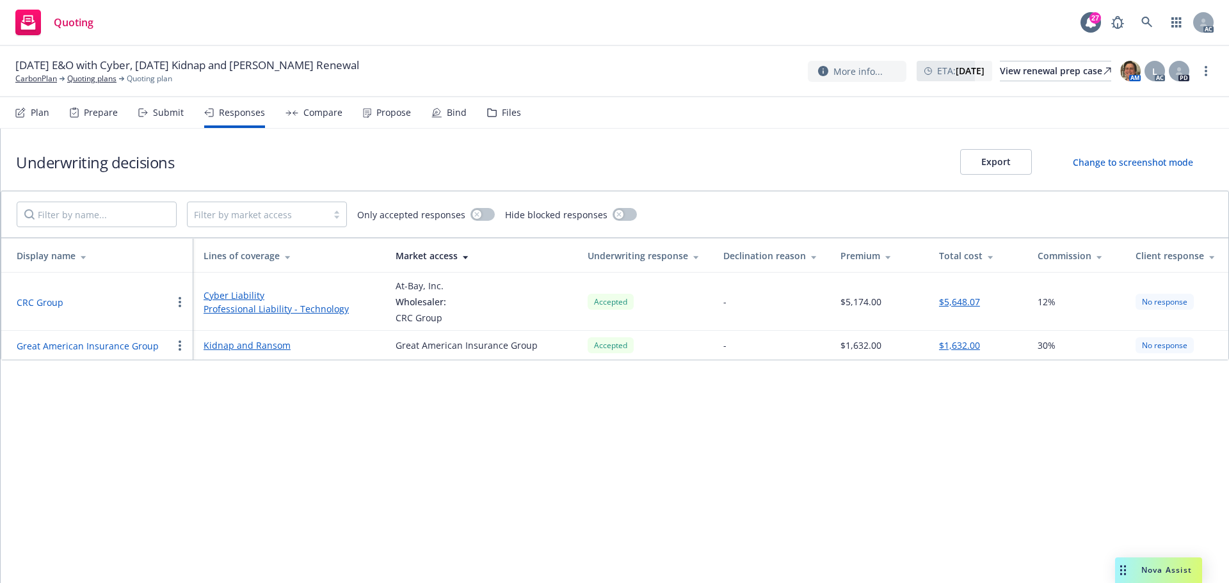
click at [370, 122] on div "Propose" at bounding box center [387, 112] width 48 height 31
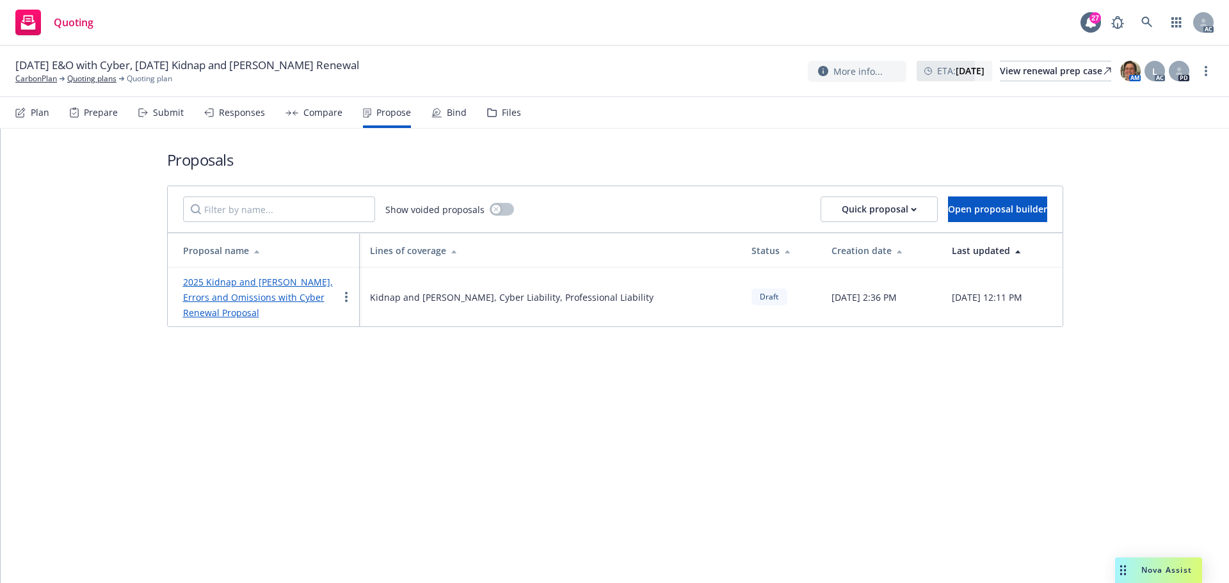
click at [273, 283] on link "2025 Kidnap and [PERSON_NAME], Errors and Omissions with Cyber Renewal Proposal" at bounding box center [258, 297] width 150 height 43
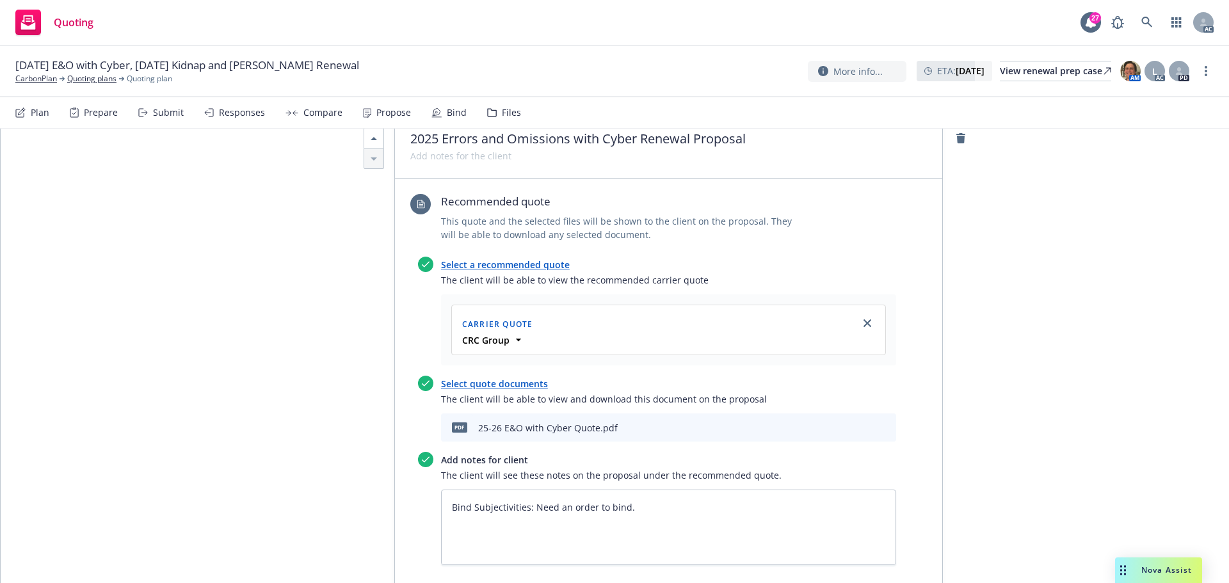
scroll to position [1409, 0]
drag, startPoint x: 699, startPoint y: 436, endPoint x: 702, endPoint y: 426, distance: 10.6
click at [423, 449] on div "Add notes for client The client will see these notes on the proposal under the …" at bounding box center [657, 505] width 478 height 113
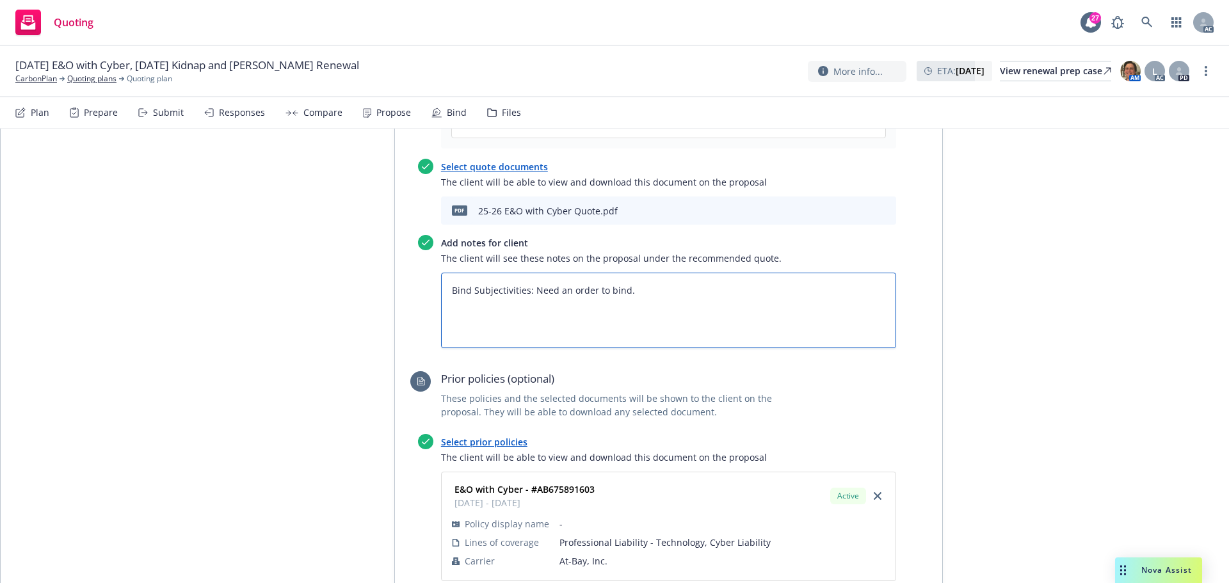
scroll to position [1665, 0]
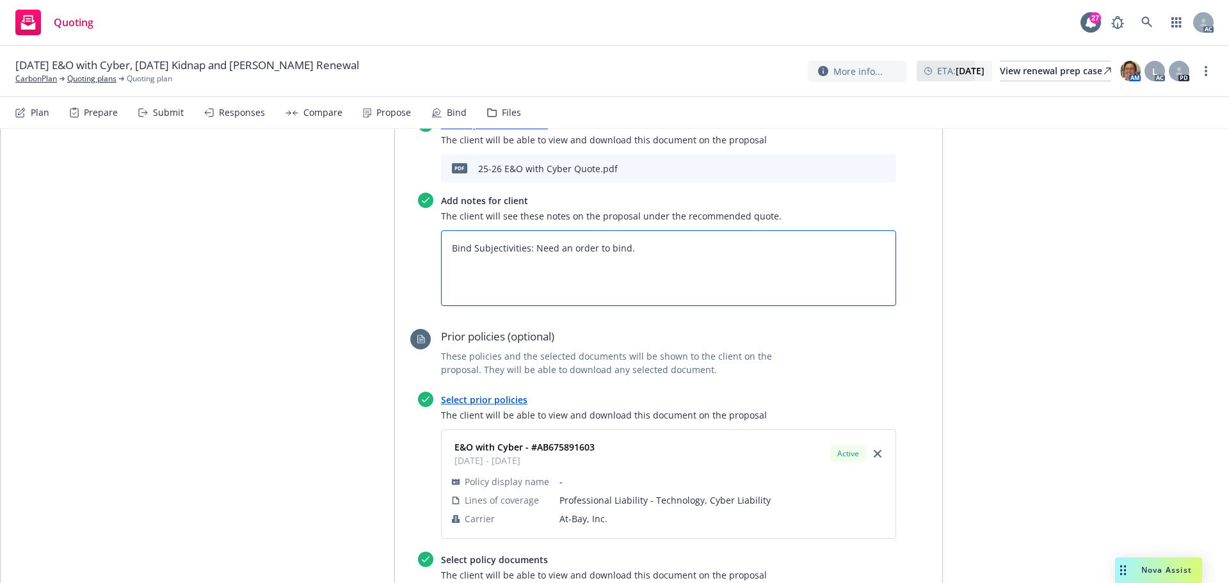
type textarea "x"
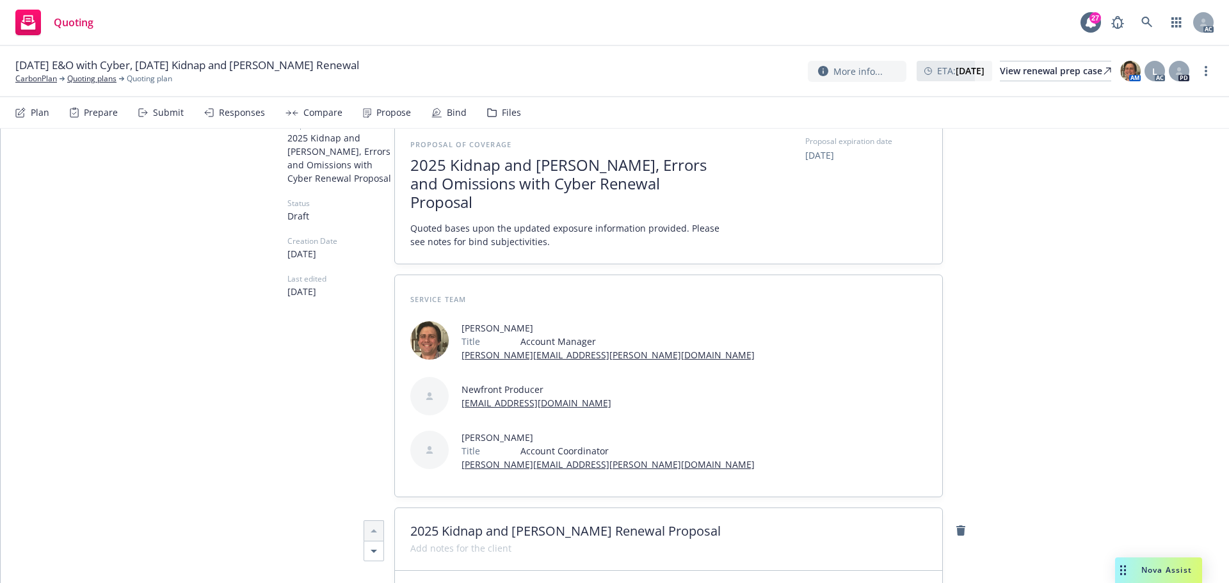
scroll to position [0, 0]
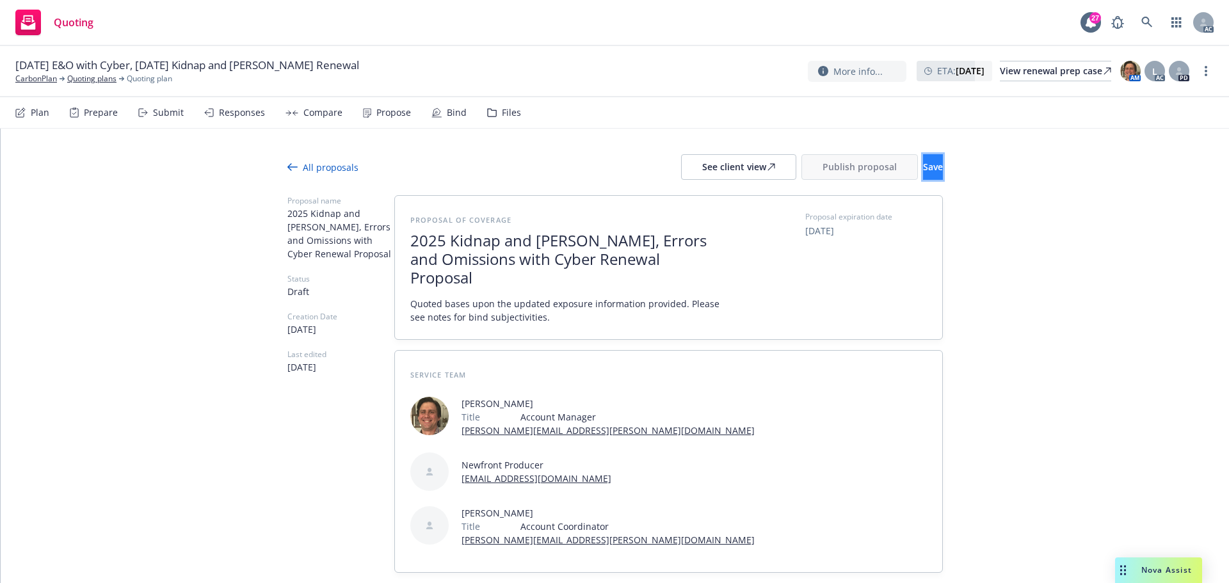
click at [923, 168] on button "Save" at bounding box center [933, 167] width 20 height 26
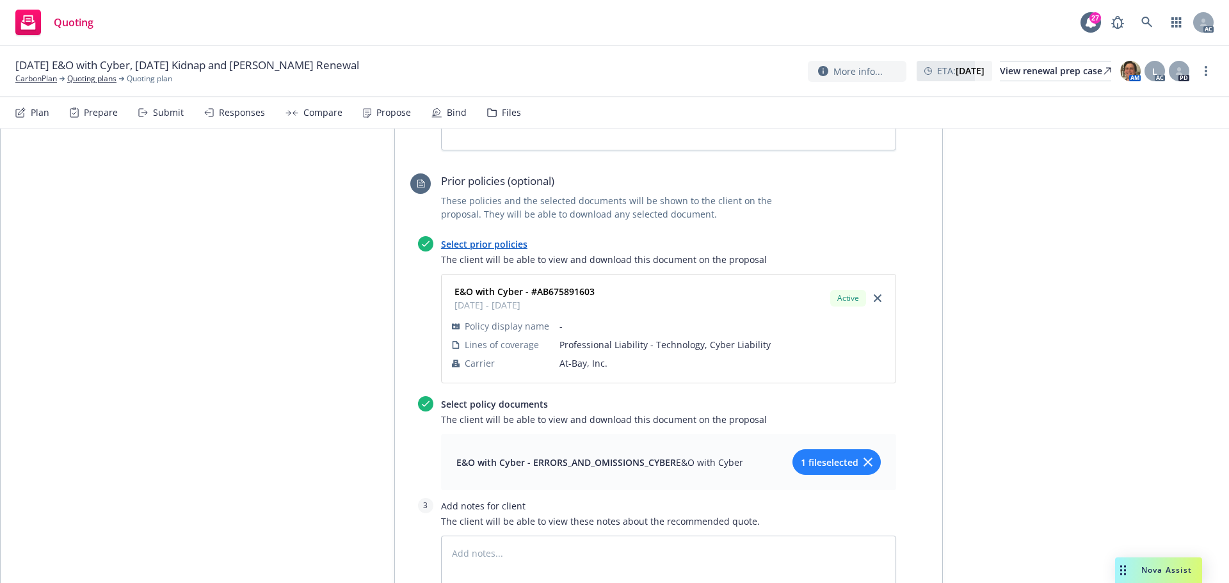
scroll to position [1669, 0]
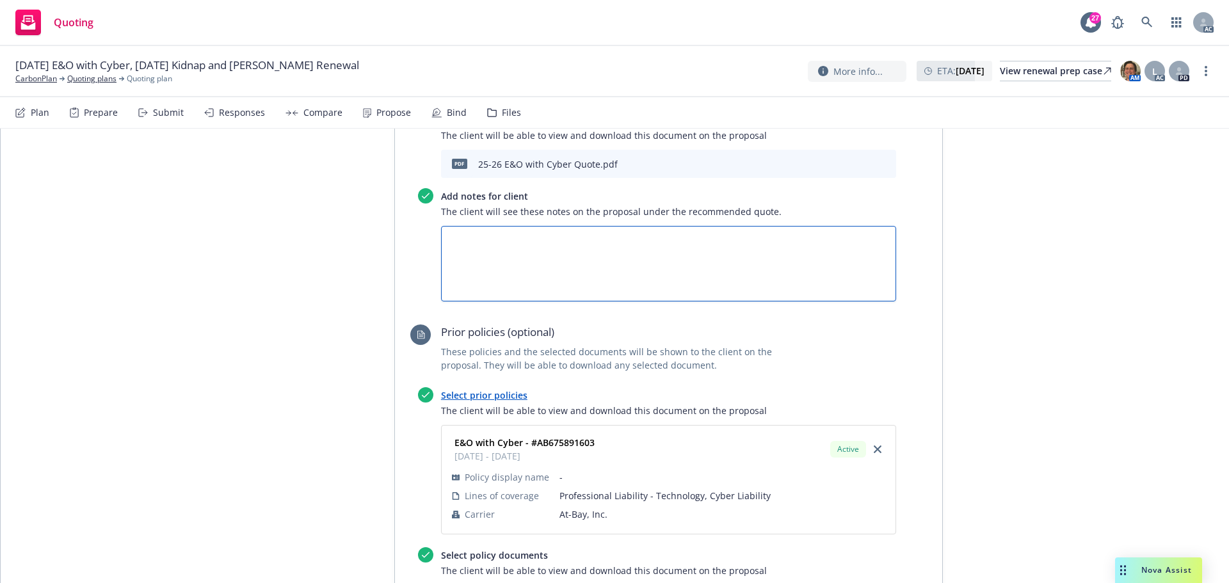
click at [510, 226] on textarea at bounding box center [668, 264] width 455 height 76
type textarea "x"
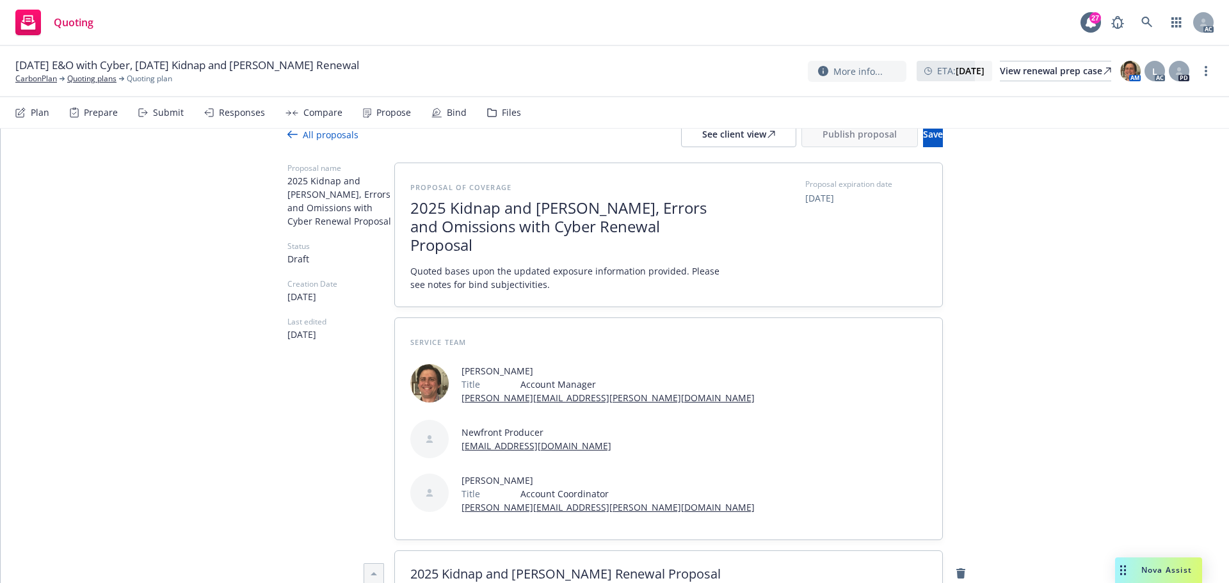
scroll to position [0, 0]
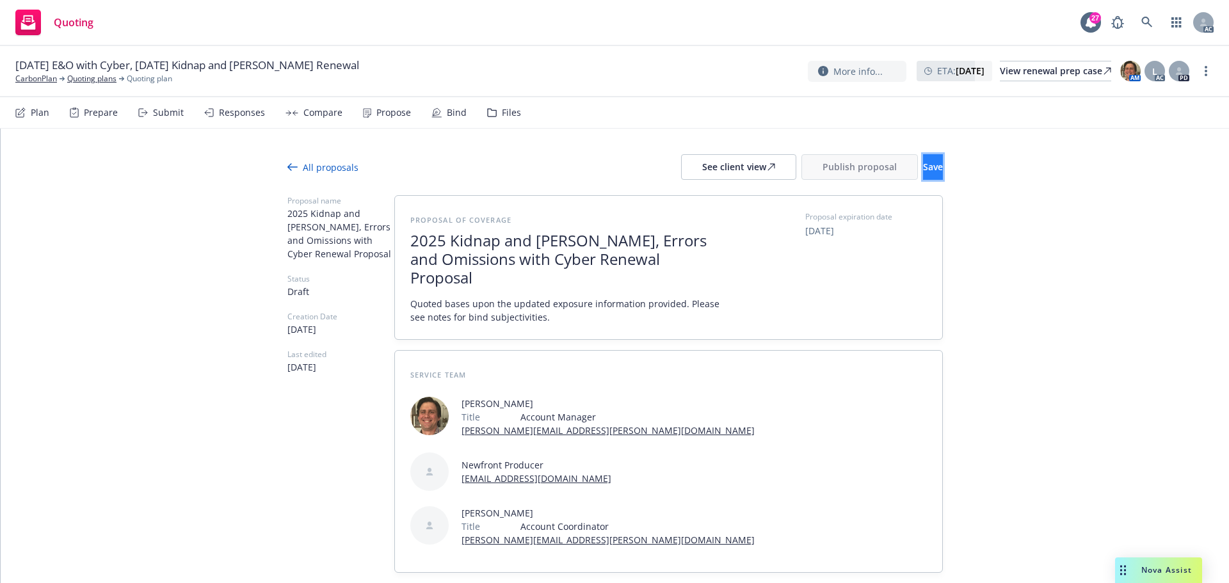
click at [923, 170] on button "Save" at bounding box center [933, 167] width 20 height 26
click at [235, 121] on div "Responses" at bounding box center [234, 112] width 61 height 31
type textarea "x"
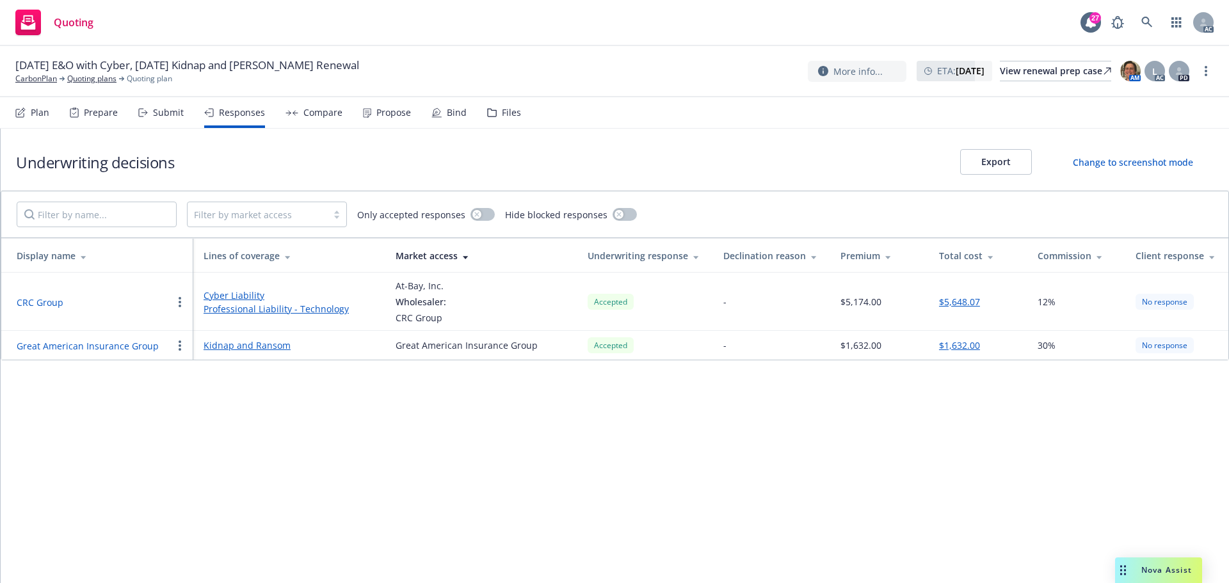
click at [606, 512] on div "Underwriting decisions Export Change to screenshot mode Filter by market access…" at bounding box center [615, 356] width 1229 height 455
click at [384, 117] on div "Propose" at bounding box center [393, 113] width 35 height 10
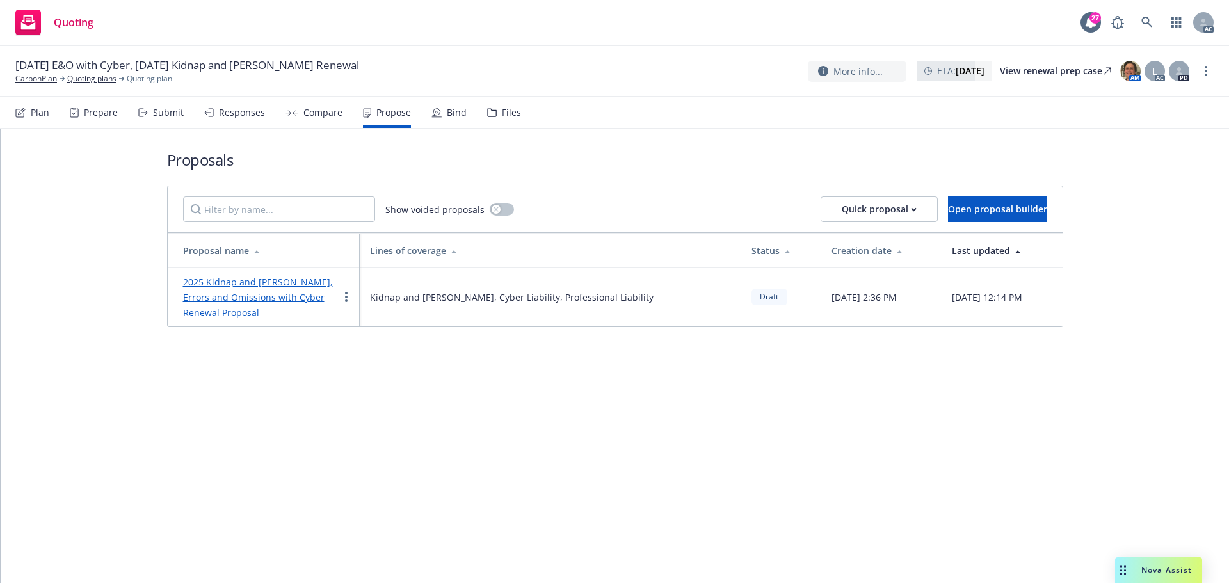
click at [225, 111] on div "Responses" at bounding box center [242, 113] width 46 height 10
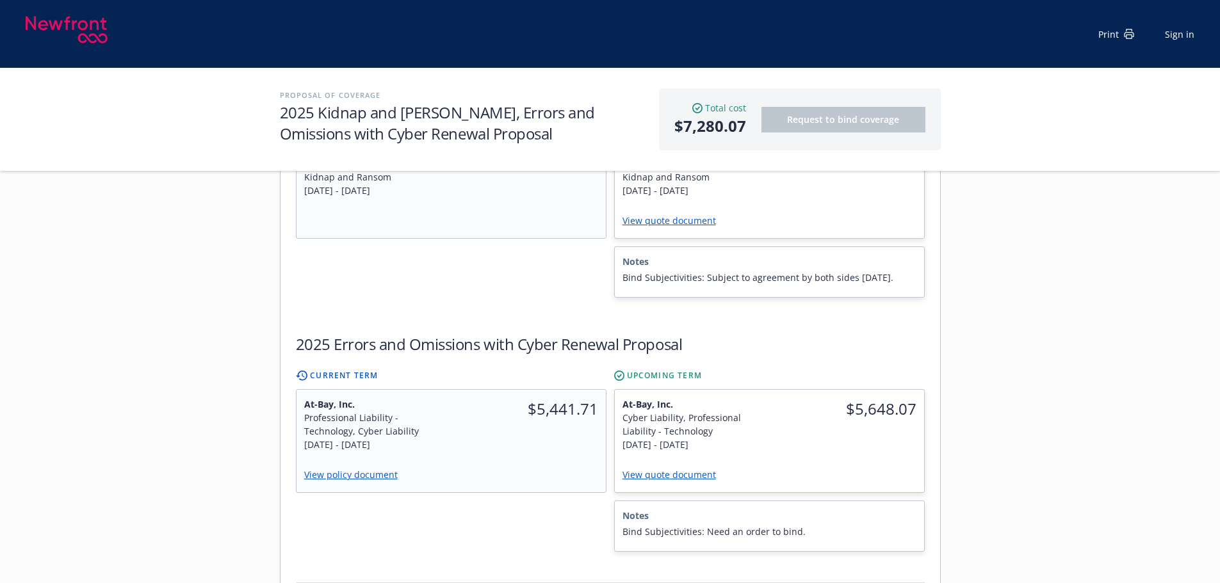
scroll to position [448, 0]
click at [672, 466] on link "View quote document" at bounding box center [674, 472] width 104 height 12
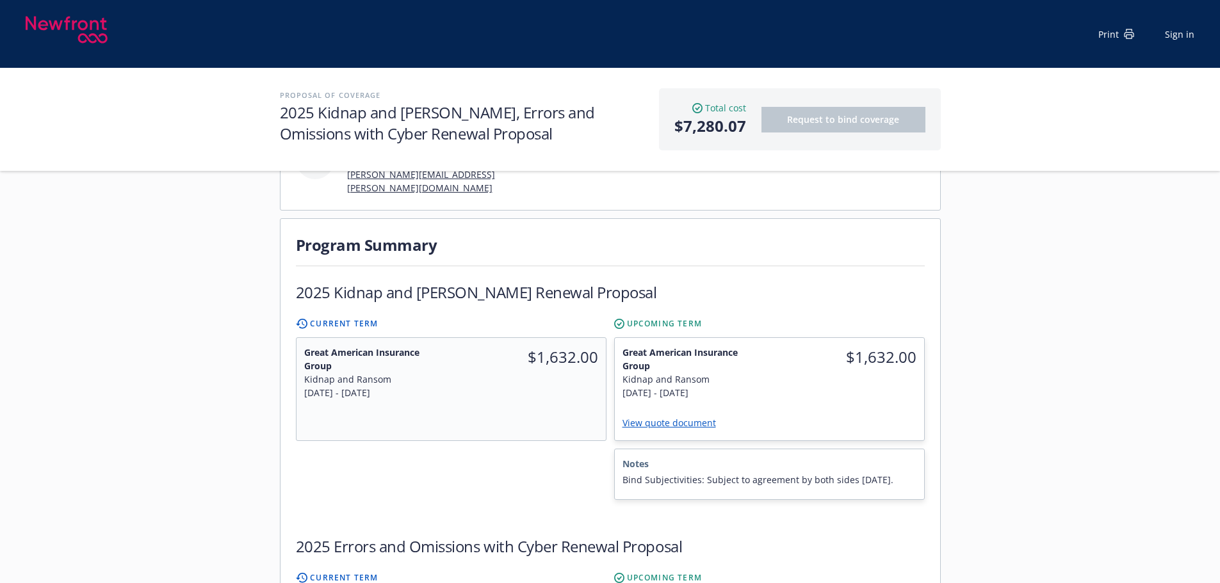
scroll to position [384, 0]
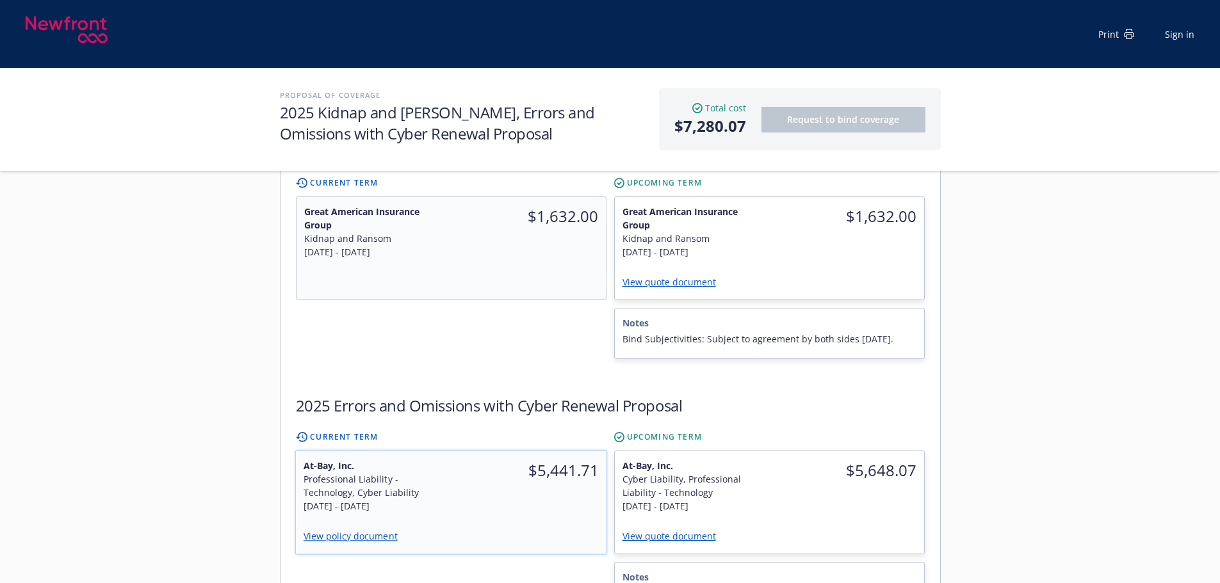
click at [538, 479] on div "$5,441.71" at bounding box center [529, 486] width 156 height 70
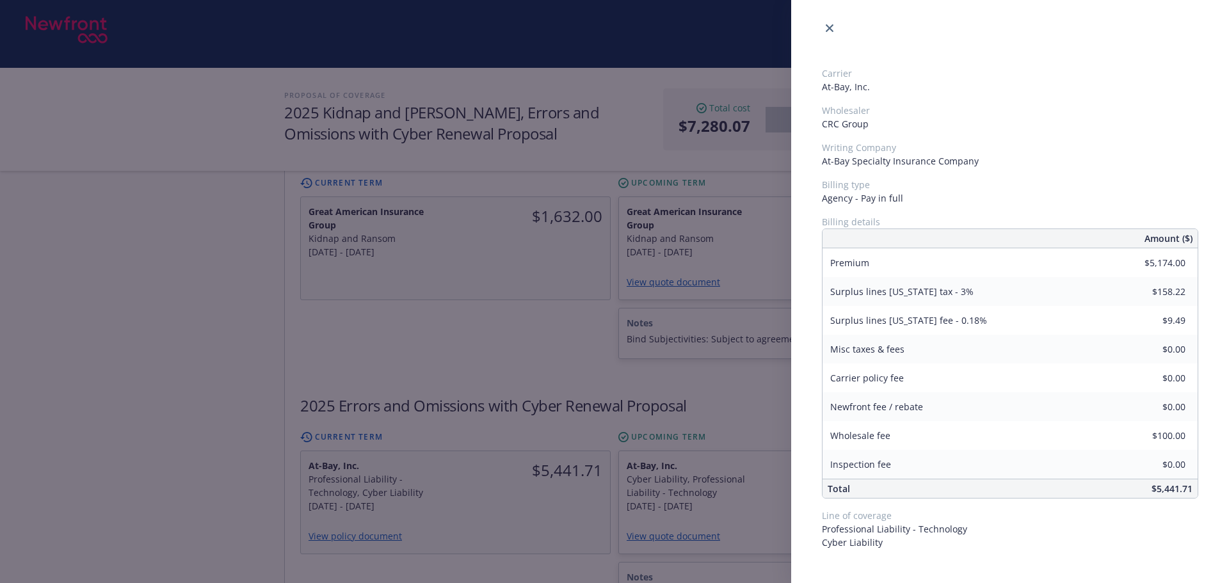
click at [533, 318] on div "Carrier At-Bay, Inc. Wholesaler CRC Group Writing Company At-Bay Specialty Insu…" at bounding box center [614, 291] width 1229 height 583
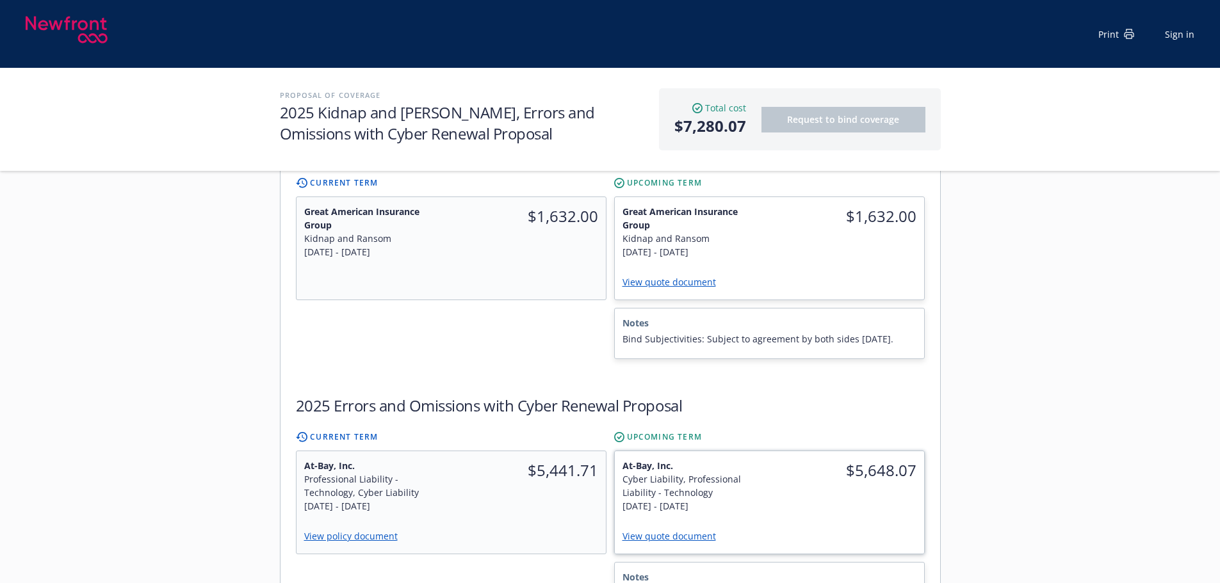
click at [814, 490] on div "$5,648.07" at bounding box center [846, 485] width 155 height 69
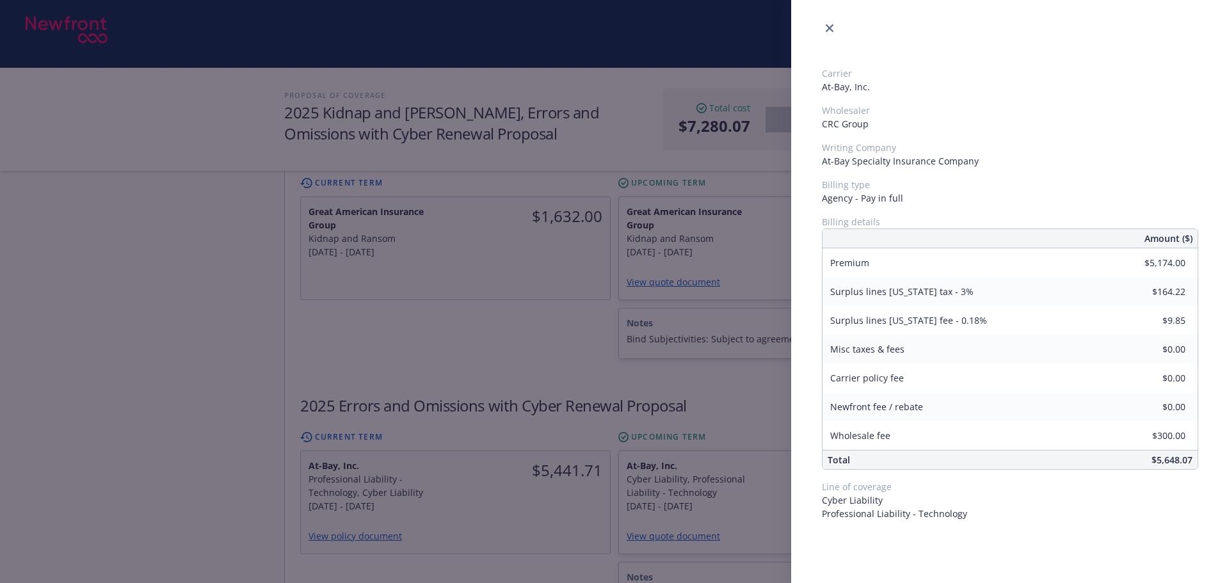
click at [554, 319] on div "Carrier At-Bay, Inc. Wholesaler CRC Group Writing Company At-Bay Specialty Insu…" at bounding box center [614, 291] width 1229 height 583
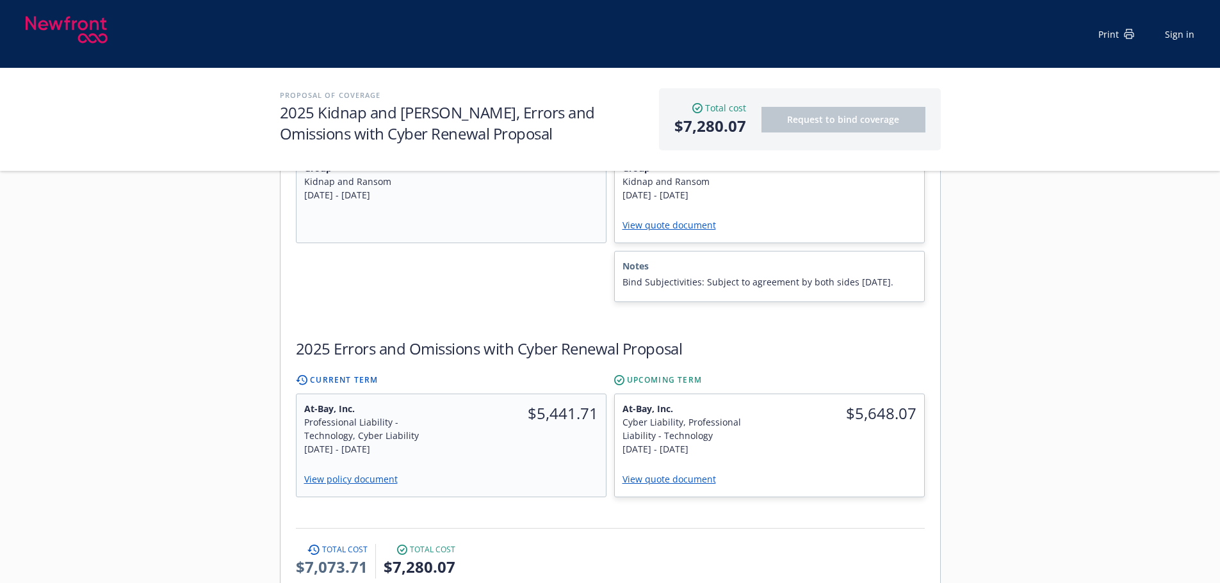
scroll to position [448, 0]
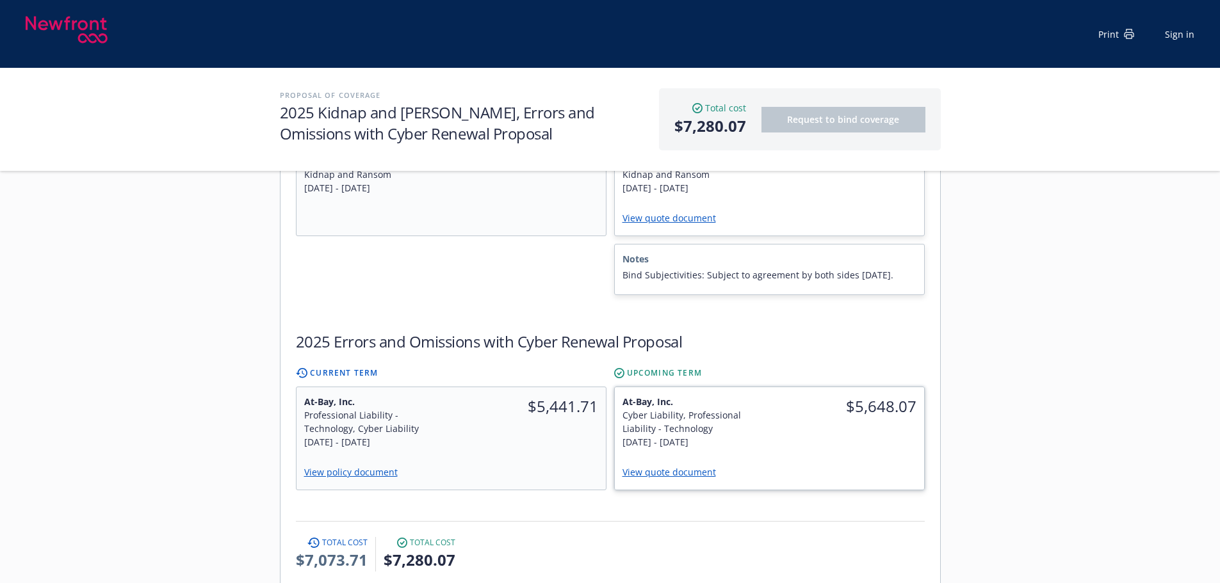
click at [768, 403] on div "At-Bay, Inc. Cyber Liability, Professional Liability - Technology [DATE] - [DAT…" at bounding box center [692, 421] width 155 height 69
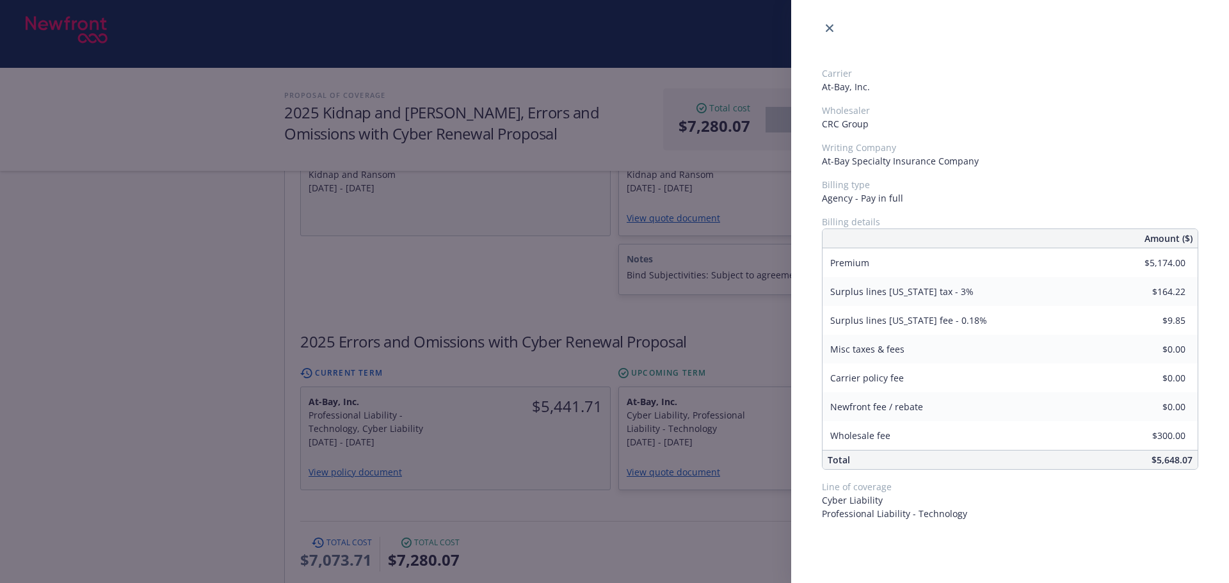
click at [550, 250] on div "Carrier At-Bay, Inc. Wholesaler CRC Group Writing Company At-Bay Specialty Insu…" at bounding box center [614, 291] width 1229 height 583
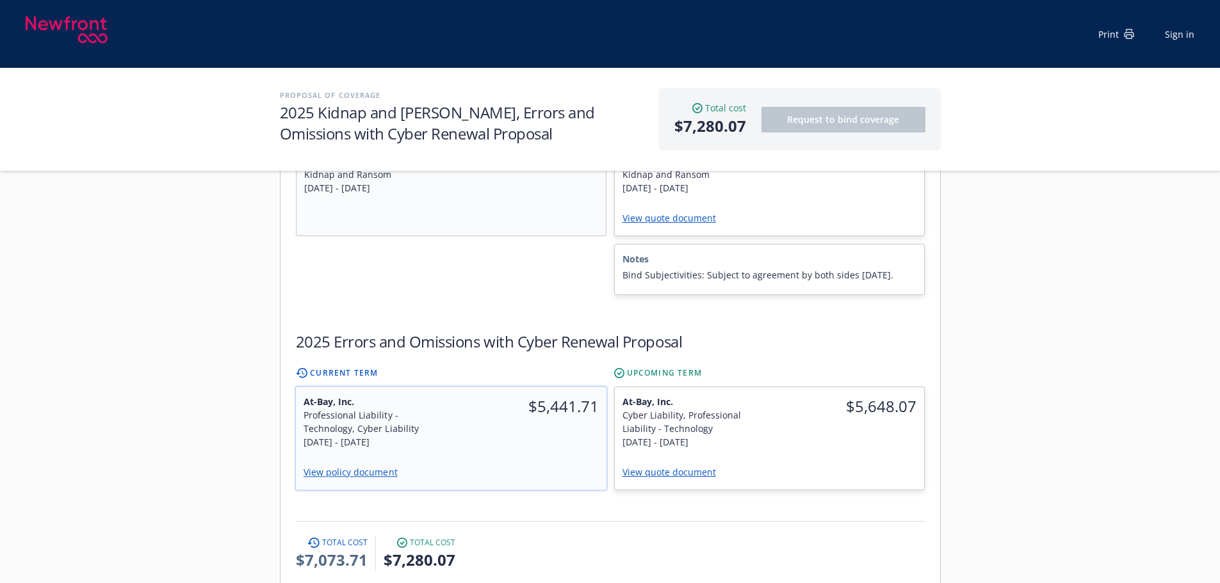
click at [555, 407] on div "$5,441.71" at bounding box center [529, 422] width 156 height 70
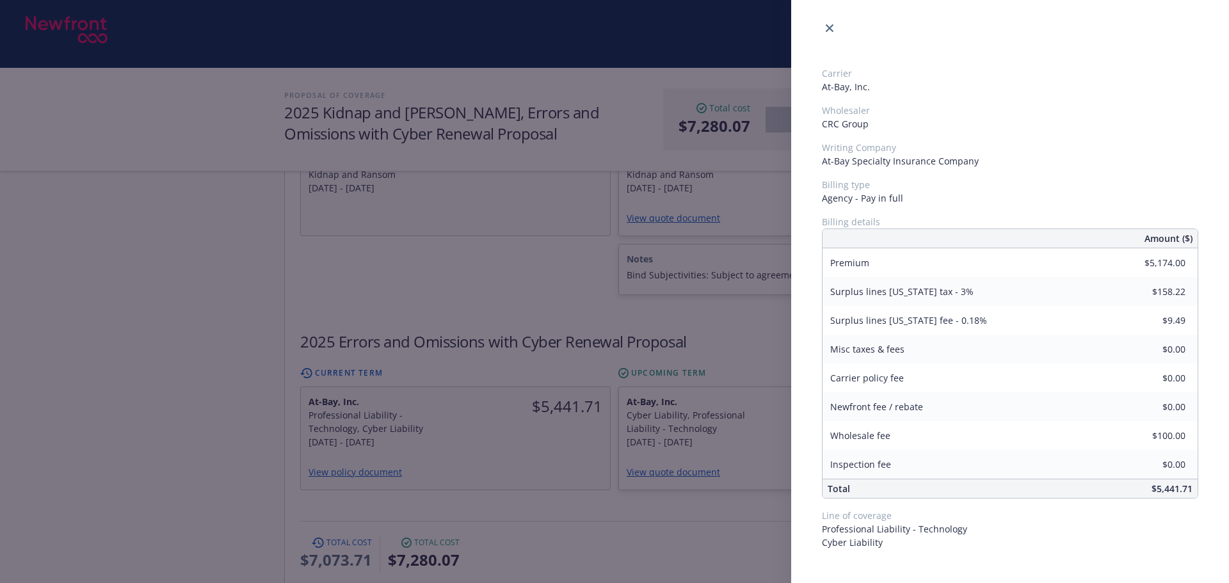
click at [503, 197] on div "Carrier At-Bay, Inc. Wholesaler CRC Group Writing Company At-Bay Specialty Insu…" at bounding box center [614, 291] width 1229 height 583
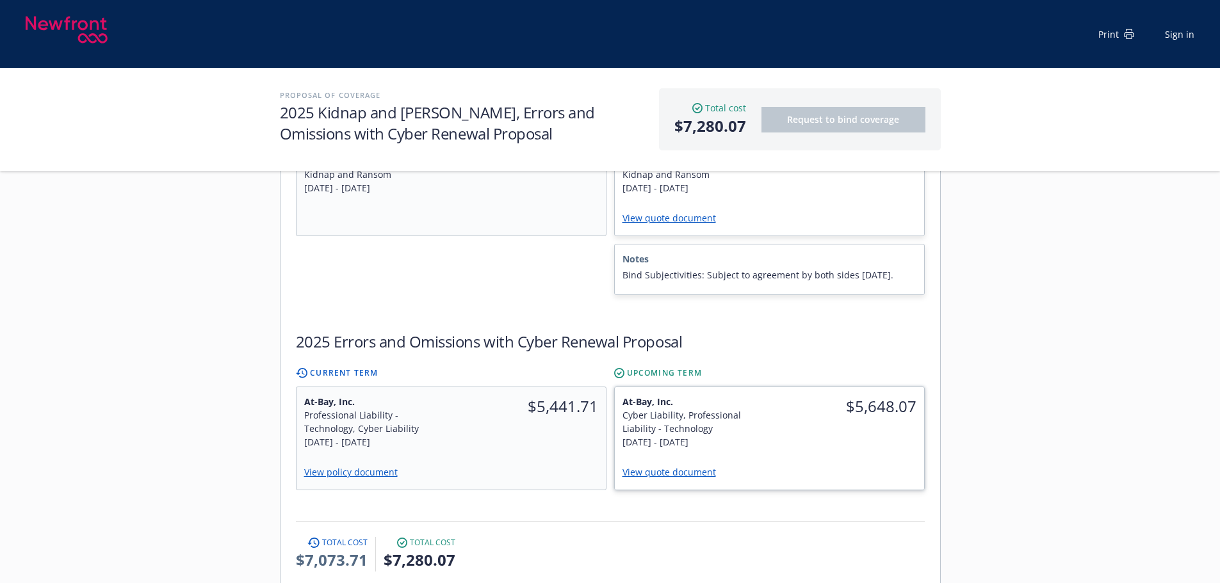
click at [770, 408] on div "$5,648.07" at bounding box center [846, 421] width 155 height 69
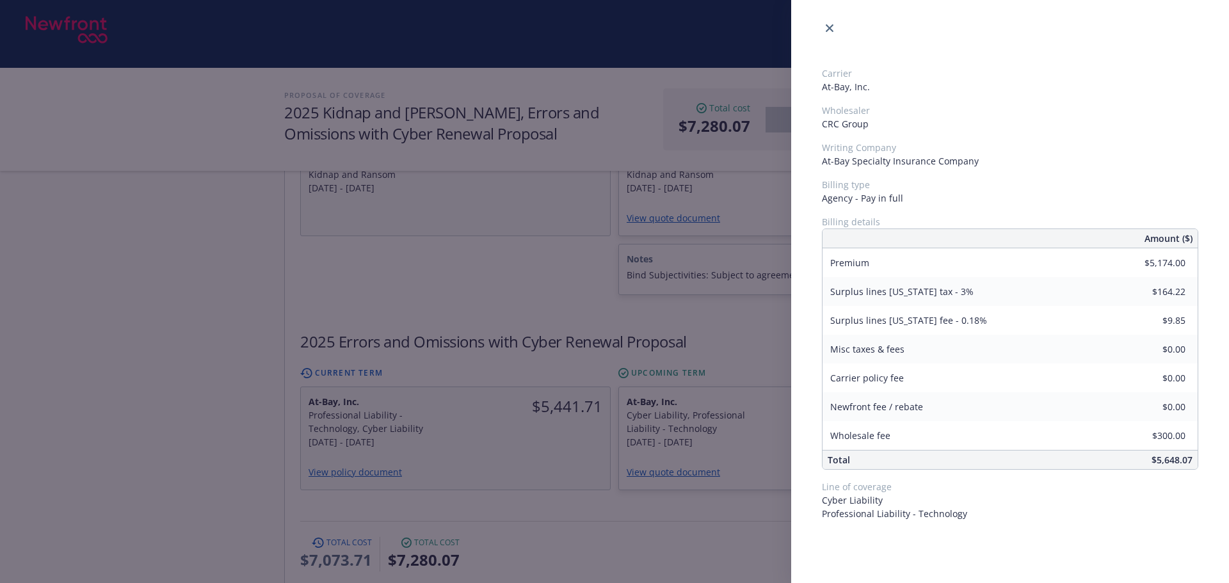
click at [512, 215] on div "Carrier At-Bay, Inc. Wholesaler CRC Group Writing Company At-Bay Specialty Insu…" at bounding box center [614, 291] width 1229 height 583
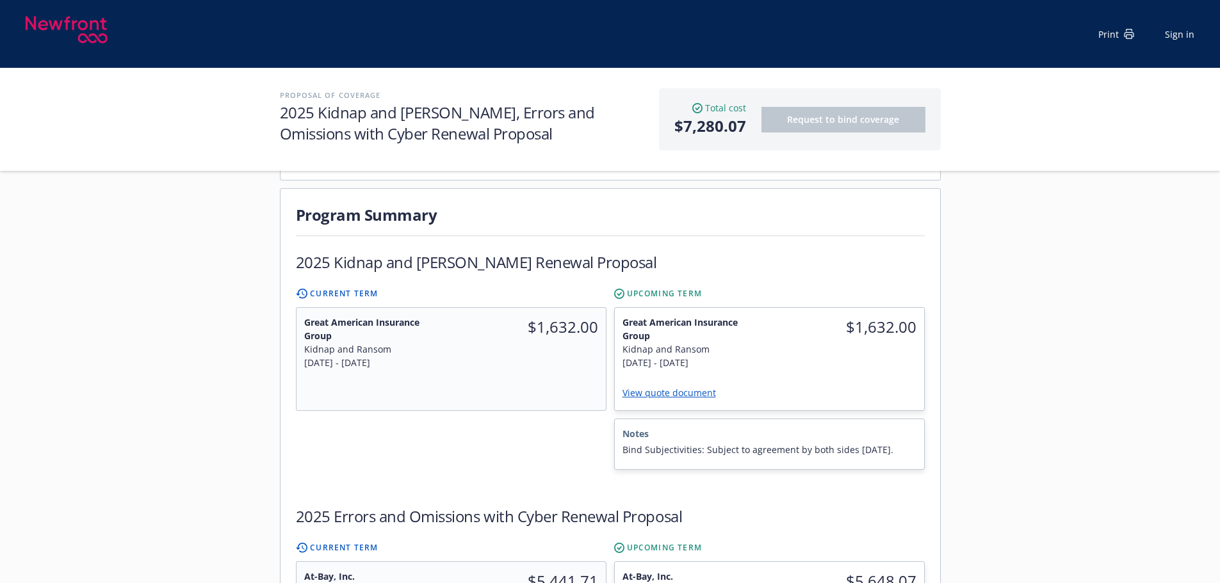
scroll to position [256, 0]
